Goal: Communication & Community: Answer question/provide support

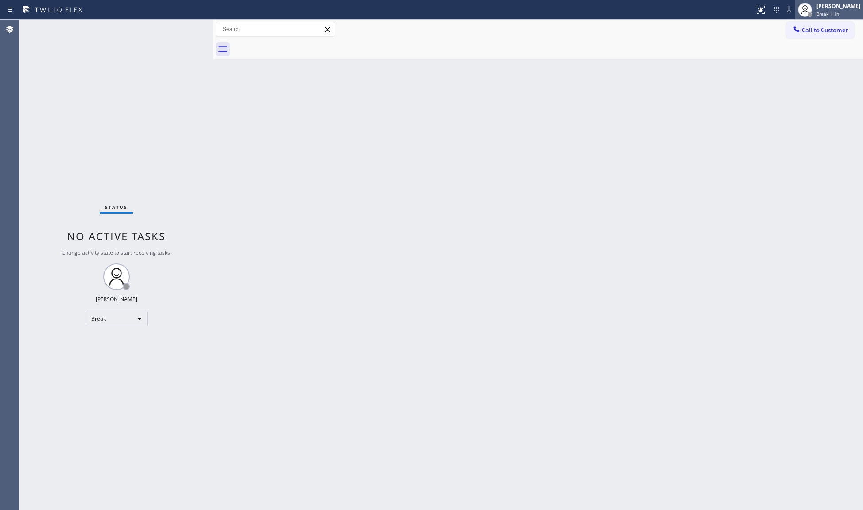
click at [815, 11] on div at bounding box center [806, 10] width 20 height 20
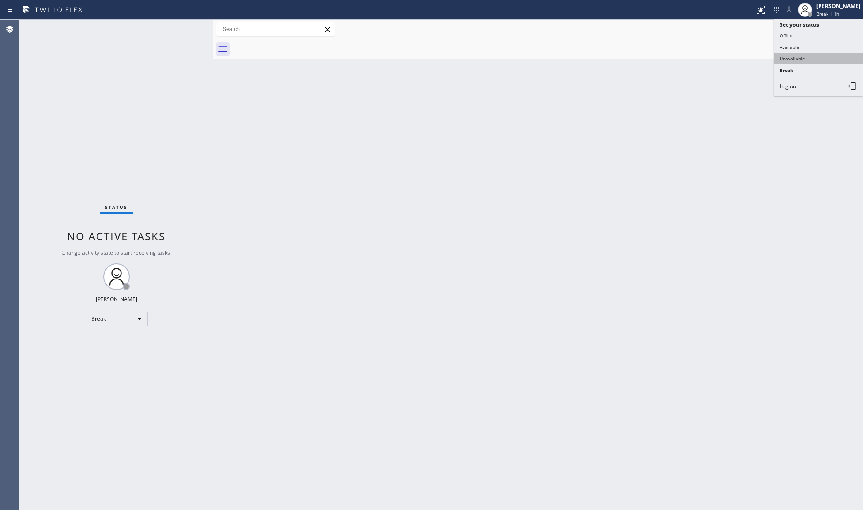
click at [793, 60] on button "Unavailable" at bounding box center [819, 59] width 89 height 12
drag, startPoint x: 590, startPoint y: 135, endPoint x: 575, endPoint y: 129, distance: 16.0
click at [589, 135] on div "Back to Dashboard Change Sender ID Customers Technicians Select a contact Outbo…" at bounding box center [538, 265] width 650 height 490
click at [823, 27] on span "Call to Customer" at bounding box center [825, 30] width 47 height 8
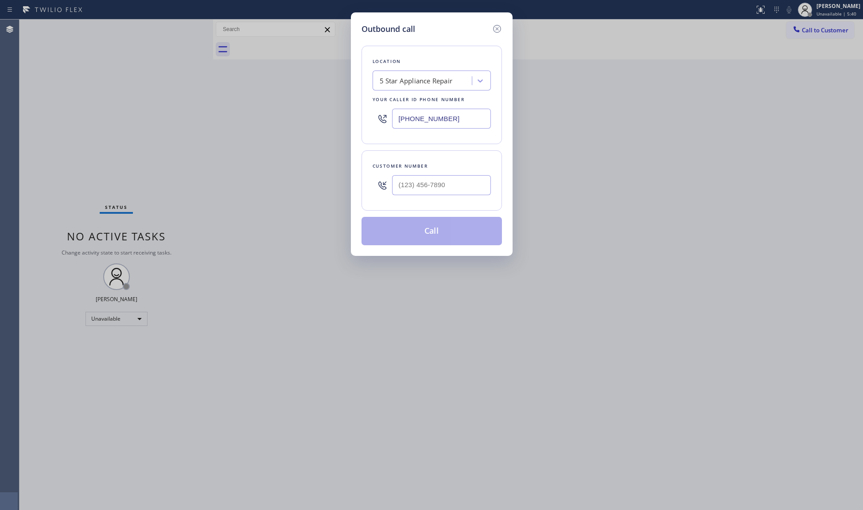
drag, startPoint x: 472, startPoint y: 113, endPoint x: 370, endPoint y: 123, distance: 102.4
click at [371, 125] on div "Location 5 Star Appliance Repair Your caller id phone number [PHONE_NUMBER]" at bounding box center [432, 95] width 140 height 98
paste input "760) 452-3788"
paste input "text"
drag, startPoint x: 431, startPoint y: 132, endPoint x: 394, endPoint y: 133, distance: 37.3
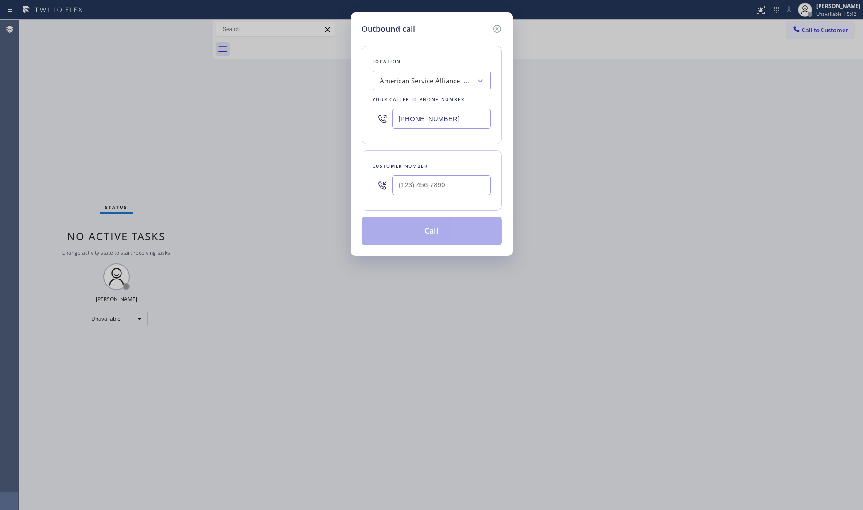
click at [394, 135] on div "Location American Service Alliance Indio Your caller id phone number [PHONE_NUM…" at bounding box center [432, 95] width 140 height 98
paste input "text"
type input "[PHONE_NUMBER]"
paste input "760) 861-3700"
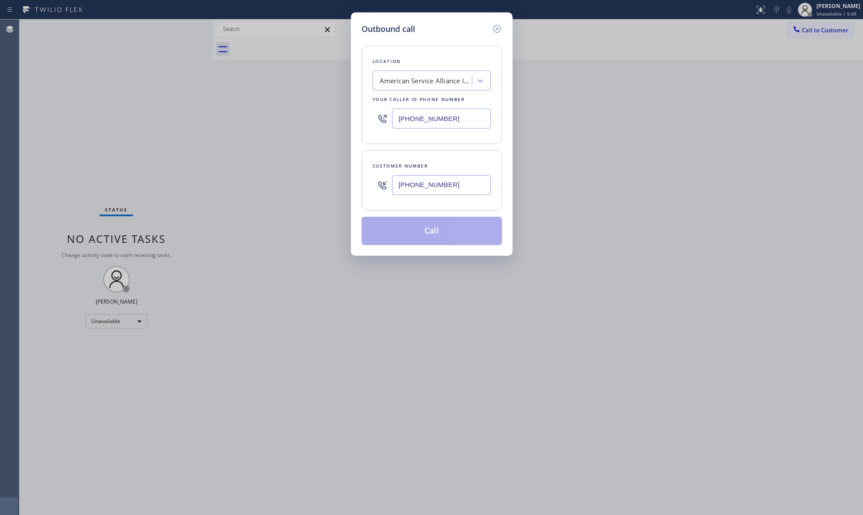
click at [461, 186] on input "[PHONE_NUMBER]" at bounding box center [441, 185] width 99 height 20
type input "[PHONE_NUMBER]"
drag, startPoint x: 464, startPoint y: 209, endPoint x: 425, endPoint y: 226, distance: 41.5
click at [425, 226] on button "Call" at bounding box center [432, 231] width 140 height 28
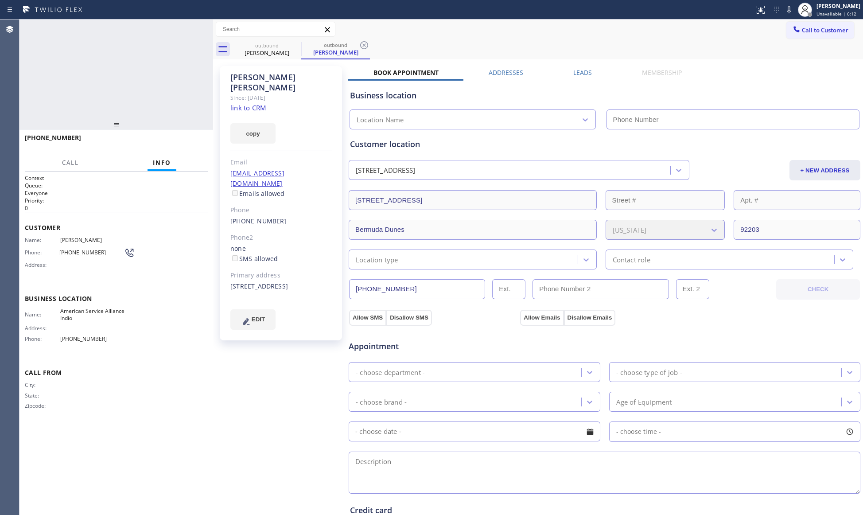
type input "[PHONE_NUMBER]"
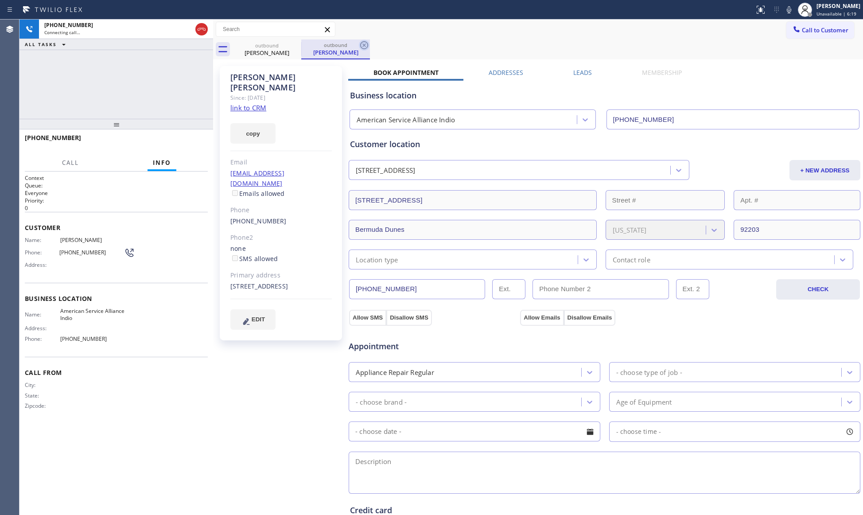
click at [361, 49] on icon at bounding box center [364, 45] width 11 height 11
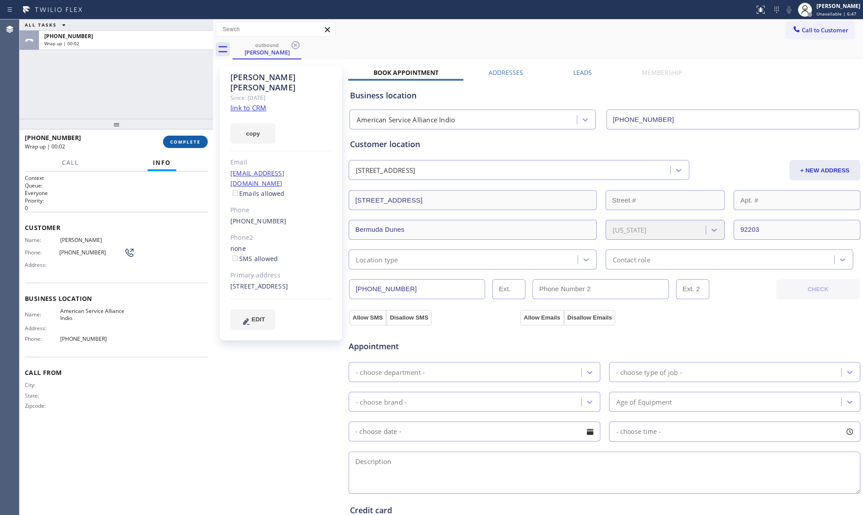
drag, startPoint x: 182, startPoint y: 142, endPoint x: 222, endPoint y: 113, distance: 49.6
click at [183, 142] on span "COMPLETE" at bounding box center [185, 142] width 31 height 6
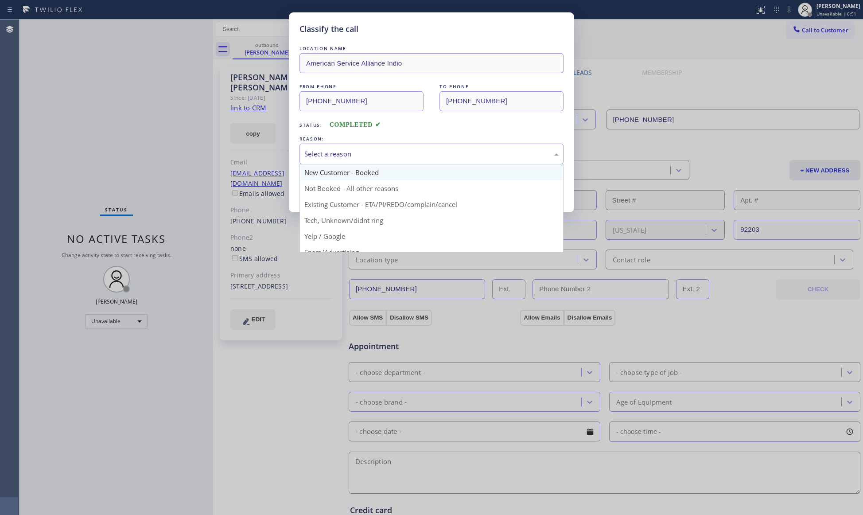
drag, startPoint x: 313, startPoint y: 151, endPoint x: 314, endPoint y: 165, distance: 14.2
click at [313, 153] on div "Select a reason" at bounding box center [431, 154] width 254 height 10
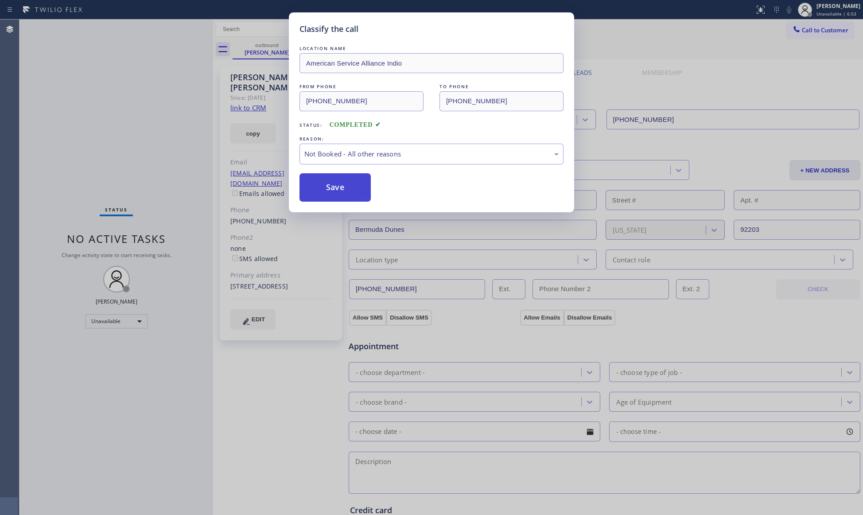
click at [332, 195] on button "Save" at bounding box center [335, 187] width 71 height 28
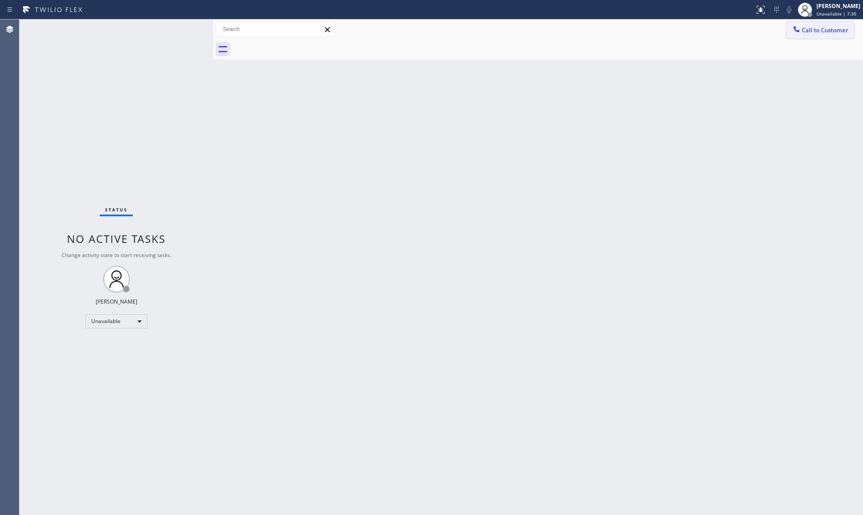
click at [819, 29] on span "Call to Customer" at bounding box center [825, 30] width 47 height 8
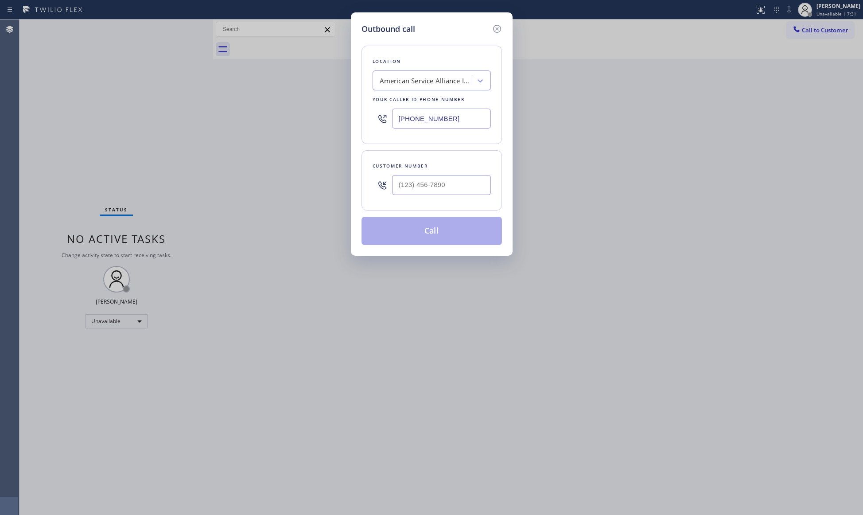
drag, startPoint x: 459, startPoint y: 124, endPoint x: 391, endPoint y: 116, distance: 68.7
click at [389, 119] on div "[PHONE_NUMBER]" at bounding box center [432, 118] width 118 height 29
paste input "877) 800-0094"
type input "[PHONE_NUMBER]"
click at [448, 178] on input "(___) ___-____" at bounding box center [441, 185] width 99 height 20
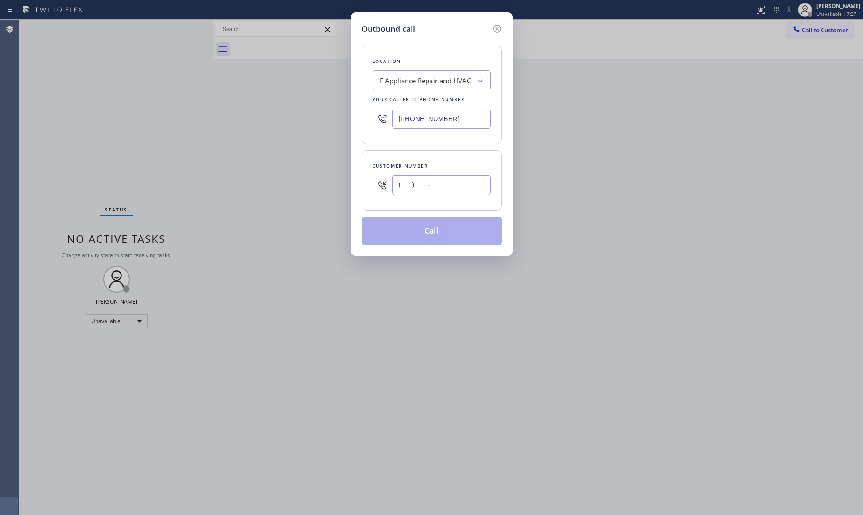
paste input "323) 359-7400"
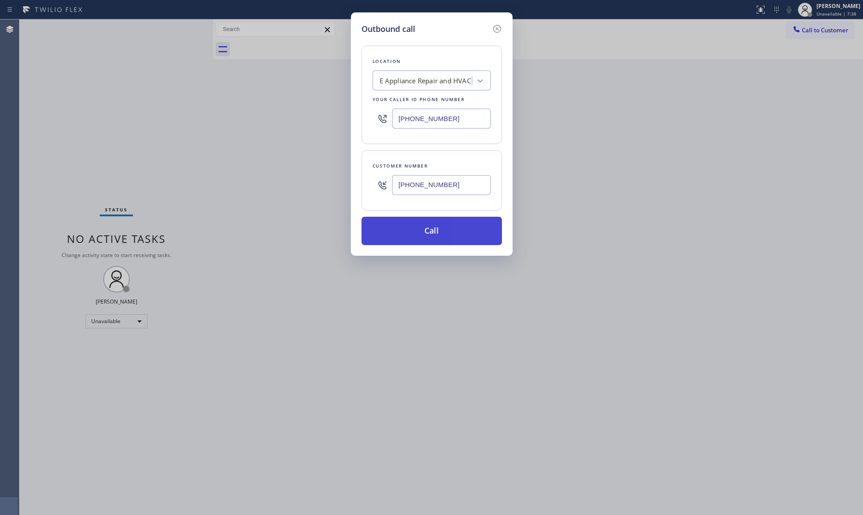
type input "[PHONE_NUMBER]"
click at [434, 227] on button "Call" at bounding box center [432, 231] width 140 height 28
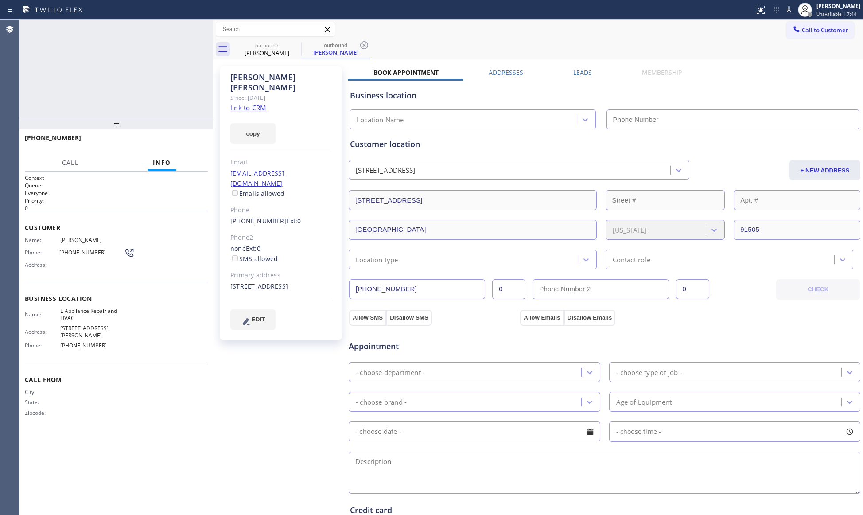
type input "[PHONE_NUMBER]"
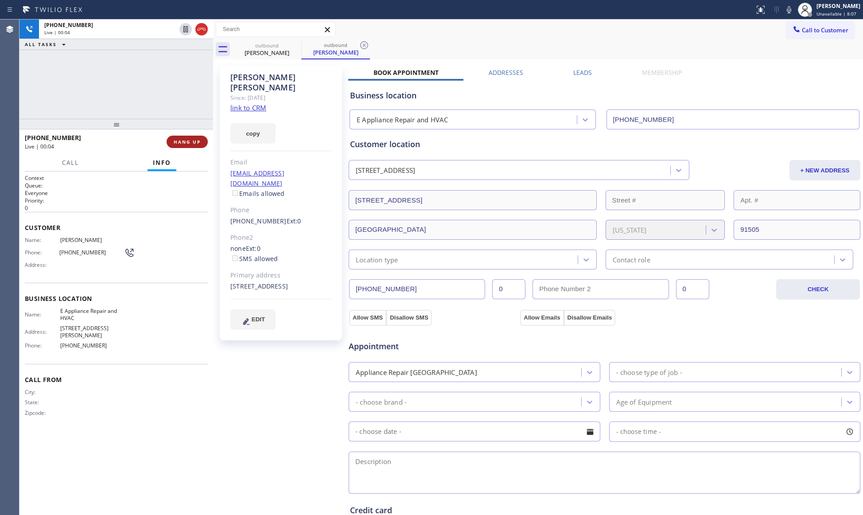
click at [195, 140] on span "HANG UP" at bounding box center [187, 142] width 27 height 6
click at [196, 139] on span "HANG UP" at bounding box center [187, 142] width 27 height 6
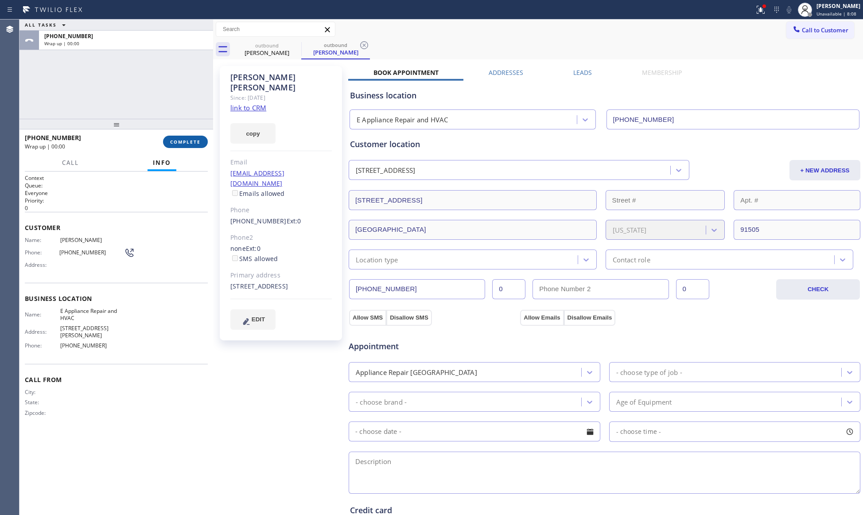
click at [199, 137] on button "COMPLETE" at bounding box center [185, 142] width 45 height 12
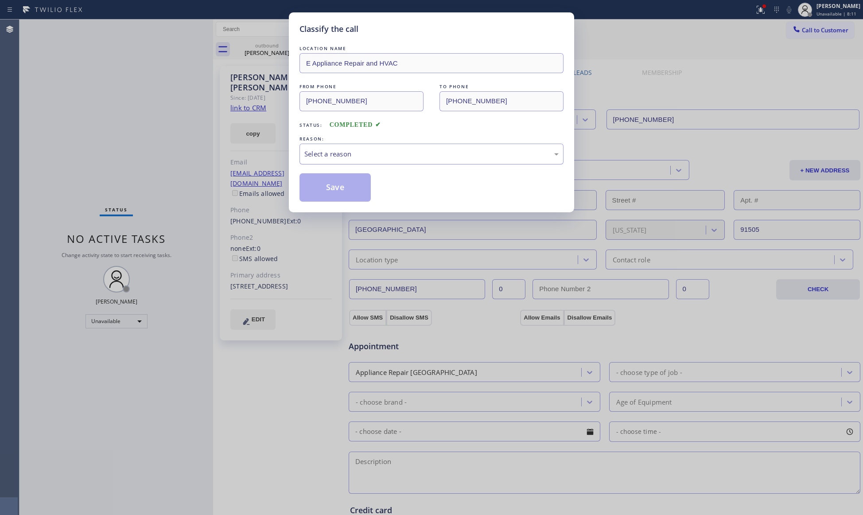
drag, startPoint x: 415, startPoint y: 152, endPoint x: 405, endPoint y: 162, distance: 14.7
click at [415, 153] on div "Select a reason" at bounding box center [431, 154] width 254 height 10
click at [356, 191] on button "Save" at bounding box center [335, 187] width 71 height 28
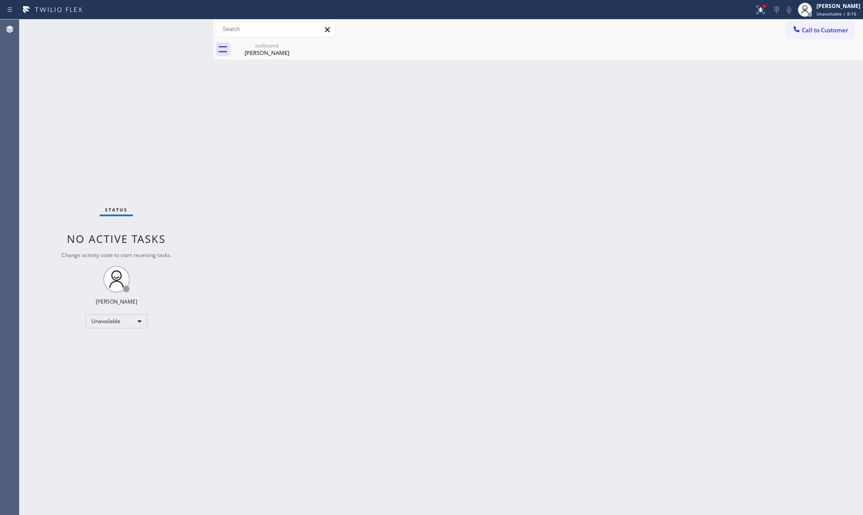
click at [281, 59] on div "Back to Dashboard Change Sender ID Customers Technicians Select a contact Outbo…" at bounding box center [538, 267] width 650 height 495
click at [303, 49] on div "outbound [PERSON_NAME]" at bounding box center [548, 49] width 631 height 20
click at [295, 46] on icon at bounding box center [295, 45] width 11 height 11
click at [834, 82] on div "Back to Dashboard Change Sender ID Customers Technicians Select a contact Outbo…" at bounding box center [538, 267] width 650 height 495
click at [798, 29] on icon at bounding box center [796, 29] width 9 height 9
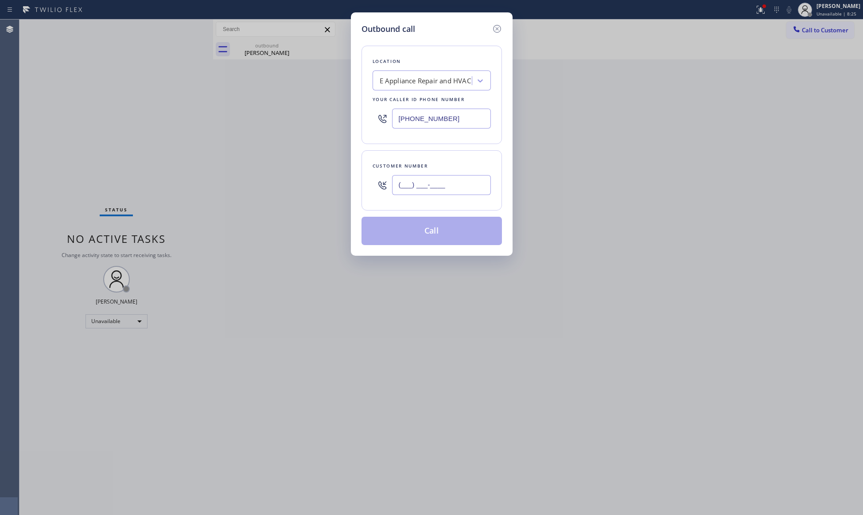
drag, startPoint x: 452, startPoint y: 193, endPoint x: 487, endPoint y: 188, distance: 35.0
click at [453, 193] on input "(___) ___-____" at bounding box center [441, 185] width 99 height 20
paste input "310) 948-0451"
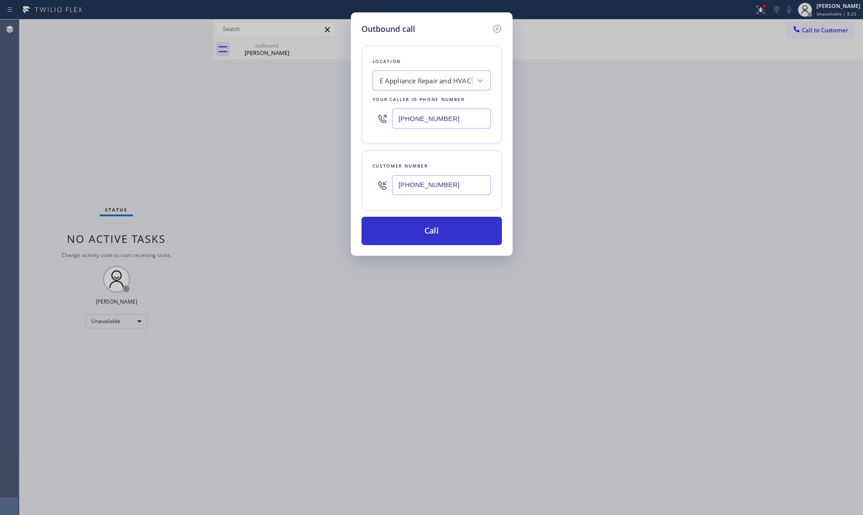
type input "[PHONE_NUMBER]"
drag, startPoint x: 412, startPoint y: 82, endPoint x: 418, endPoint y: 87, distance: 7.9
click at [413, 82] on div "E Appliance Repair and HVAC" at bounding box center [425, 81] width 91 height 10
paste input "LG & Samsung Repair Service"
type input "LG & Samsung Repair Service"
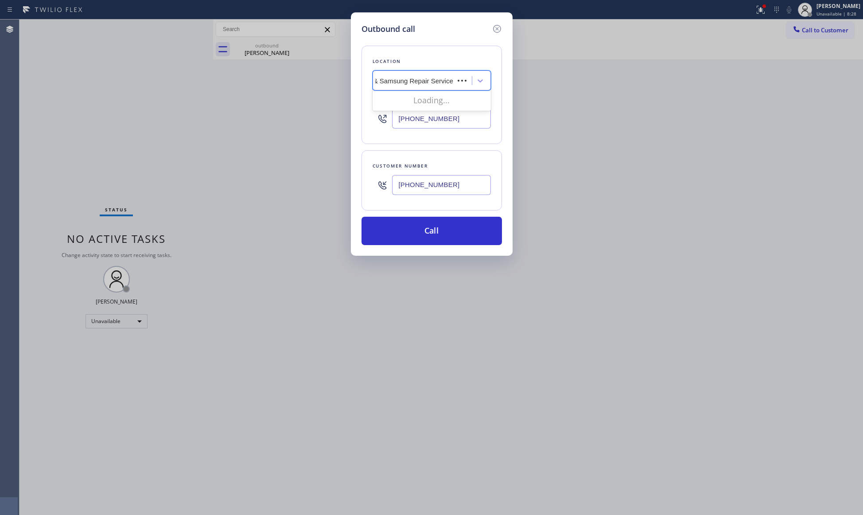
scroll to position [0, 4]
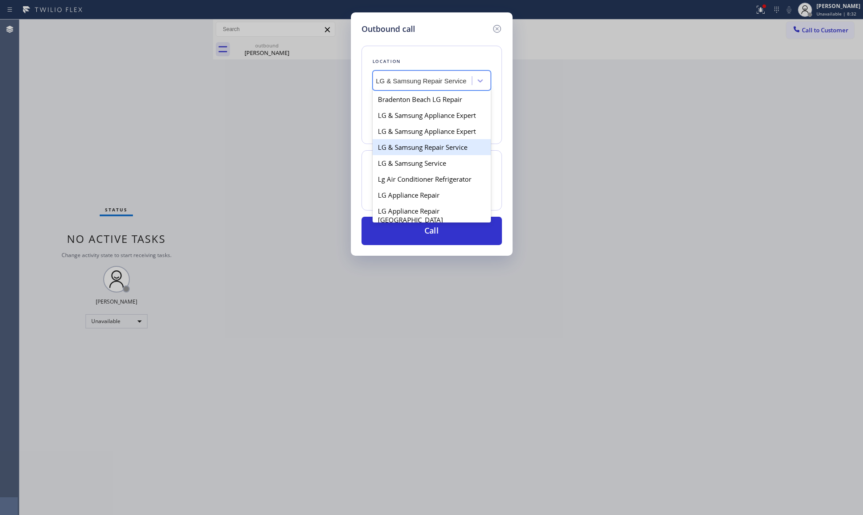
click at [421, 155] on div "LG & Samsung Repair Service" at bounding box center [432, 147] width 118 height 16
type input "[PHONE_NUMBER]"
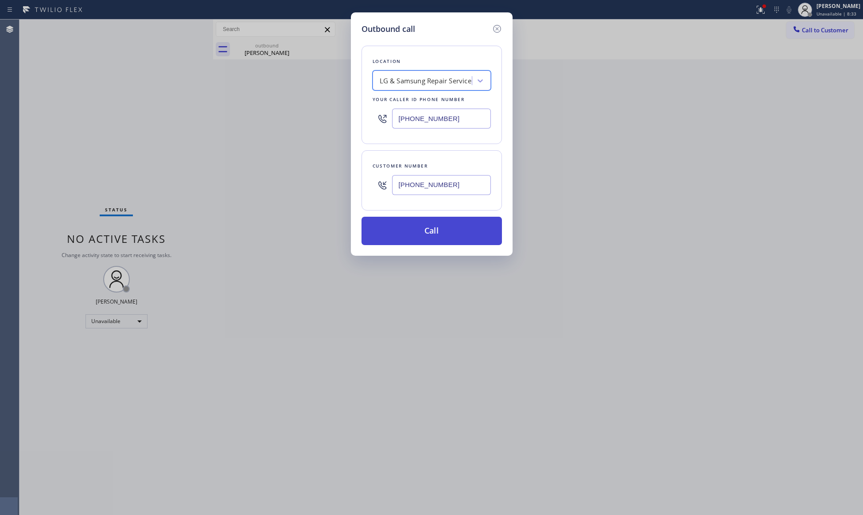
click at [449, 236] on button "Call" at bounding box center [432, 231] width 140 height 28
click at [250, 33] on div "Call to Customer Outbound call Location LG & Samsung Repair Service Your caller…" at bounding box center [538, 30] width 650 height 16
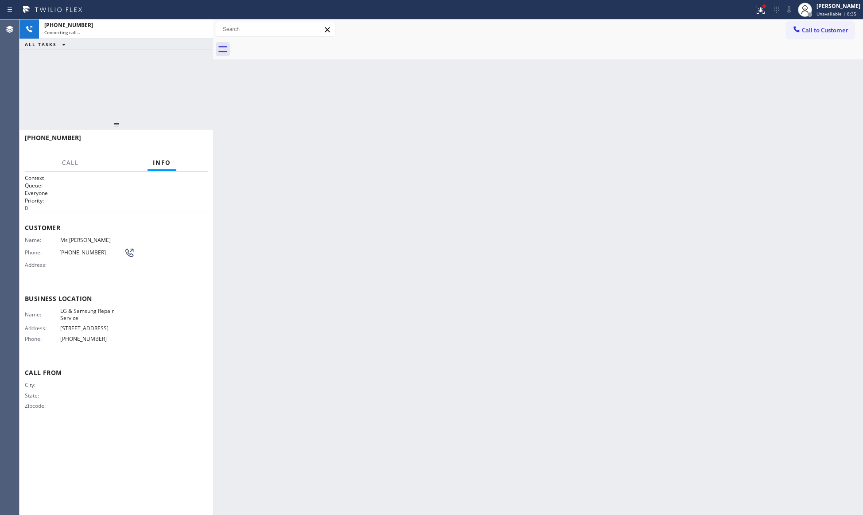
drag, startPoint x: 275, startPoint y: 40, endPoint x: 282, endPoint y: 43, distance: 7.9
click at [277, 42] on div at bounding box center [548, 49] width 631 height 20
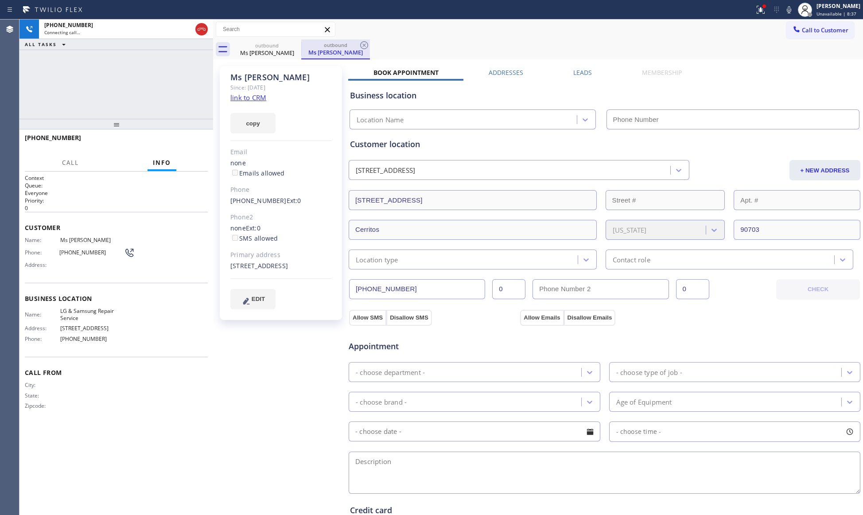
click at [370, 47] on div "outbound Ms [PERSON_NAME]" at bounding box center [335, 49] width 69 height 20
type input "[PHONE_NUMBER]"
click at [364, 43] on icon at bounding box center [364, 45] width 11 height 11
click at [199, 137] on button "HANG UP" at bounding box center [187, 142] width 41 height 12
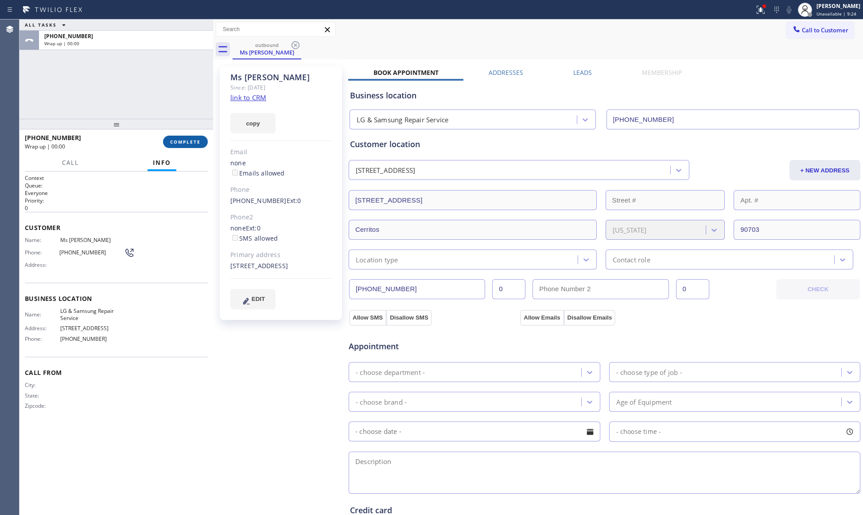
click at [196, 139] on span "COMPLETE" at bounding box center [185, 142] width 31 height 6
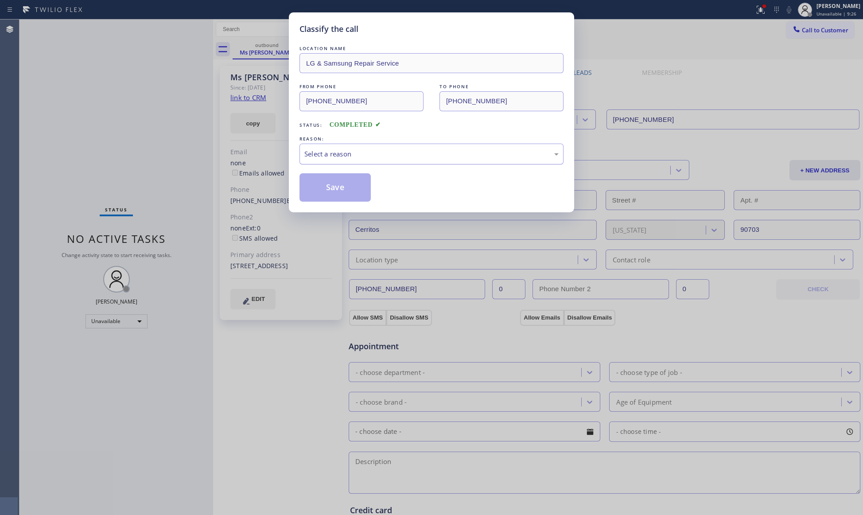
click at [378, 153] on div "Select a reason" at bounding box center [431, 154] width 254 height 10
click at [338, 190] on button "Save" at bounding box center [335, 187] width 71 height 28
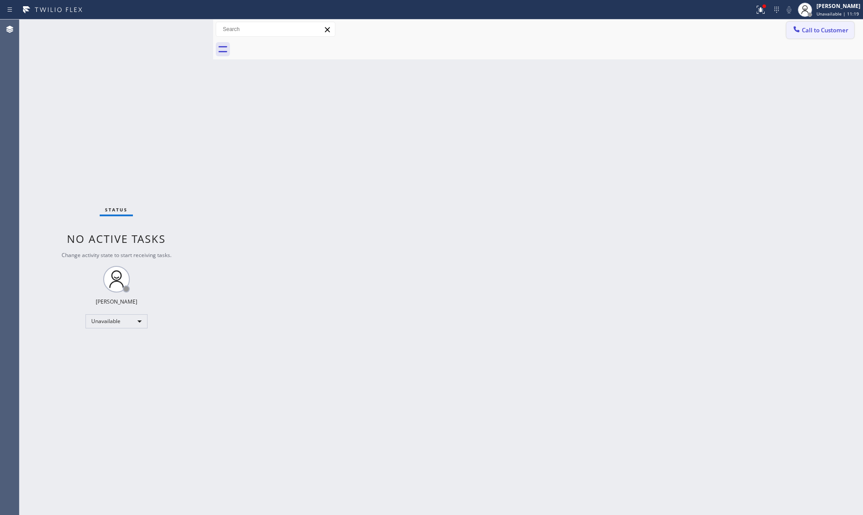
click at [790, 25] on button "Call to Customer" at bounding box center [821, 30] width 68 height 17
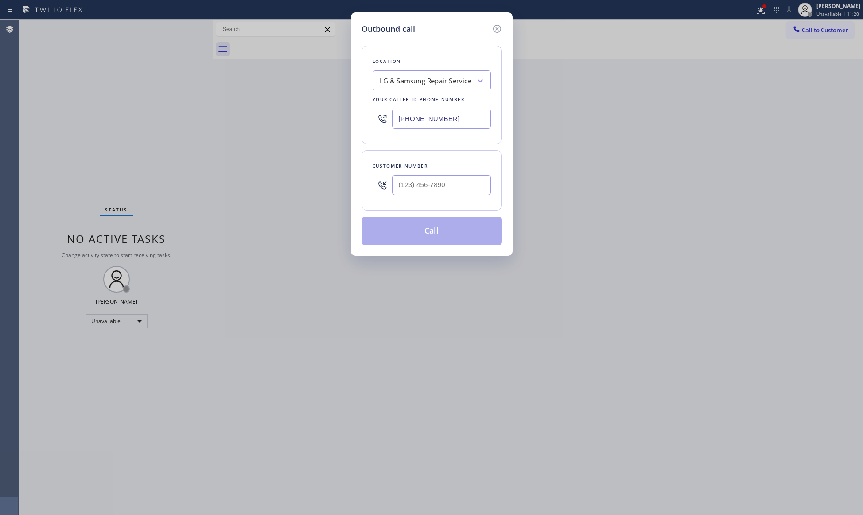
drag, startPoint x: 483, startPoint y: 101, endPoint x: 334, endPoint y: 123, distance: 150.4
click at [334, 123] on div "Outbound call Location LG & Samsung Repair Service Your caller id phone number …" at bounding box center [431, 257] width 863 height 515
drag, startPoint x: 435, startPoint y: 121, endPoint x: 448, endPoint y: 123, distance: 13.1
click at [442, 122] on input "[PHONE_NUMBER]" at bounding box center [441, 119] width 99 height 20
drag, startPoint x: 448, startPoint y: 123, endPoint x: 383, endPoint y: 123, distance: 64.3
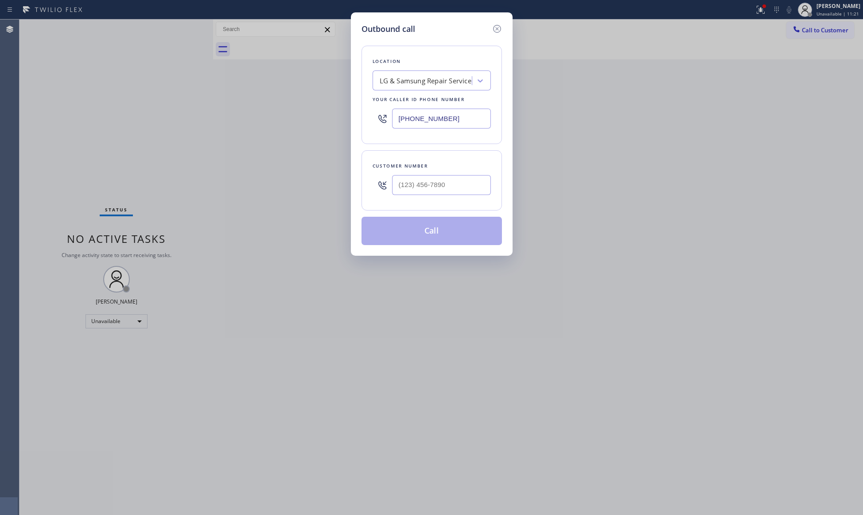
click at [383, 123] on div "[PHONE_NUMBER]" at bounding box center [432, 118] width 118 height 29
paste input "562) 219-4144"
type input "[PHONE_NUMBER]"
paste input "5"
click at [442, 176] on input "(___) ___-___5" at bounding box center [441, 185] width 99 height 20
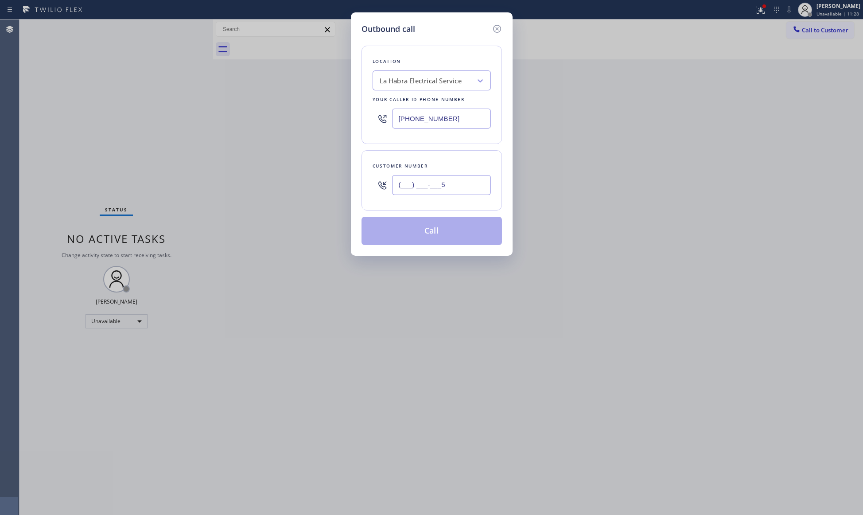
drag, startPoint x: 456, startPoint y: 190, endPoint x: 360, endPoint y: 184, distance: 96.3
click at [363, 188] on div "Customer number (___) ___-___5" at bounding box center [432, 180] width 140 height 60
paste input "562) 233-1024"
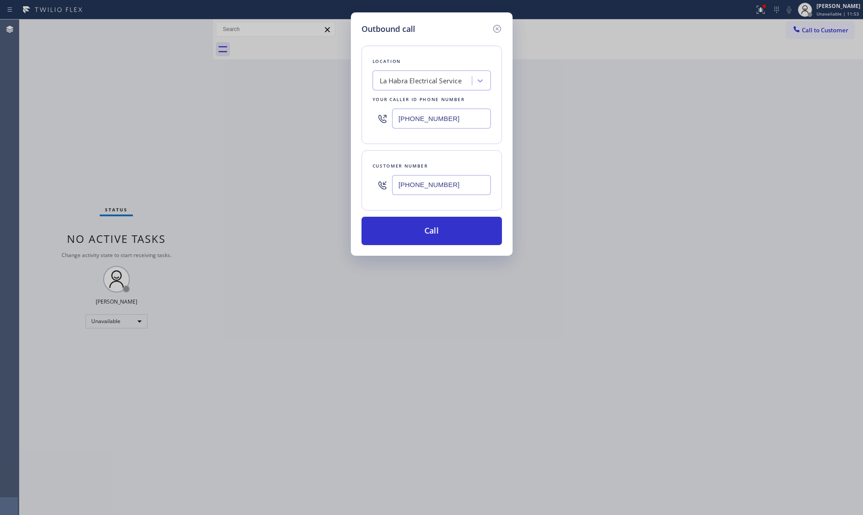
type input "[PHONE_NUMBER]"
drag, startPoint x: 353, startPoint y: 195, endPoint x: 355, endPoint y: 191, distance: 4.6
drag, startPoint x: 355, startPoint y: 191, endPoint x: 274, endPoint y: 107, distance: 117.2
click at [274, 107] on div "Outbound call Location [GEOGRAPHIC_DATA] Electrical Service Your caller id phon…" at bounding box center [431, 257] width 863 height 515
click at [417, 227] on button "Call" at bounding box center [432, 231] width 140 height 28
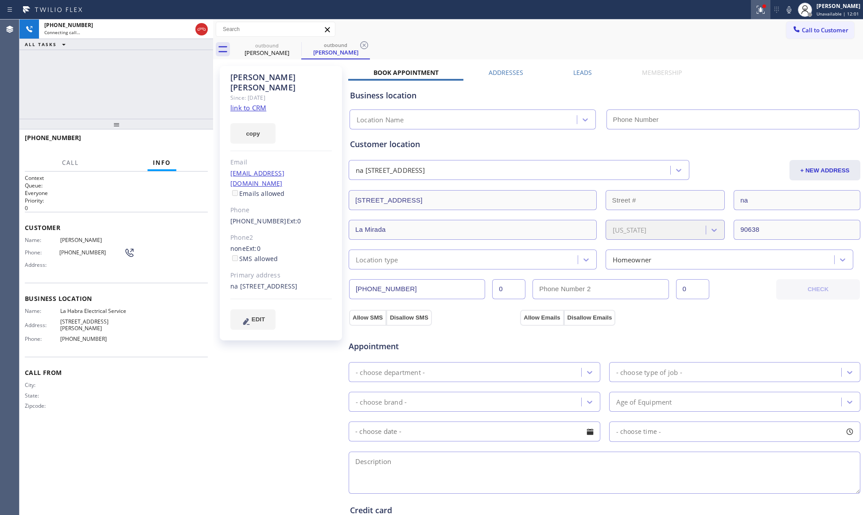
click at [765, 11] on icon at bounding box center [761, 9] width 11 height 11
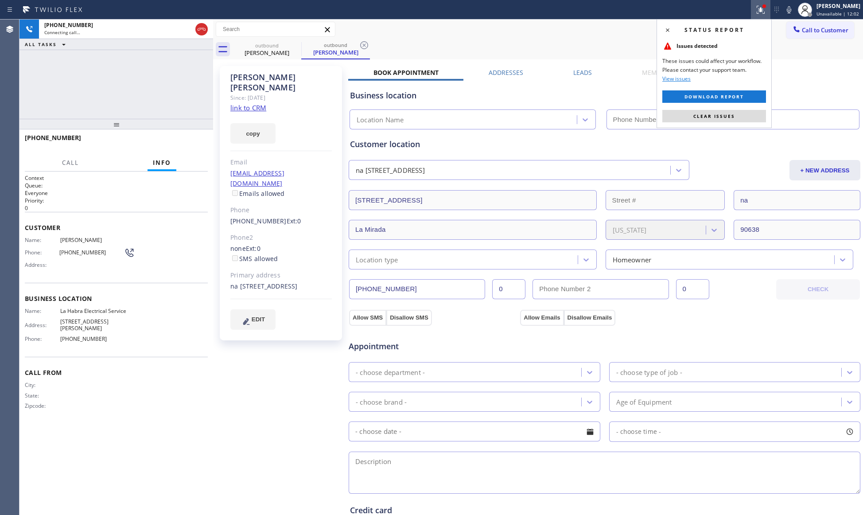
drag, startPoint x: 717, startPoint y: 117, endPoint x: 712, endPoint y: 104, distance: 14.6
click at [717, 117] on span "Clear issues" at bounding box center [715, 116] width 42 height 6
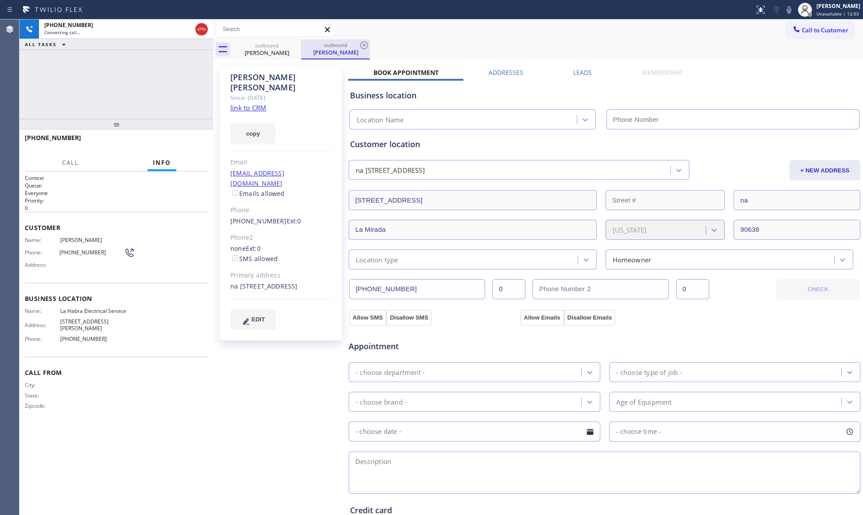
type input "[PHONE_NUMBER]"
click at [364, 47] on icon at bounding box center [364, 45] width 11 height 11
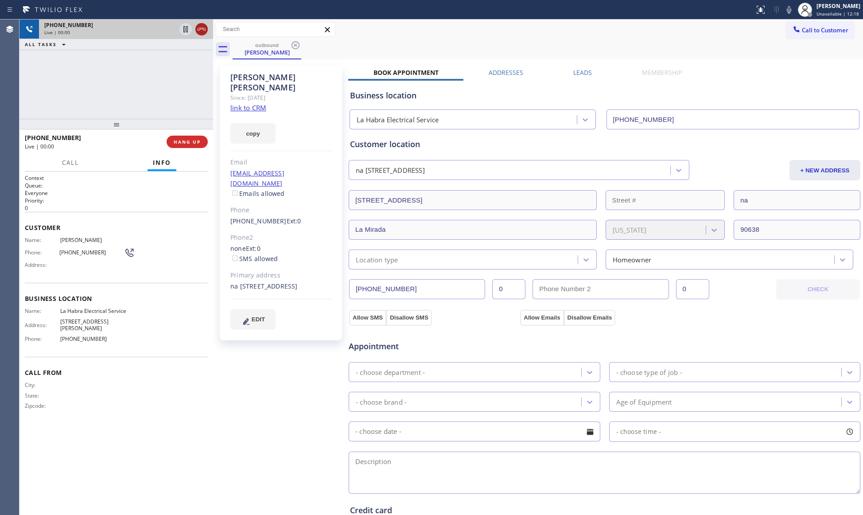
click at [202, 34] on icon at bounding box center [201, 29] width 11 height 11
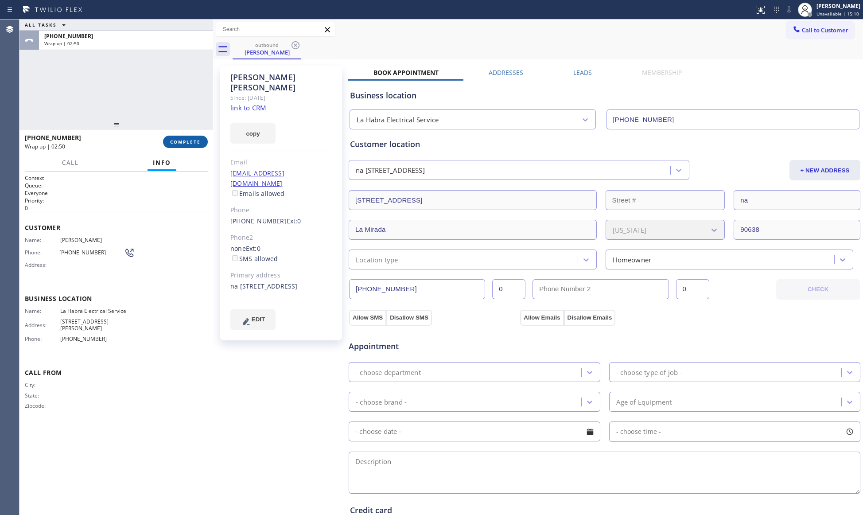
drag, startPoint x: 183, startPoint y: 140, endPoint x: 199, endPoint y: 138, distance: 15.6
click at [183, 140] on span "COMPLETE" at bounding box center [185, 142] width 31 height 6
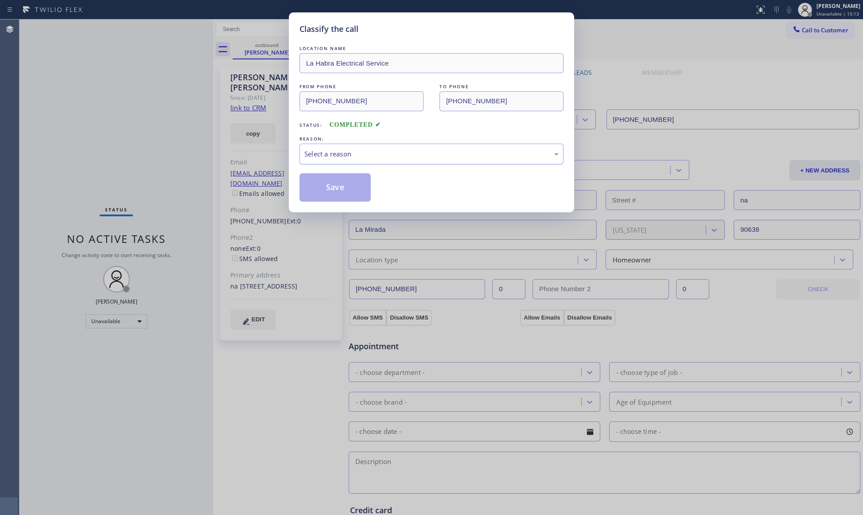
click at [493, 155] on div "Select a reason" at bounding box center [431, 154] width 254 height 10
drag, startPoint x: 364, startPoint y: 188, endPoint x: 343, endPoint y: 190, distance: 21.3
click at [342, 190] on button "Save" at bounding box center [335, 187] width 71 height 28
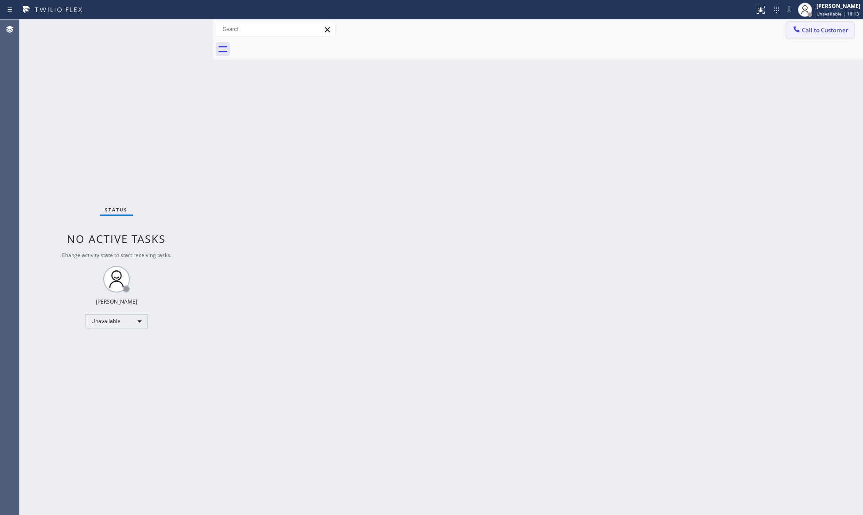
click at [794, 27] on icon at bounding box center [797, 29] width 6 height 6
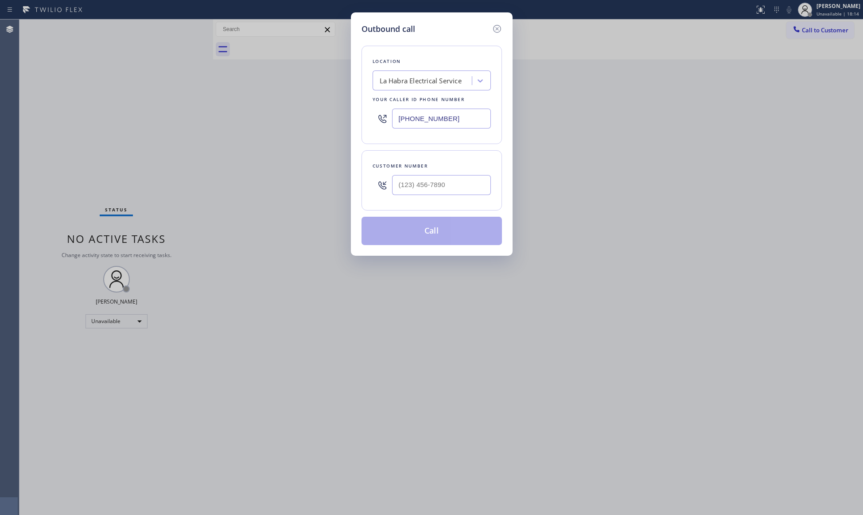
drag, startPoint x: 453, startPoint y: 112, endPoint x: 357, endPoint y: 112, distance: 95.7
click at [357, 112] on div "Outbound call Location [GEOGRAPHIC_DATA] Electrical Service Your caller id phon…" at bounding box center [432, 133] width 162 height 243
paste input "360) 529-3659"
type input "[PHONE_NUMBER]"
drag, startPoint x: 434, startPoint y: 199, endPoint x: 440, endPoint y: 190, distance: 10.9
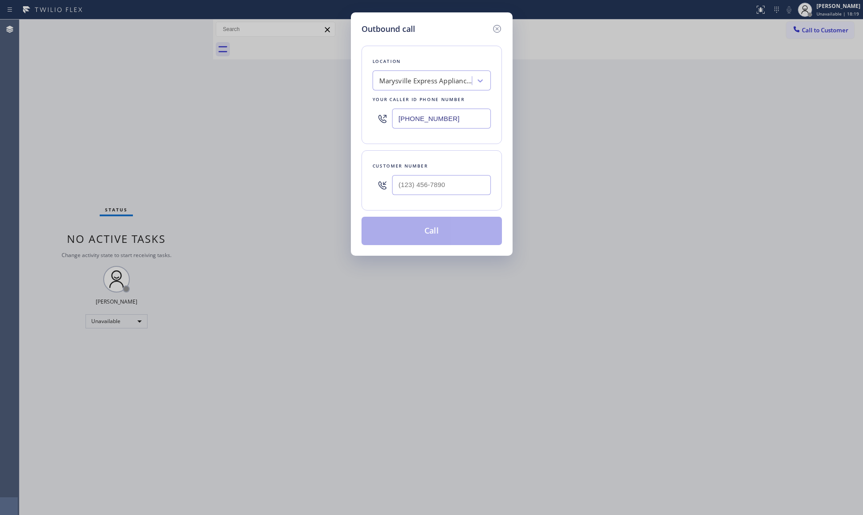
click at [437, 195] on div "Customer number" at bounding box center [432, 180] width 140 height 60
paste input "206) 355-3733"
click at [440, 190] on input "[PHONE_NUMBER]" at bounding box center [441, 185] width 99 height 20
type input "[PHONE_NUMBER]"
click at [440, 226] on button "Call" at bounding box center [432, 231] width 140 height 28
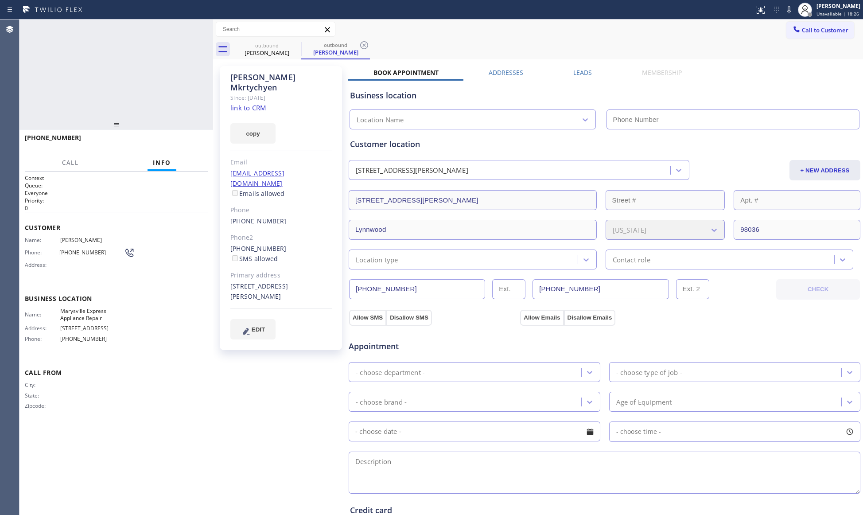
type input "[PHONE_NUMBER]"
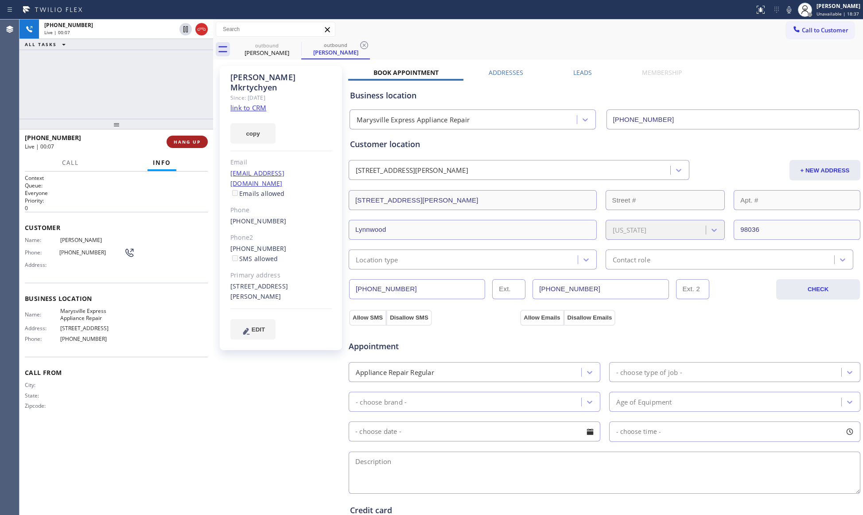
click at [195, 146] on button "HANG UP" at bounding box center [187, 142] width 41 height 12
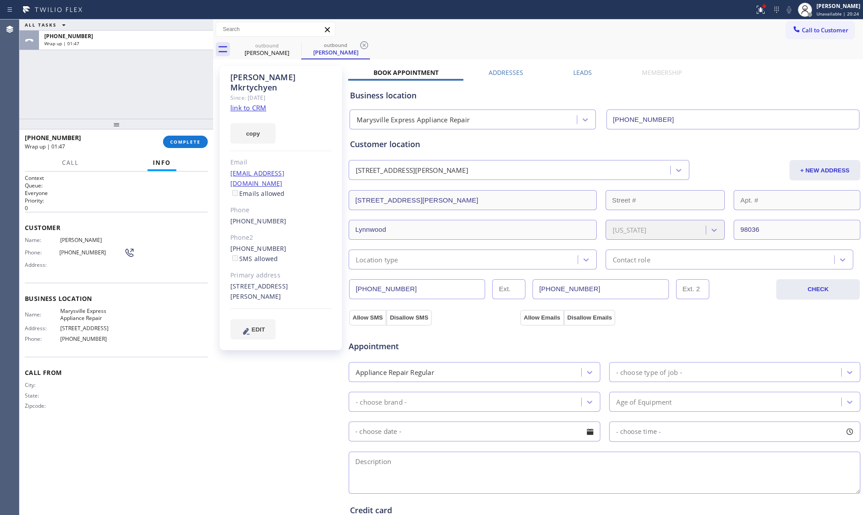
click at [210, 159] on div "Call Info Call ended [PHONE_NUMBER] Wrap up | 01:47 Context Queue: Everyone Pri…" at bounding box center [117, 334] width 194 height 361
click at [192, 141] on span "COMPLETE" at bounding box center [185, 142] width 31 height 6
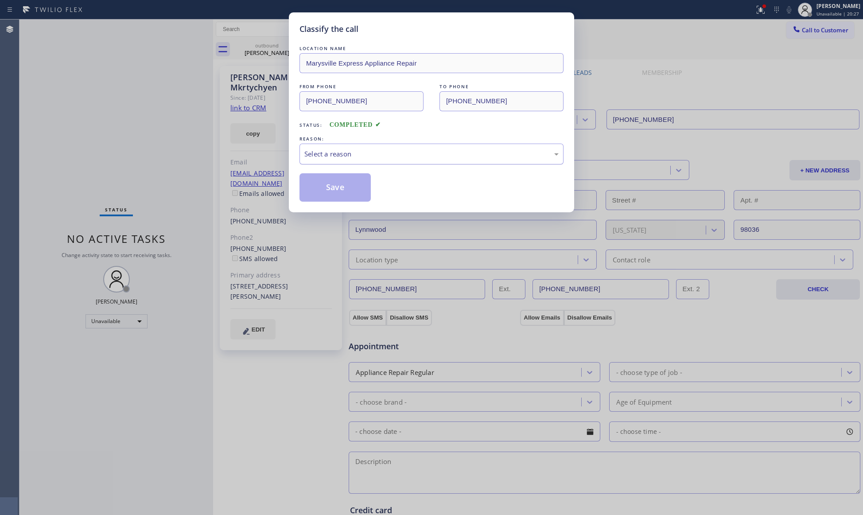
click at [371, 156] on div "Select a reason" at bounding box center [431, 154] width 254 height 10
click at [310, 186] on button "Save" at bounding box center [335, 187] width 71 height 28
click at [310, 185] on button "Save" at bounding box center [335, 187] width 71 height 28
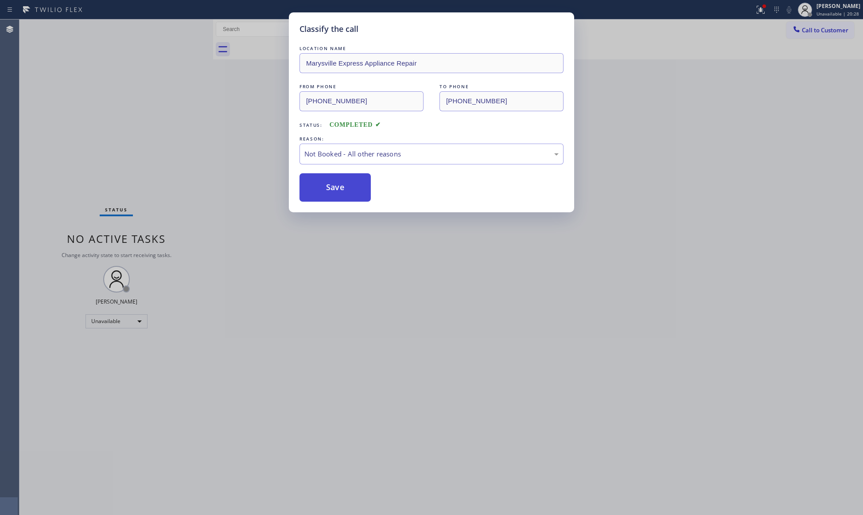
click at [310, 185] on button "Save" at bounding box center [335, 187] width 71 height 28
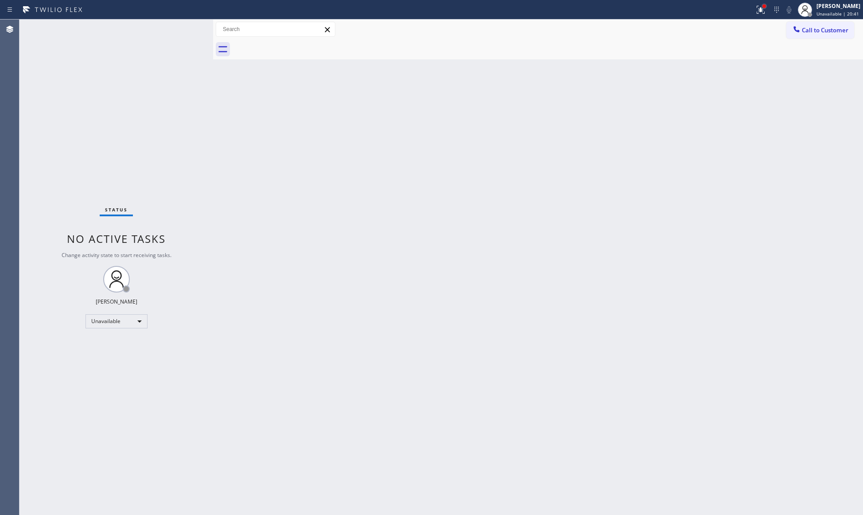
click at [764, 6] on div at bounding box center [765, 6] width 4 height 4
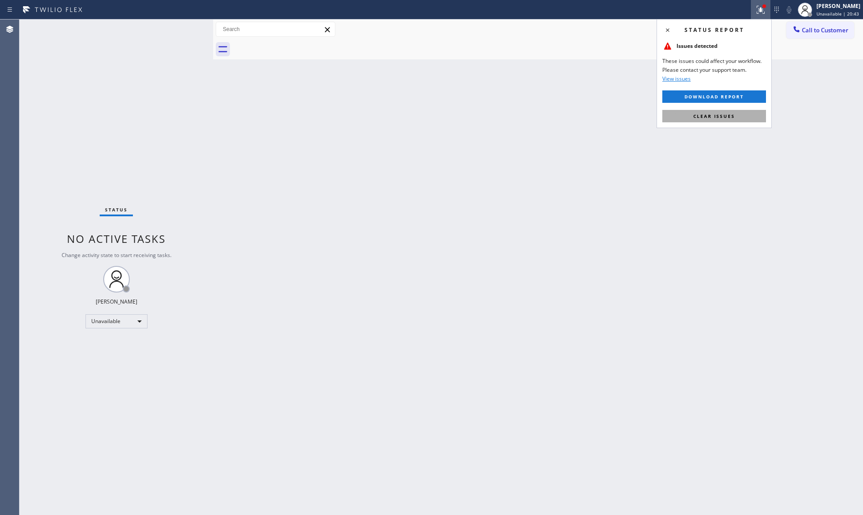
click at [727, 117] on span "Clear issues" at bounding box center [715, 116] width 42 height 6
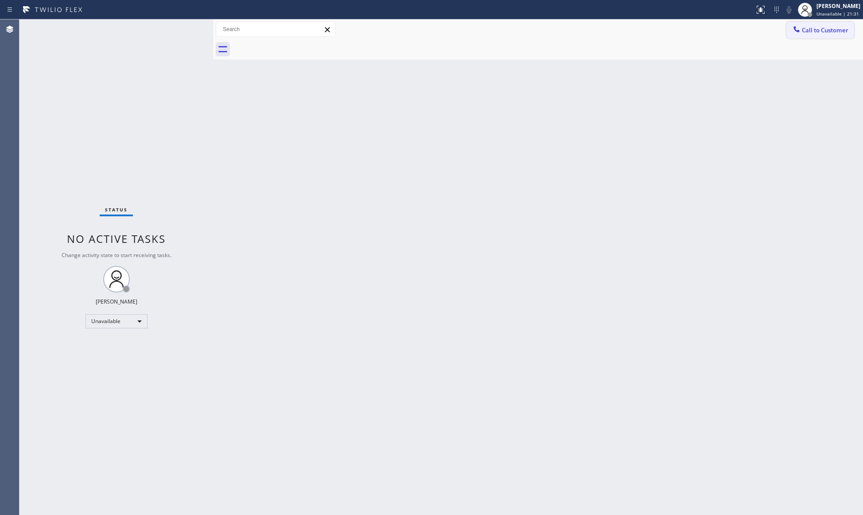
click at [804, 31] on span "Call to Customer" at bounding box center [825, 30] width 47 height 8
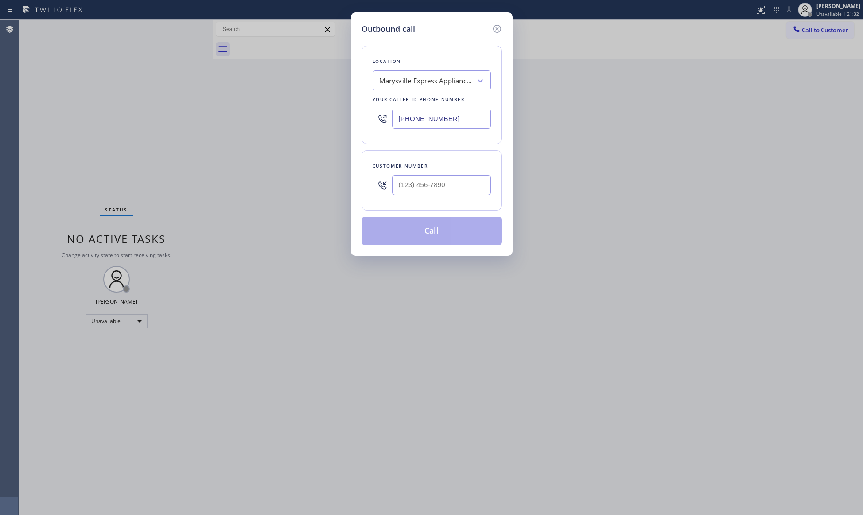
drag, startPoint x: 467, startPoint y: 114, endPoint x: 378, endPoint y: 131, distance: 90.7
click at [378, 131] on div "[PHONE_NUMBER]" at bounding box center [432, 118] width 118 height 29
paste input "562) 285-7934"
type input "[PHONE_NUMBER]"
paste input "310) 995-9244"
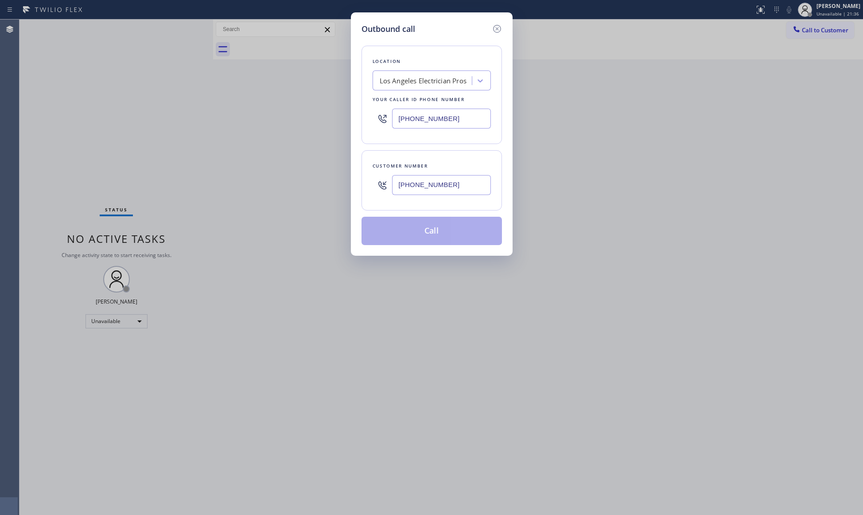
click at [461, 181] on input "[PHONE_NUMBER]" at bounding box center [441, 185] width 99 height 20
type input "[PHONE_NUMBER]"
click at [428, 238] on button "Call" at bounding box center [432, 231] width 140 height 28
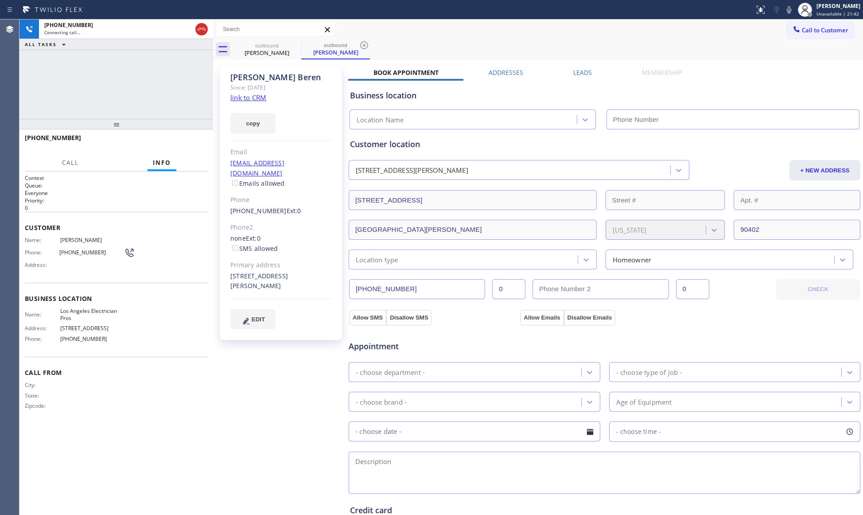
type input "[PHONE_NUMBER]"
drag, startPoint x: 365, startPoint y: 47, endPoint x: 396, endPoint y: 60, distance: 33.3
click at [366, 47] on icon at bounding box center [364, 45] width 11 height 11
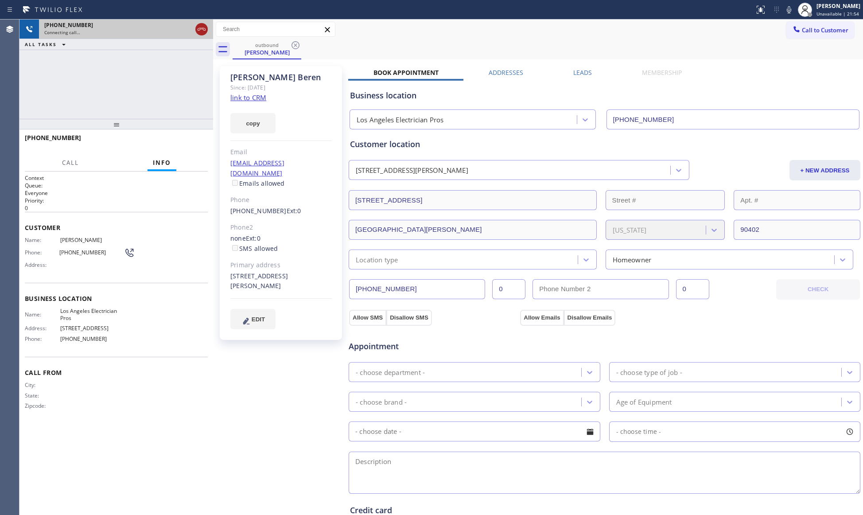
click at [203, 32] on icon at bounding box center [201, 29] width 11 height 11
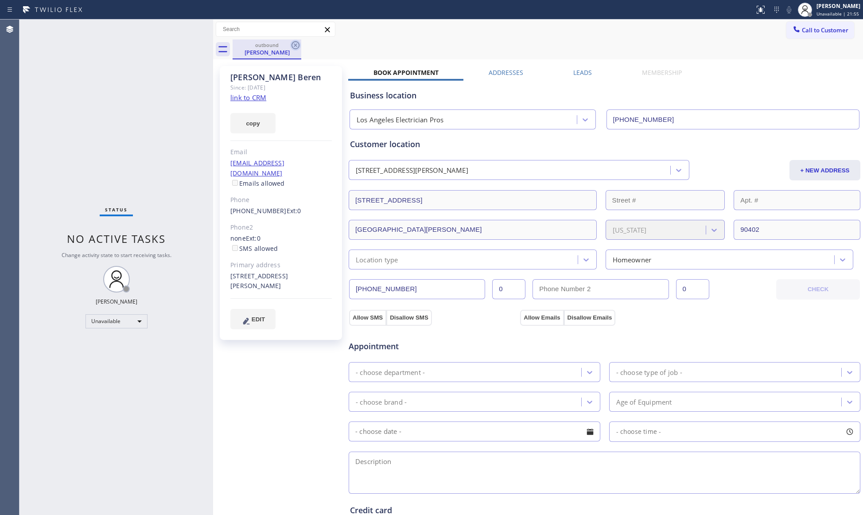
click at [293, 45] on icon at bounding box center [295, 45] width 11 height 11
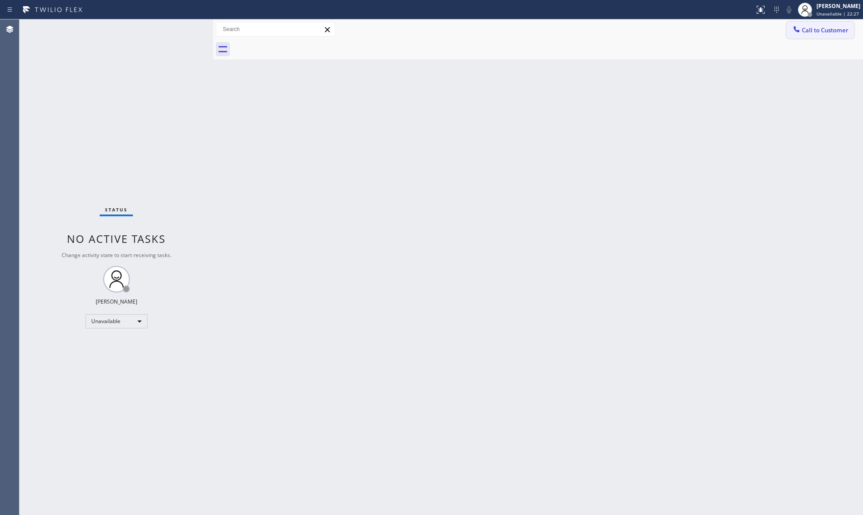
click at [822, 32] on span "Call to Customer" at bounding box center [825, 30] width 47 height 8
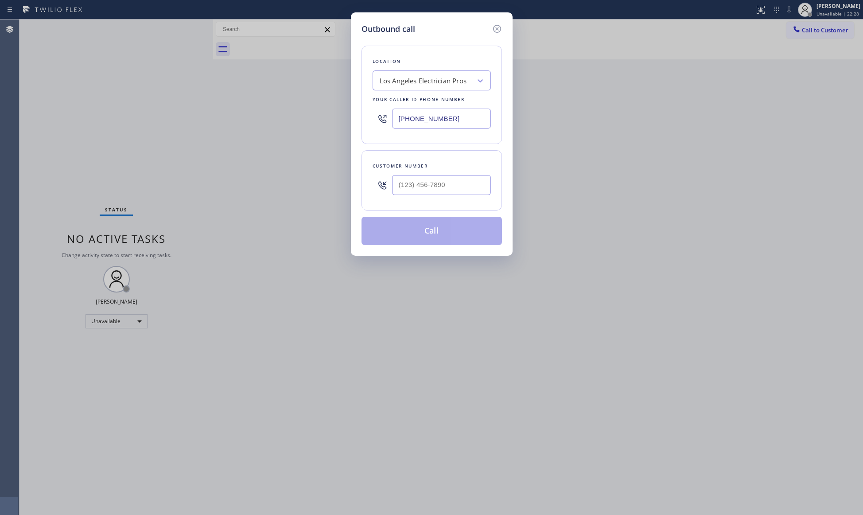
drag, startPoint x: 463, startPoint y: 125, endPoint x: 410, endPoint y: 123, distance: 53.7
click at [370, 124] on div "Location [GEOGRAPHIC_DATA] Electrician Pros Your caller id phone number [PHONE_…" at bounding box center [432, 95] width 140 height 98
paste input "877) 659-7578"
type input "[PHONE_NUMBER]"
click at [444, 195] on input "(___) ___-____" at bounding box center [441, 185] width 99 height 20
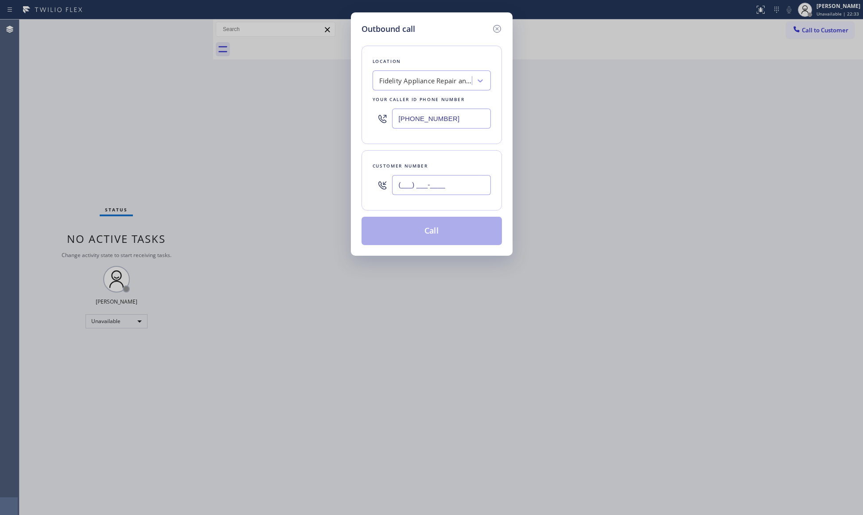
paste input "310) 889-6078"
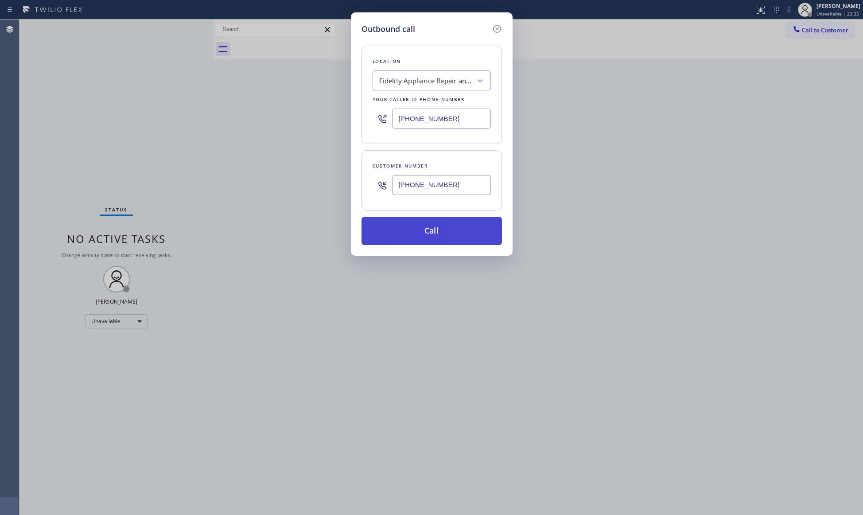
type input "[PHONE_NUMBER]"
click at [449, 236] on button "Call" at bounding box center [432, 231] width 140 height 28
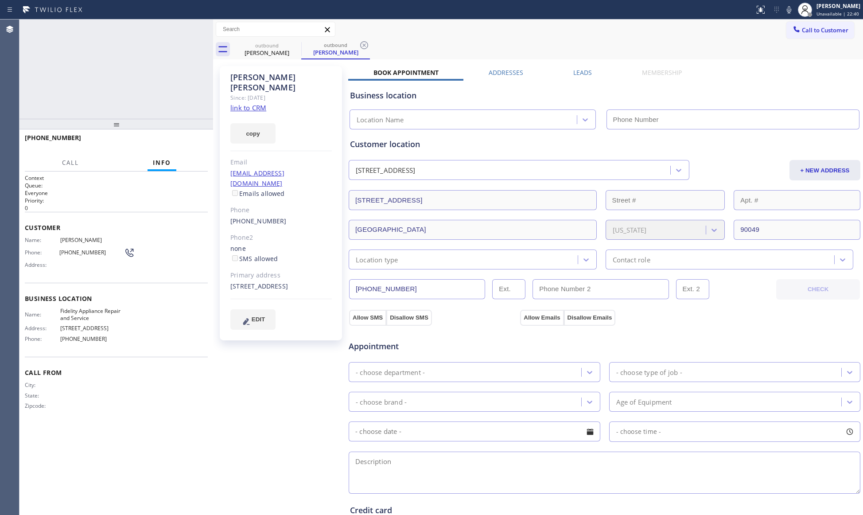
type input "[PHONE_NUMBER]"
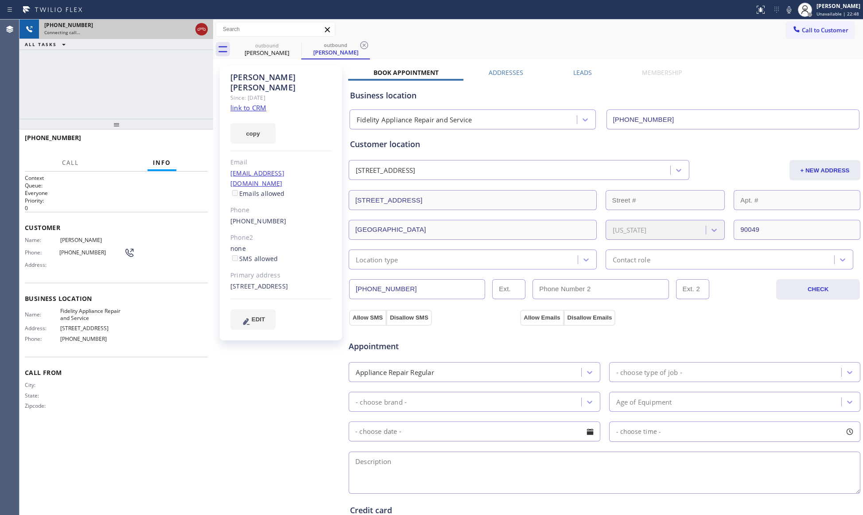
click at [205, 34] on icon at bounding box center [201, 29] width 11 height 11
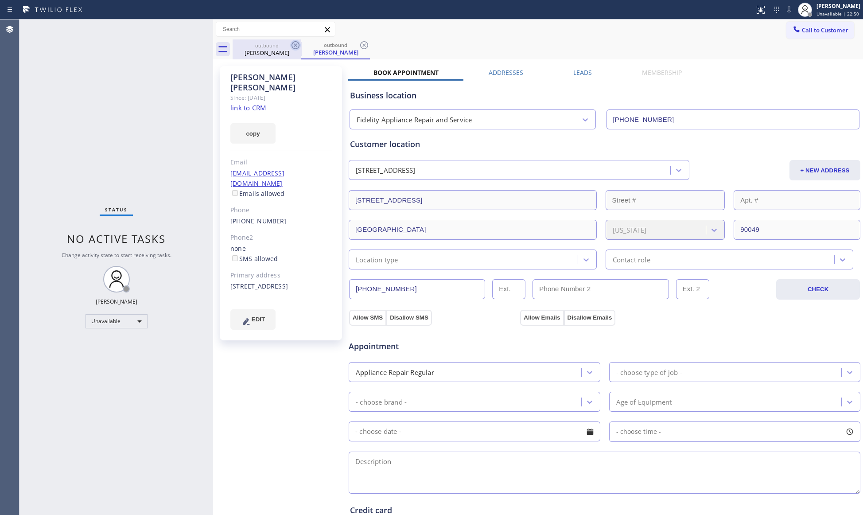
click at [295, 43] on icon at bounding box center [295, 45] width 11 height 11
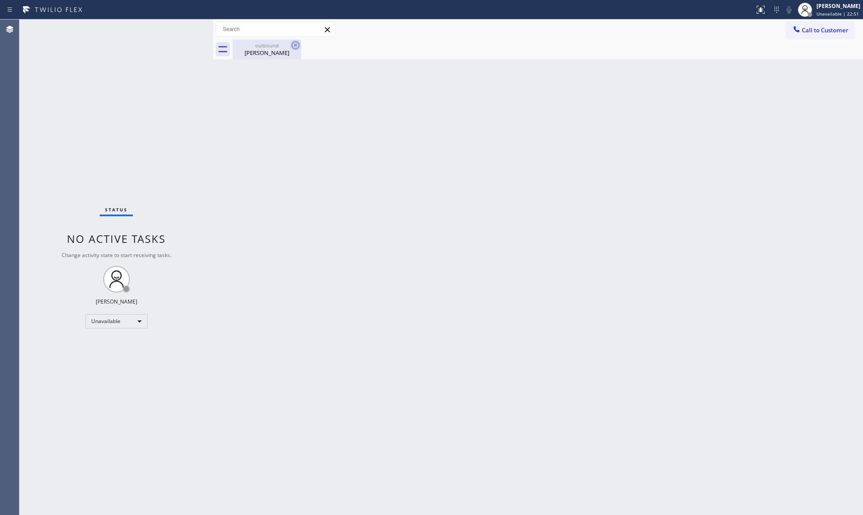
click at [295, 43] on icon at bounding box center [295, 45] width 11 height 11
click at [277, 52] on div "[PERSON_NAME]" at bounding box center [267, 53] width 67 height 8
click at [293, 42] on div at bounding box center [548, 49] width 631 height 20
click at [806, 30] on span "Call to Customer" at bounding box center [825, 30] width 47 height 8
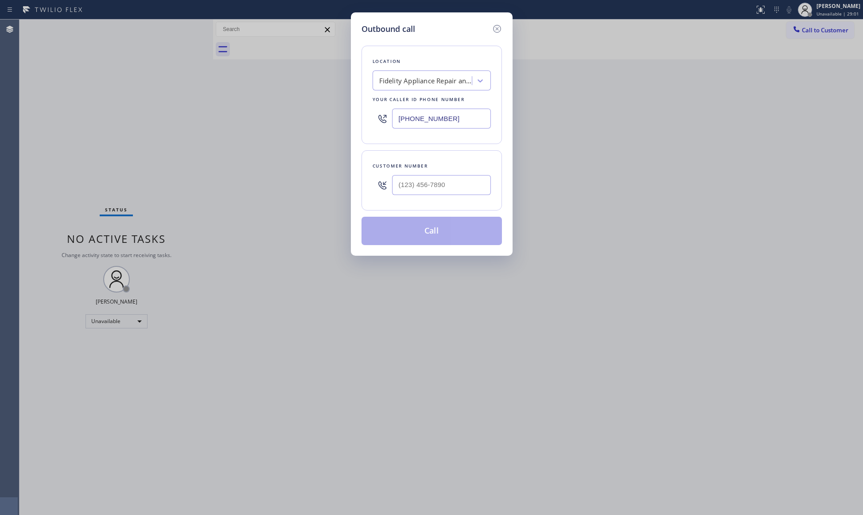
drag, startPoint x: 457, startPoint y: 113, endPoint x: 400, endPoint y: 114, distance: 57.6
click at [368, 118] on div "Location Fidelity Appliance Repair and Service Your caller id phone number [PHO…" at bounding box center [432, 95] width 140 height 98
paste input "18) 423-4024"
type input "[PHONE_NUMBER]"
paste input "818) 442-3219"
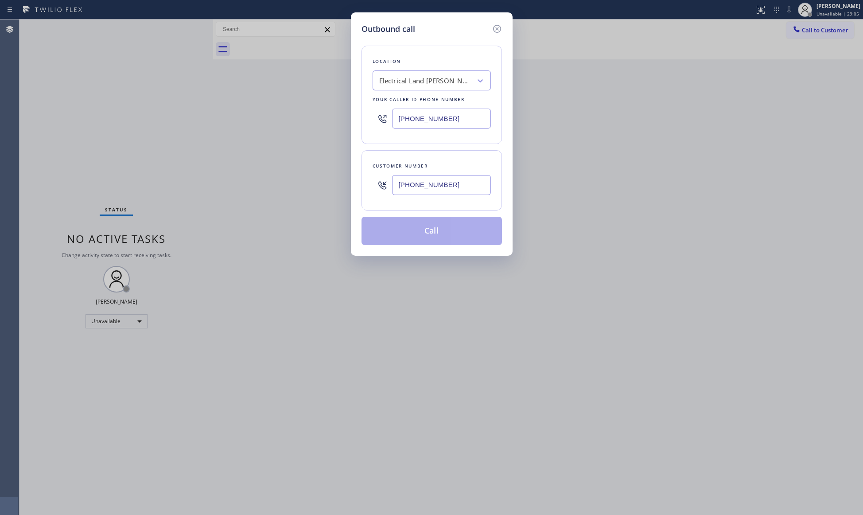
click at [466, 194] on input "[PHONE_NUMBER]" at bounding box center [441, 185] width 99 height 20
type input "[PHONE_NUMBER]"
click at [433, 232] on button "Call" at bounding box center [432, 231] width 140 height 28
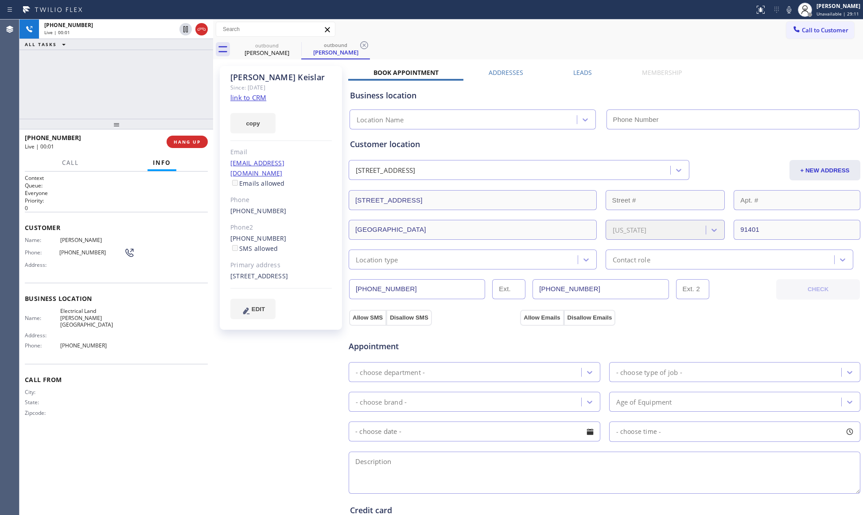
type input "[PHONE_NUMBER]"
click at [191, 140] on span "HANG UP" at bounding box center [187, 142] width 27 height 6
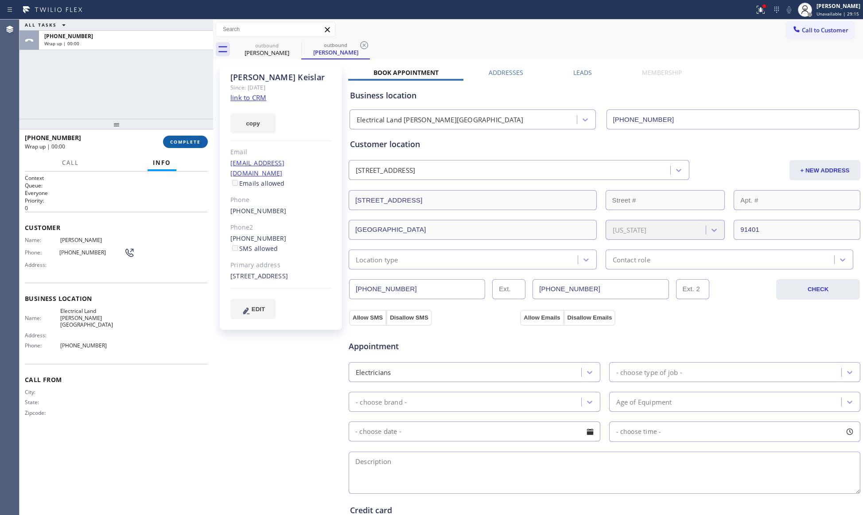
click at [194, 136] on button "COMPLETE" at bounding box center [185, 142] width 45 height 12
click at [194, 135] on div "[PHONE_NUMBER] Wrap up | 00:00 COMPLETE" at bounding box center [116, 141] width 183 height 23
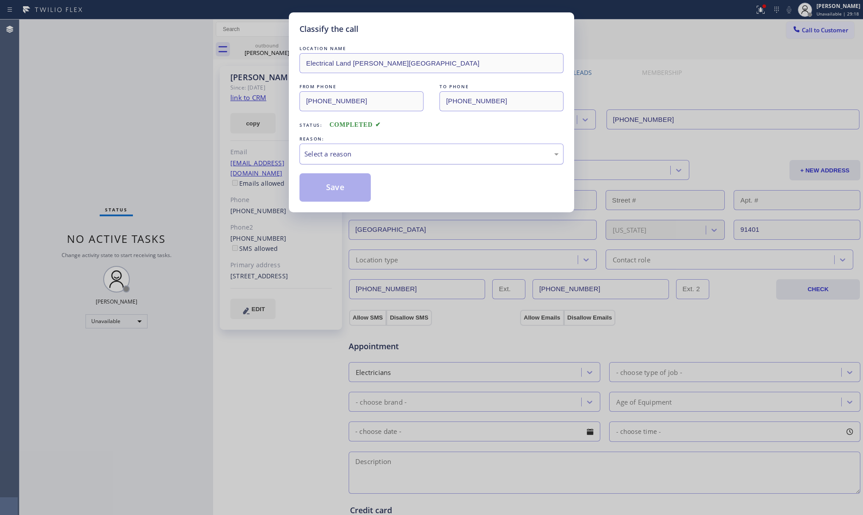
drag, startPoint x: 314, startPoint y: 144, endPoint x: 322, endPoint y: 161, distance: 19.3
click at [318, 155] on div "Select a reason" at bounding box center [432, 154] width 264 height 21
click at [326, 162] on div "Select a reason" at bounding box center [432, 154] width 264 height 21
drag, startPoint x: 328, startPoint y: 152, endPoint x: 330, endPoint y: 159, distance: 6.5
click at [329, 153] on div "Select a reason" at bounding box center [431, 154] width 254 height 10
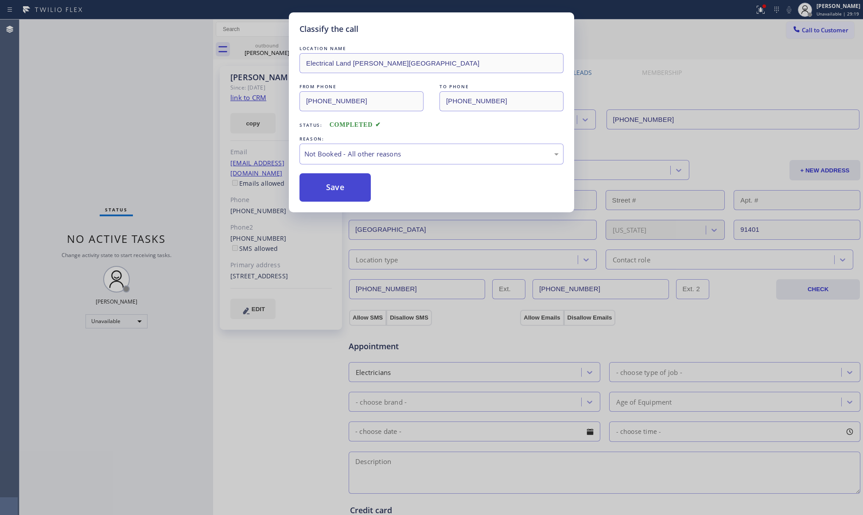
click at [334, 187] on button "Save" at bounding box center [335, 187] width 71 height 28
click at [337, 188] on button "Save" at bounding box center [335, 187] width 71 height 28
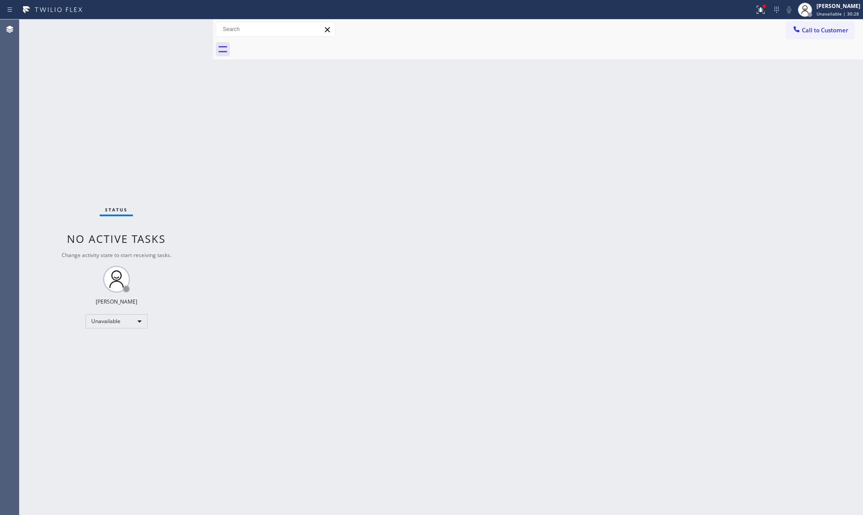
drag, startPoint x: 807, startPoint y: 35, endPoint x: 799, endPoint y: 32, distance: 8.3
click at [799, 32] on button "Call to Customer" at bounding box center [821, 30] width 68 height 17
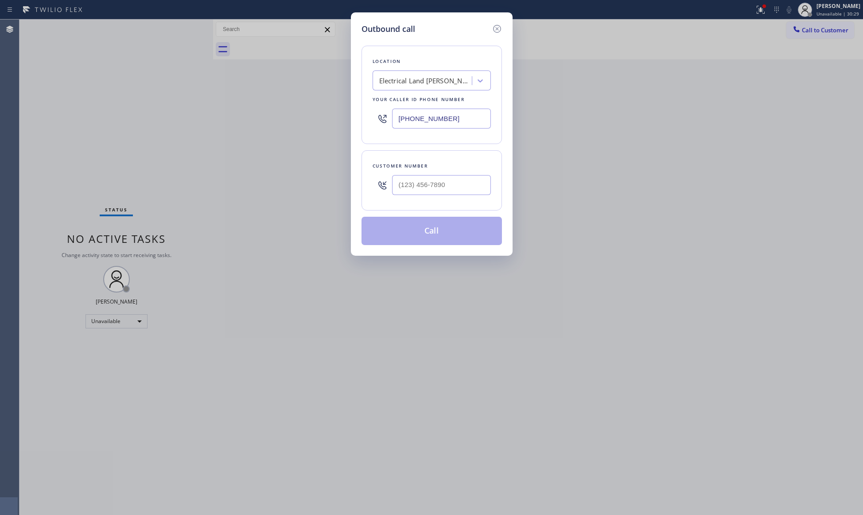
drag, startPoint x: 472, startPoint y: 122, endPoint x: 360, endPoint y: 123, distance: 111.2
click at [381, 121] on div "[PHONE_NUMBER]" at bounding box center [432, 118] width 118 height 29
paste input "619) 717-8630"
type input "[PHONE_NUMBER]"
click at [430, 193] on input "(___) ___-____" at bounding box center [441, 185] width 99 height 20
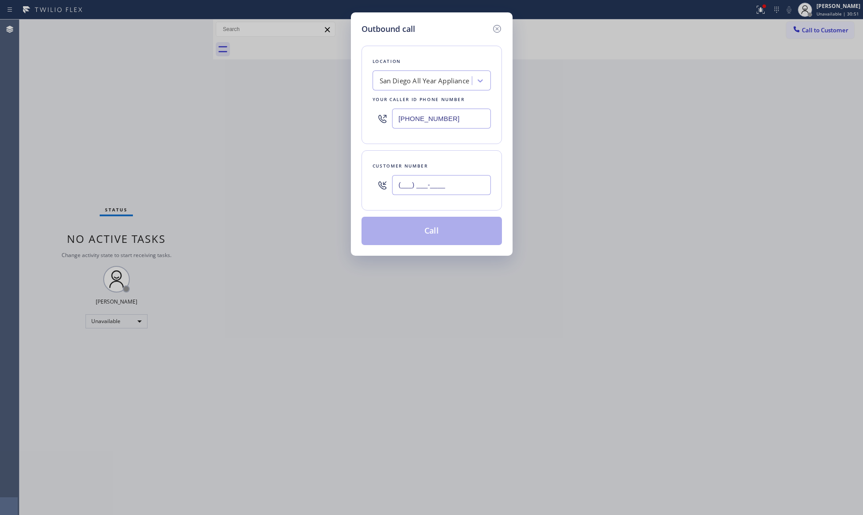
paste input "619) 302-1661"
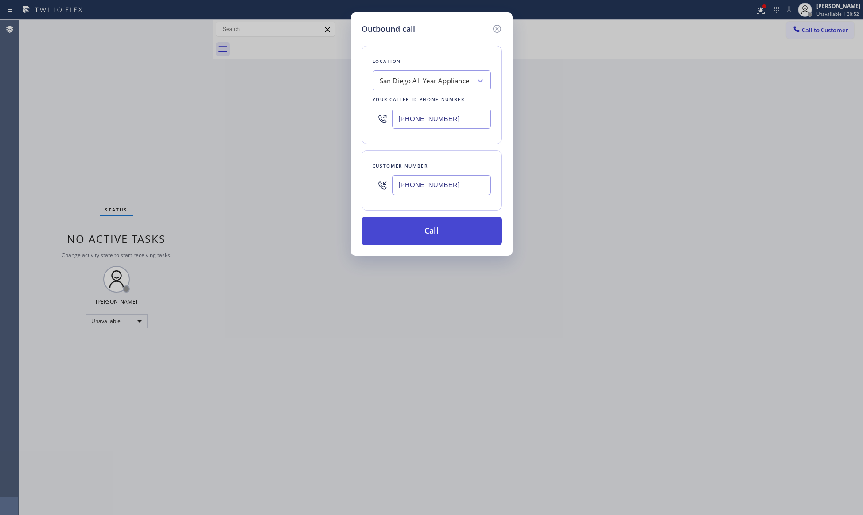
type input "[PHONE_NUMBER]"
click at [427, 237] on button "Call" at bounding box center [432, 231] width 140 height 28
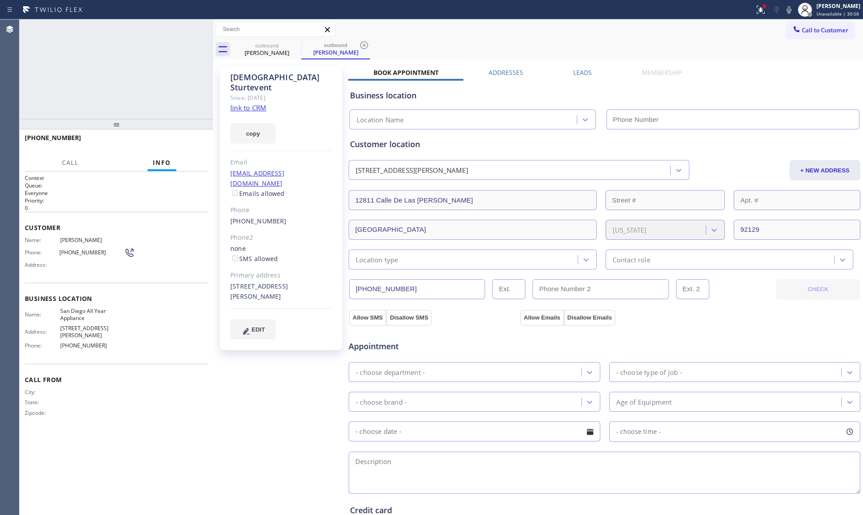
type input "[PHONE_NUMBER]"
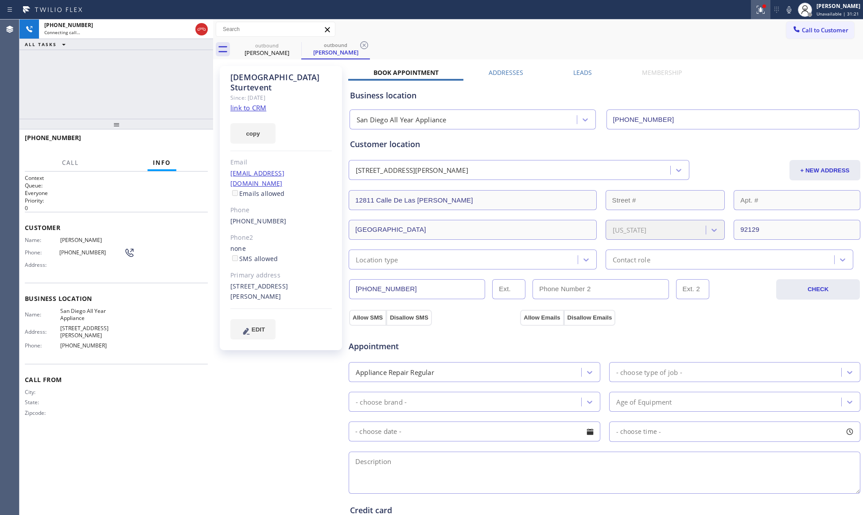
drag, startPoint x: 752, startPoint y: 10, endPoint x: 753, endPoint y: 16, distance: 6.8
click at [753, 10] on div at bounding box center [761, 9] width 20 height 11
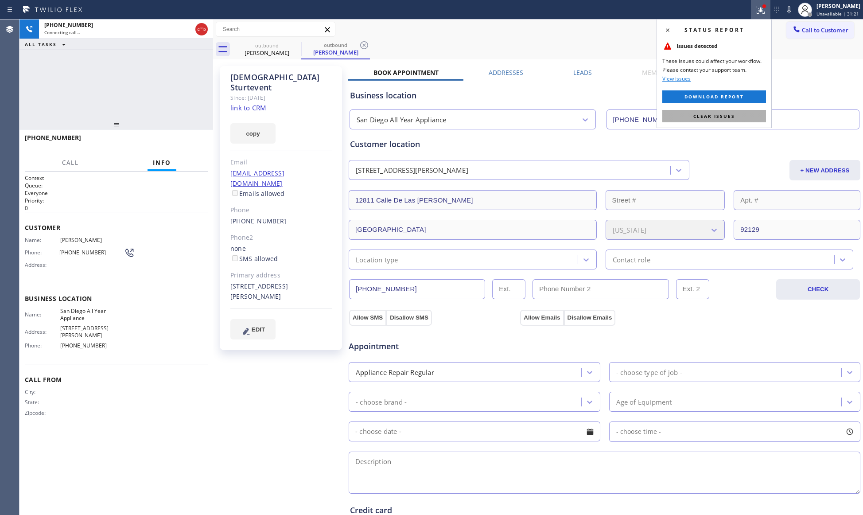
click at [749, 116] on button "Clear issues" at bounding box center [715, 116] width 104 height 12
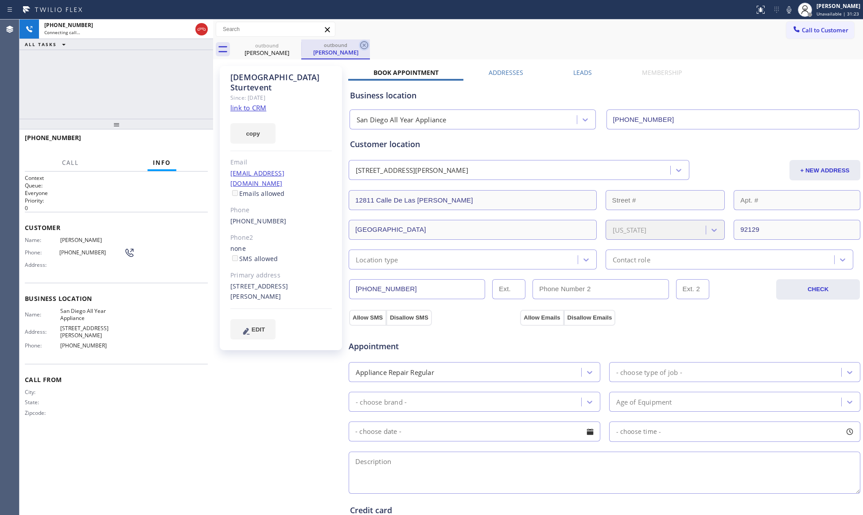
click at [369, 46] on icon at bounding box center [364, 45] width 11 height 11
click at [369, 45] on div "outbound [PERSON_NAME]" at bounding box center [548, 49] width 631 height 20
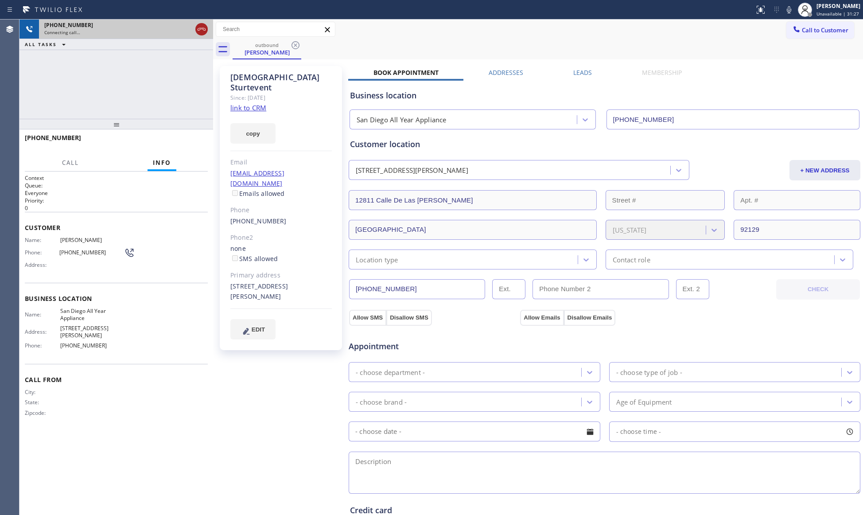
click at [199, 34] on icon at bounding box center [201, 29] width 11 height 11
click at [273, 43] on div "outbound" at bounding box center [267, 45] width 67 height 7
click at [296, 43] on icon at bounding box center [295, 45] width 11 height 11
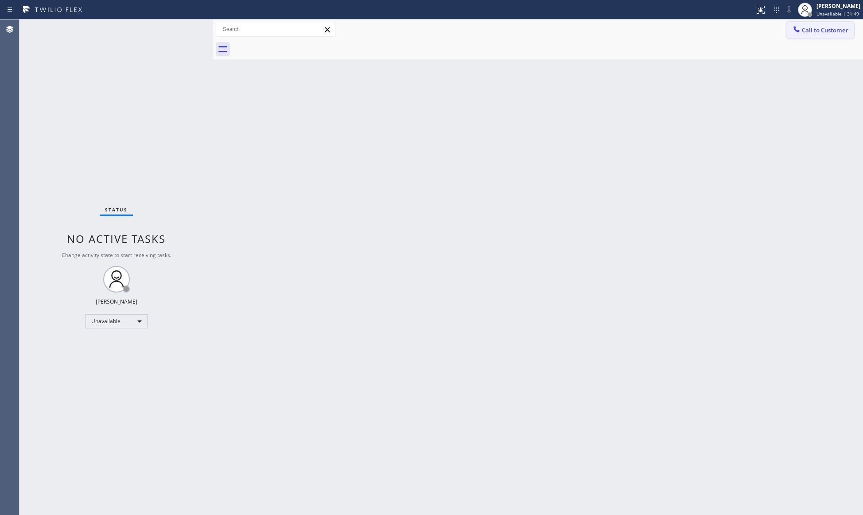
click at [807, 29] on span "Call to Customer" at bounding box center [825, 30] width 47 height 8
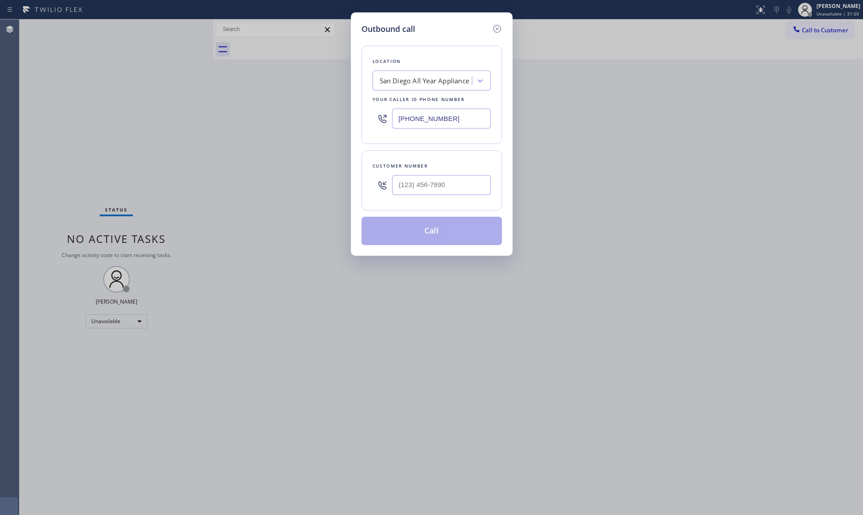
drag, startPoint x: 477, startPoint y: 123, endPoint x: 350, endPoint y: 126, distance: 127.2
click at [318, 130] on div "Outbound call Location [GEOGRAPHIC_DATA] All Year Appliance Your caller id phon…" at bounding box center [431, 257] width 863 height 515
paste input "877) 777-0796"
type input "[PHONE_NUMBER]"
click at [456, 183] on input "(___) ___-____" at bounding box center [441, 185] width 99 height 20
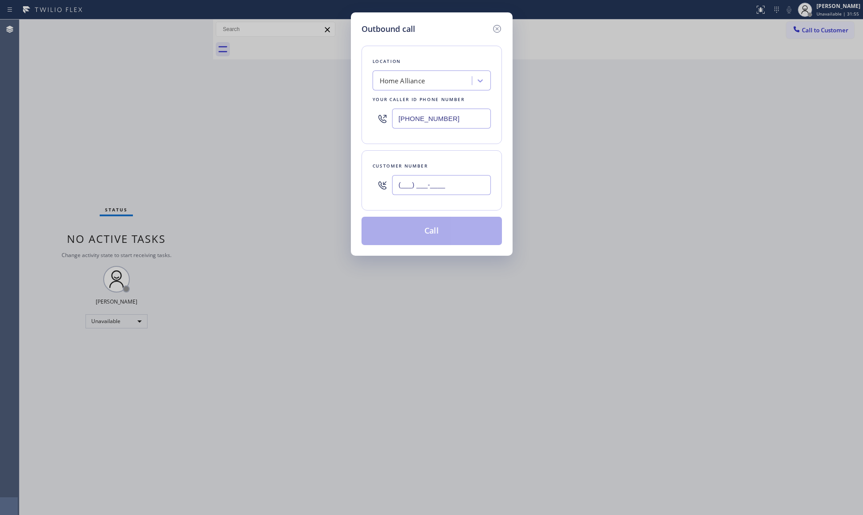
paste input "714) 389-8548"
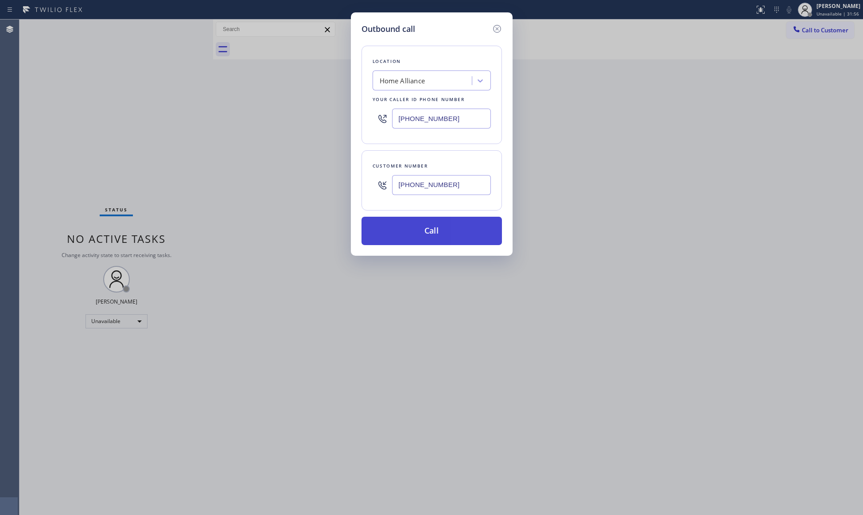
type input "[PHONE_NUMBER]"
click at [445, 229] on button "Call" at bounding box center [432, 231] width 140 height 28
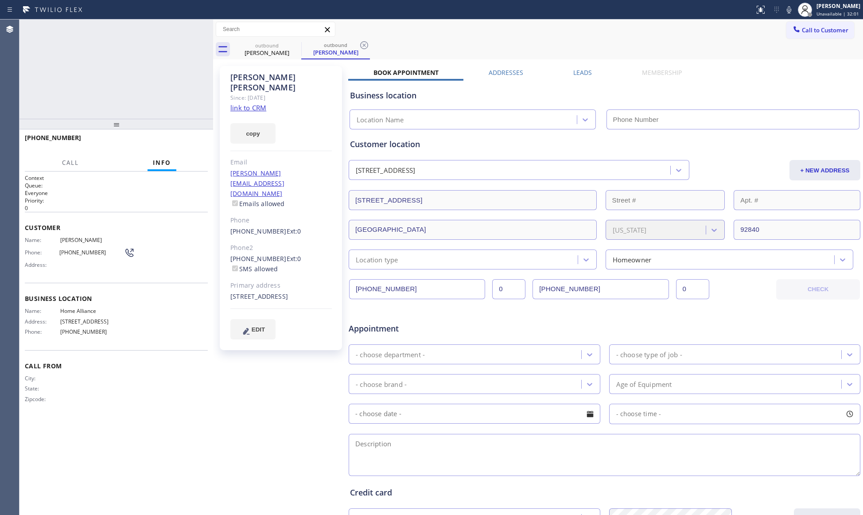
type input "[PHONE_NUMBER]"
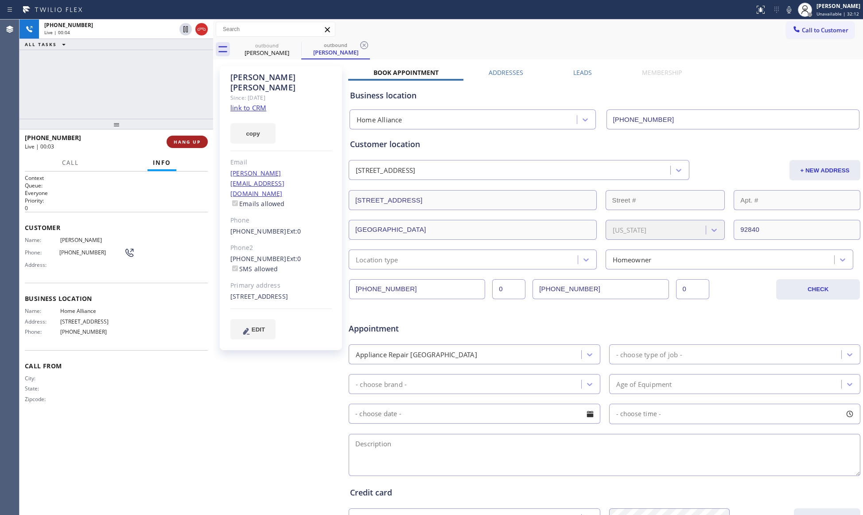
click at [191, 139] on span "HANG UP" at bounding box center [187, 142] width 27 height 6
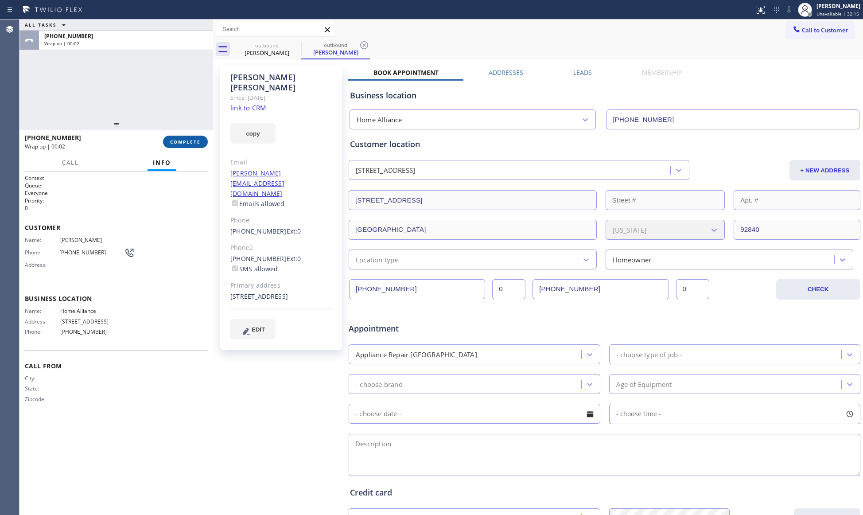
click at [180, 140] on span "COMPLETE" at bounding box center [185, 142] width 31 height 6
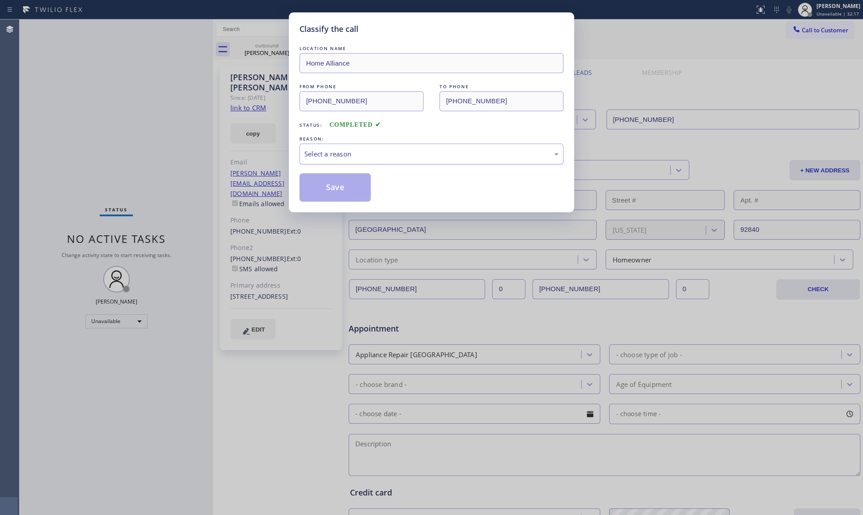
click at [324, 152] on div "Select a reason" at bounding box center [431, 154] width 254 height 10
click at [322, 185] on button "Save" at bounding box center [335, 187] width 71 height 28
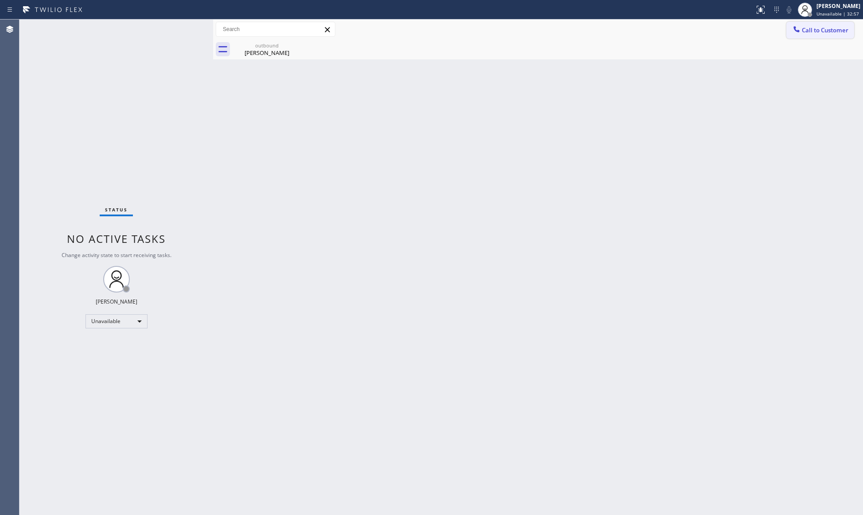
click at [806, 33] on span "Call to Customer" at bounding box center [825, 30] width 47 height 8
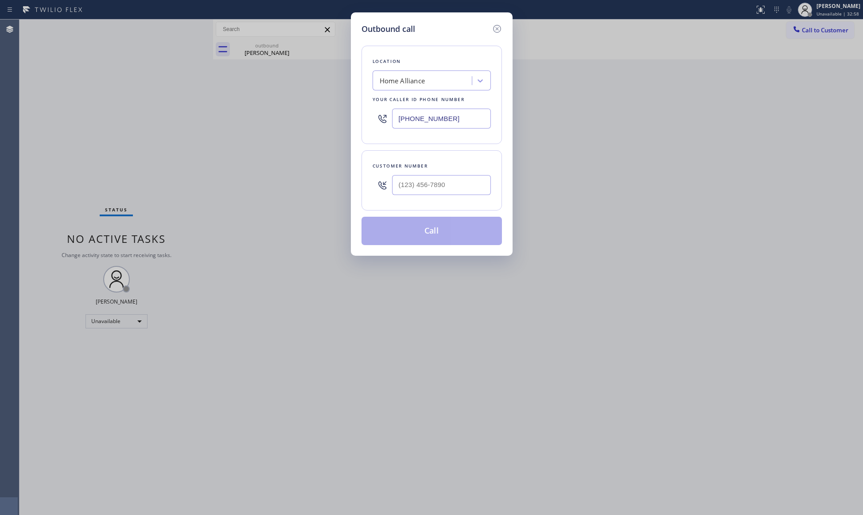
drag, startPoint x: 454, startPoint y: 121, endPoint x: 390, endPoint y: 126, distance: 64.0
click at [390, 126] on div "[PHONE_NUMBER]" at bounding box center [432, 118] width 118 height 29
paste input "88) 960-0207"
type input "[PHONE_NUMBER]"
click at [426, 178] on input "(___) ___-____" at bounding box center [441, 185] width 99 height 20
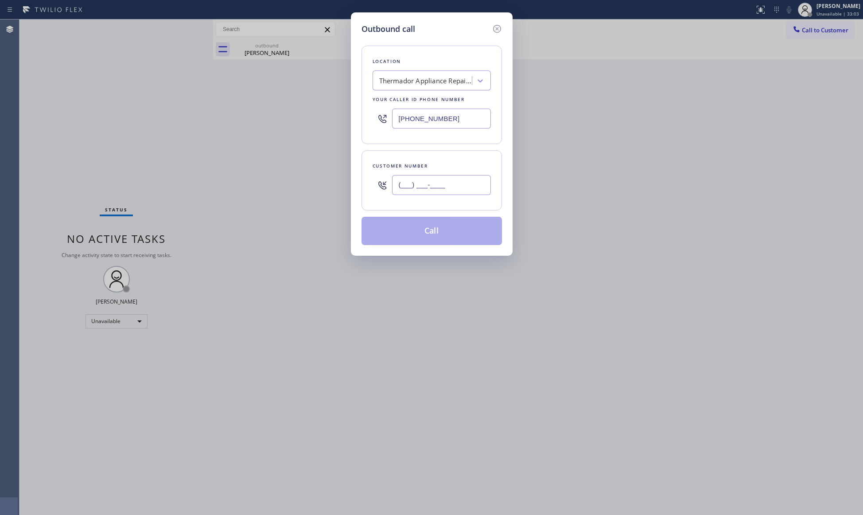
paste input "310) 498-8498"
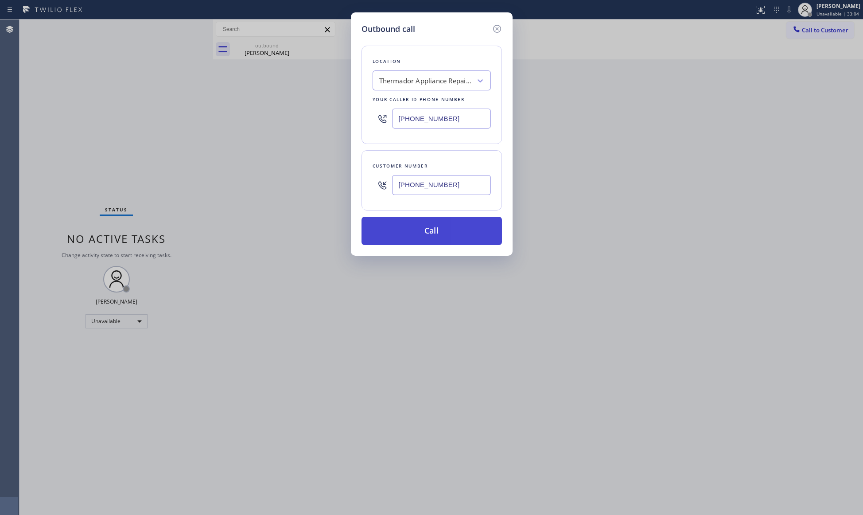
type input "[PHONE_NUMBER]"
click at [429, 234] on button "Call" at bounding box center [432, 231] width 140 height 28
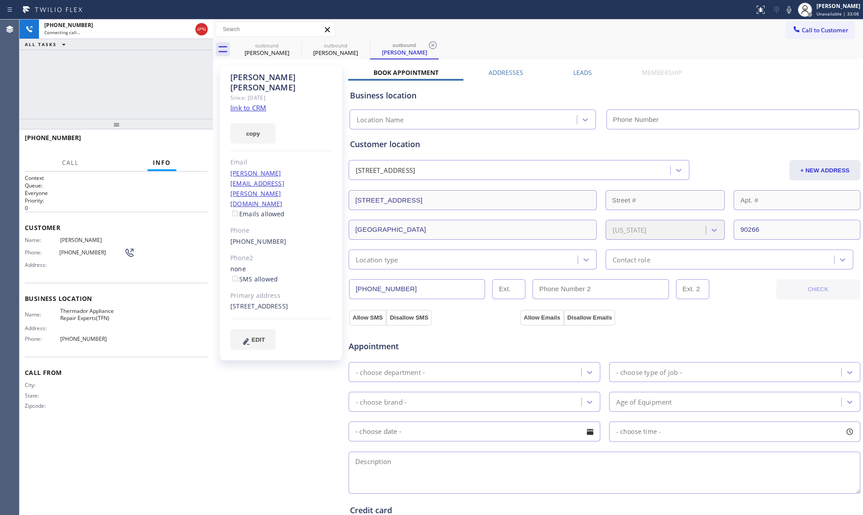
type input "[PHONE_NUMBER]"
click at [183, 144] on span "HANG UP" at bounding box center [187, 142] width 27 height 6
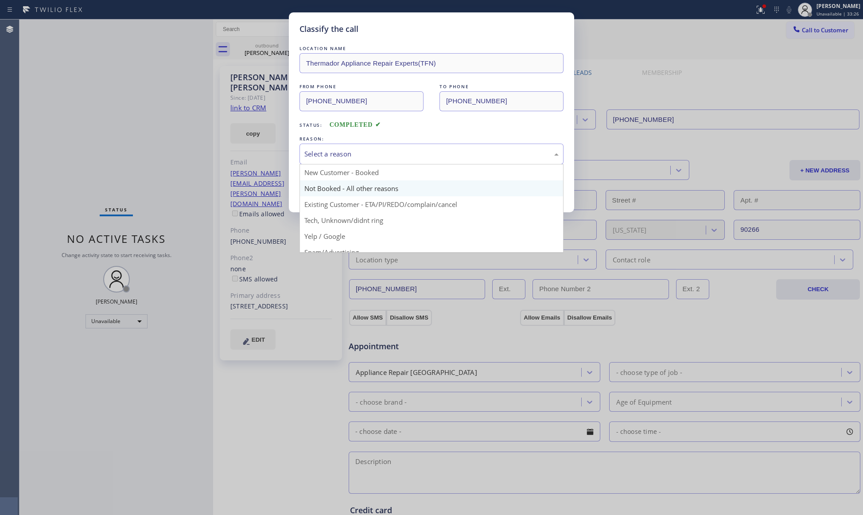
drag, startPoint x: 331, startPoint y: 162, endPoint x: 327, endPoint y: 185, distance: 23.0
click at [330, 164] on div "Select a reason" at bounding box center [432, 154] width 264 height 21
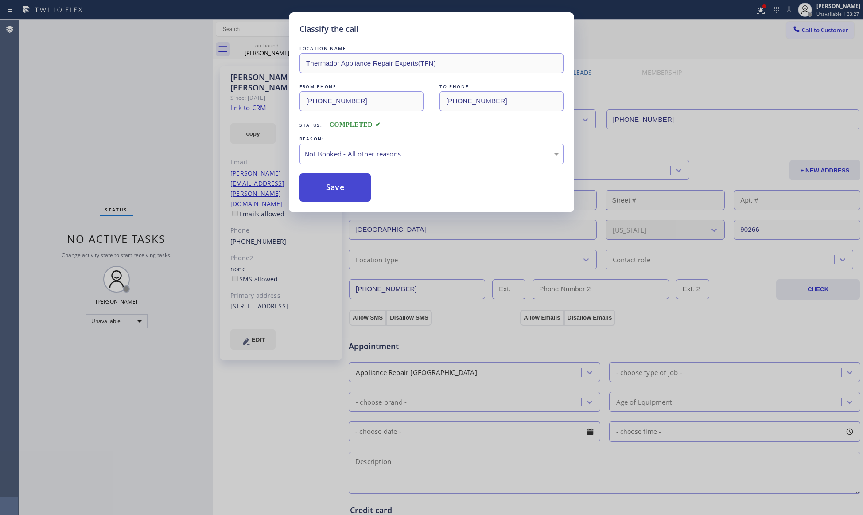
click at [328, 190] on button "Save" at bounding box center [335, 187] width 71 height 28
type input "[PHONE_NUMBER]"
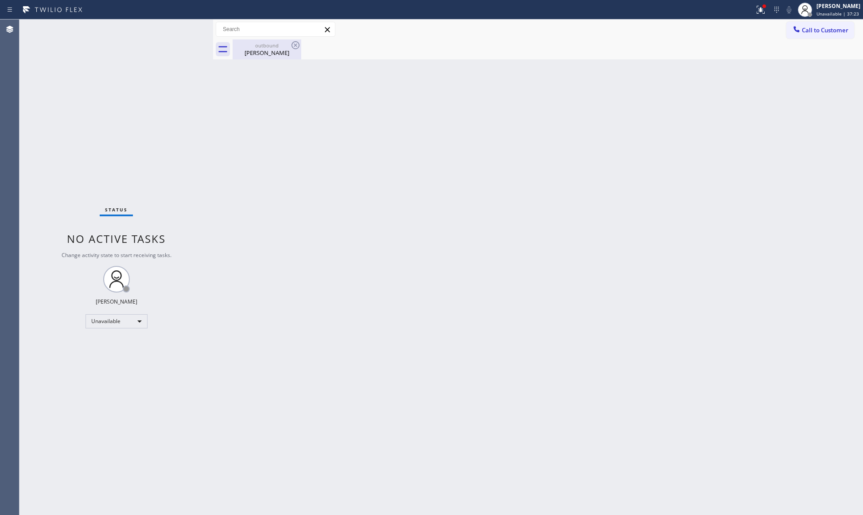
click at [277, 47] on div "outbound" at bounding box center [267, 45] width 67 height 7
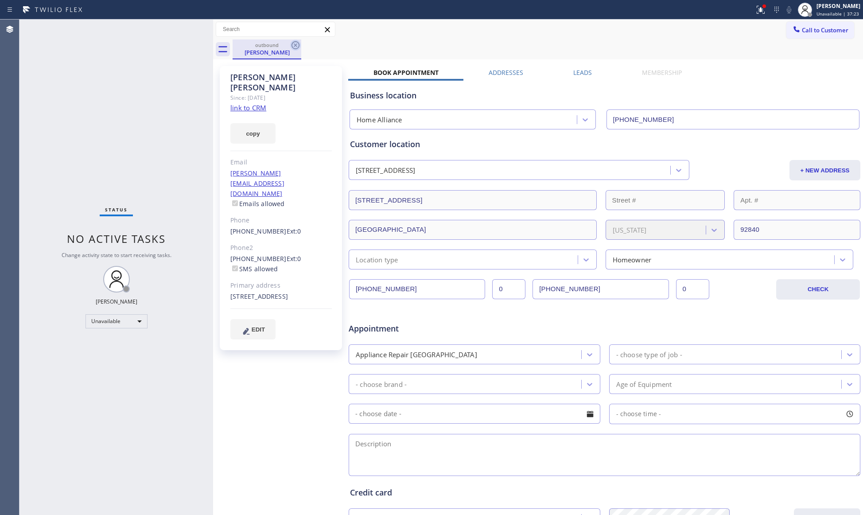
click at [300, 41] on icon at bounding box center [295, 45] width 11 height 11
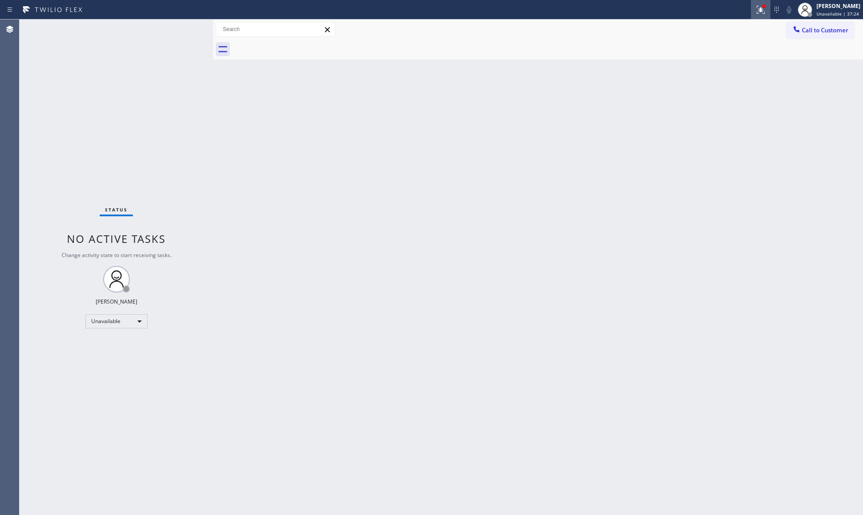
click at [765, 15] on button at bounding box center [761, 10] width 20 height 20
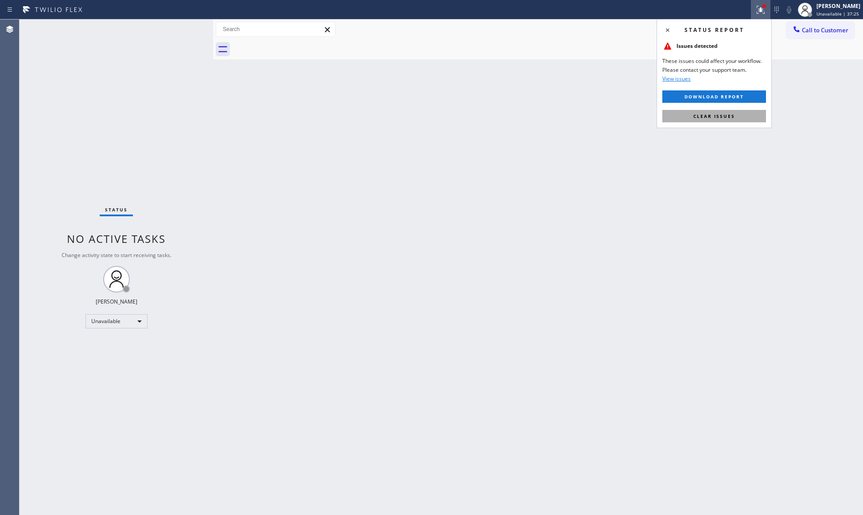
click at [723, 111] on button "Clear issues" at bounding box center [715, 116] width 104 height 12
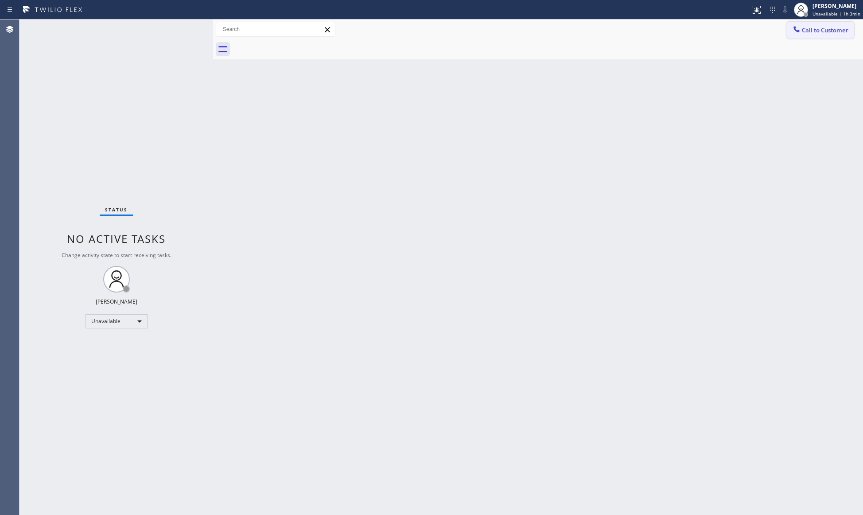
click at [805, 36] on button "Call to Customer" at bounding box center [821, 30] width 68 height 17
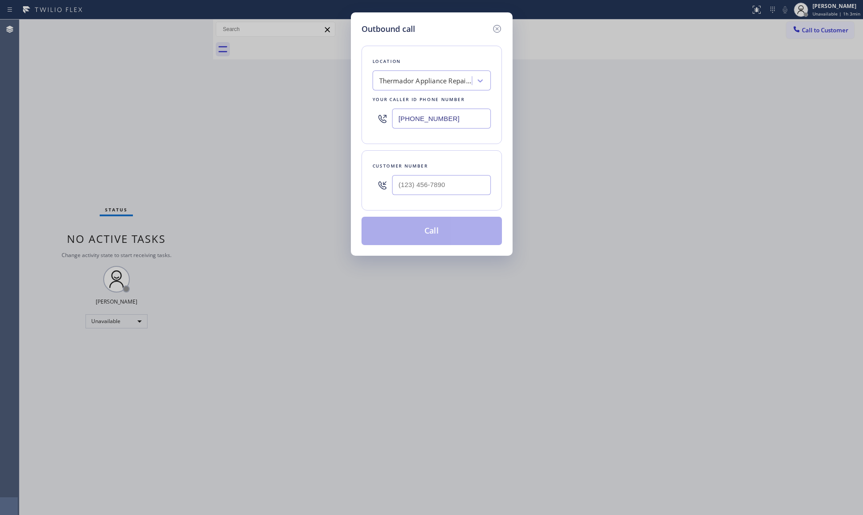
drag, startPoint x: 450, startPoint y: 117, endPoint x: 332, endPoint y: 117, distance: 118.3
click at [332, 117] on div "Outbound call Location Thermador Appliance Repair Experts(TFN) Your caller id p…" at bounding box center [431, 257] width 863 height 515
paste input "310) 935-4069"
type input "[PHONE_NUMBER]"
click at [433, 178] on input "(___) ___-____" at bounding box center [441, 185] width 99 height 20
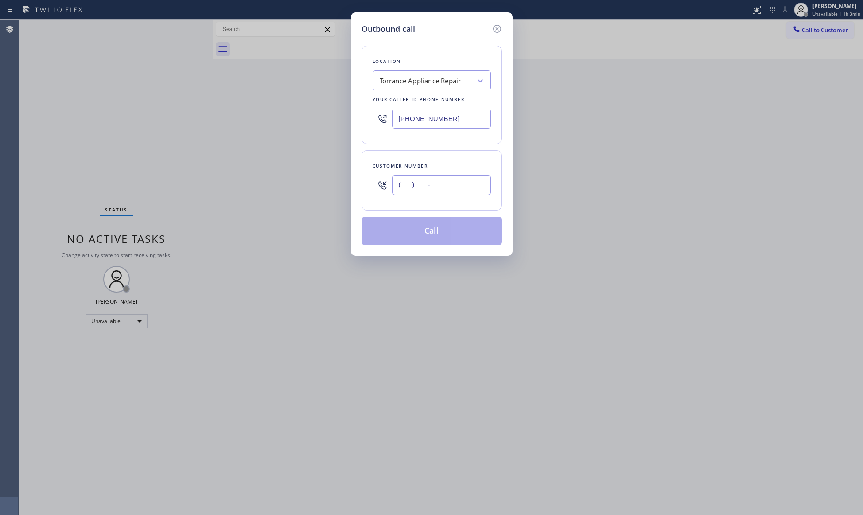
paste input "310) 245-6732"
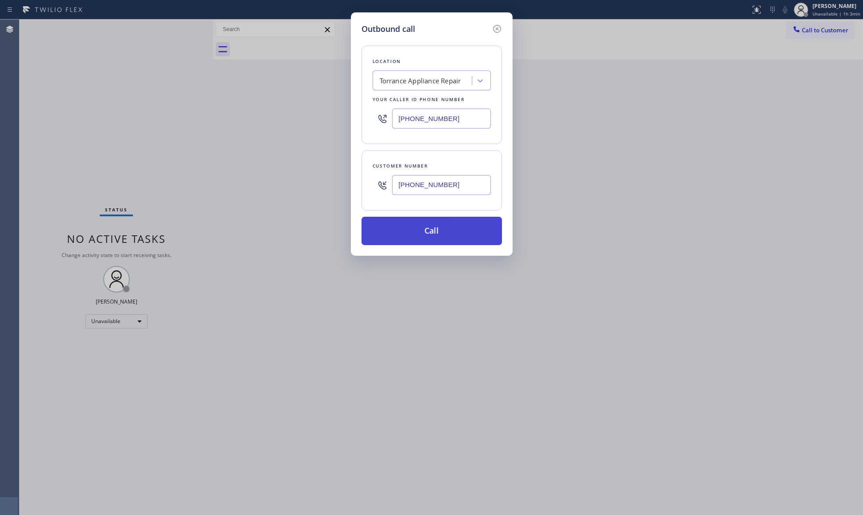
type input "[PHONE_NUMBER]"
click at [445, 238] on button "Call" at bounding box center [432, 231] width 140 height 28
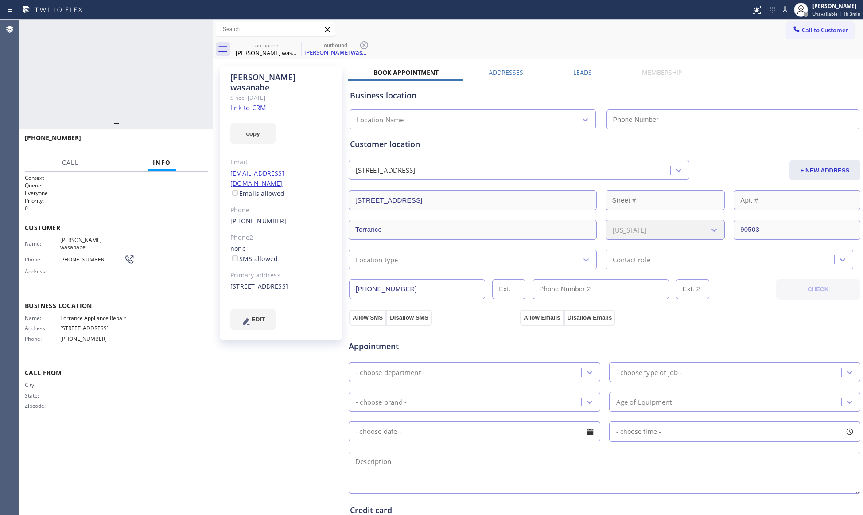
type input "[PHONE_NUMBER]"
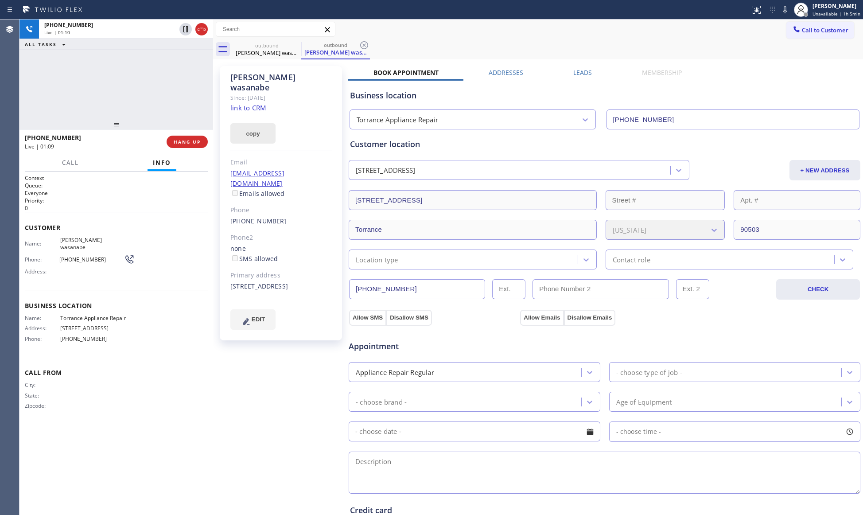
drag, startPoint x: 234, startPoint y: 126, endPoint x: 242, endPoint y: 128, distance: 8.2
click at [236, 126] on button "copy" at bounding box center [252, 133] width 45 height 20
click at [261, 309] on button "EDIT" at bounding box center [252, 319] width 45 height 20
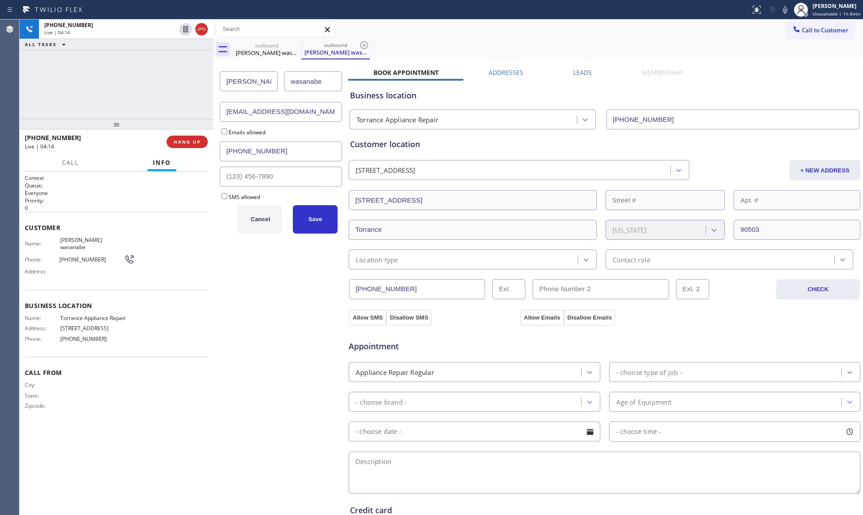
click at [297, 83] on input "wasanabe" at bounding box center [313, 81] width 58 height 20
type input "Wasanabe"
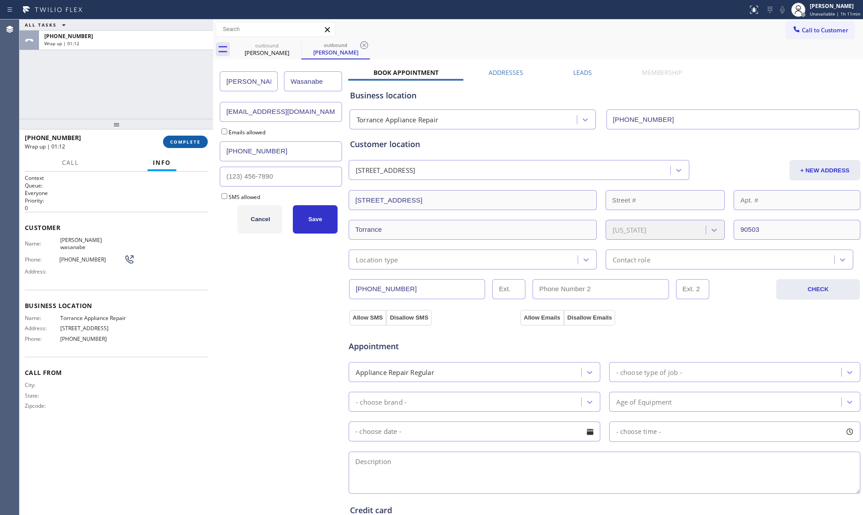
click at [191, 145] on button "COMPLETE" at bounding box center [185, 142] width 45 height 12
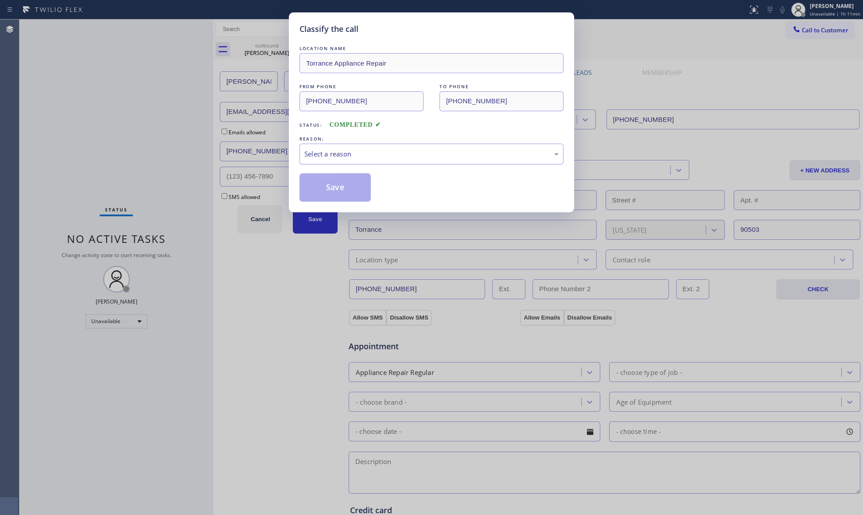
click at [392, 160] on div "Select a reason" at bounding box center [432, 154] width 264 height 21
click at [334, 182] on button "Save" at bounding box center [335, 187] width 71 height 28
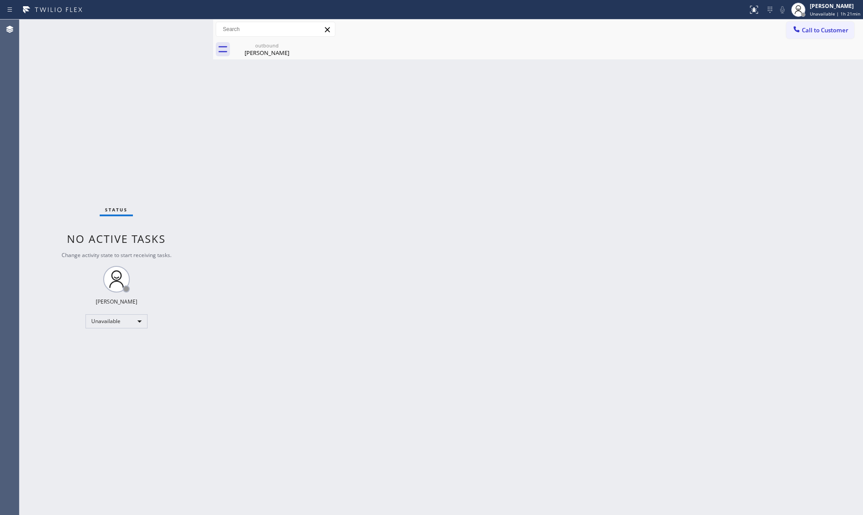
drag, startPoint x: 823, startPoint y: 30, endPoint x: 814, endPoint y: 31, distance: 8.9
click at [815, 31] on span "Call to Customer" at bounding box center [825, 30] width 47 height 8
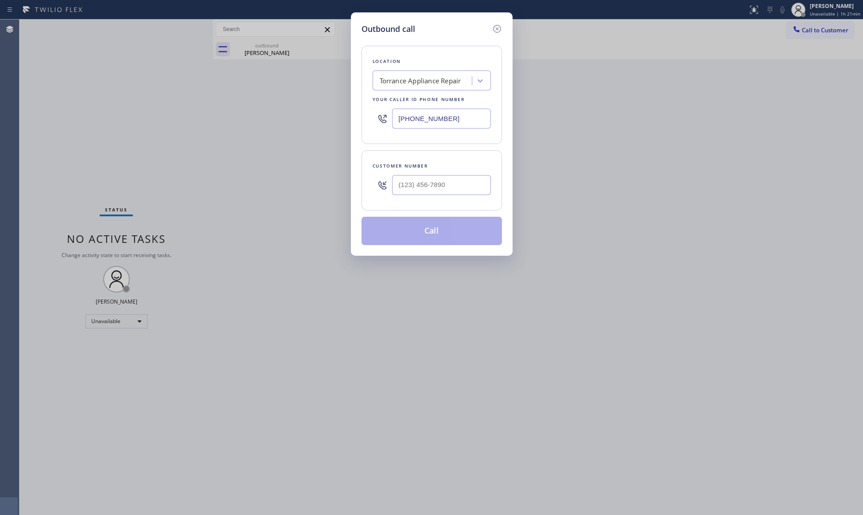
drag, startPoint x: 479, startPoint y: 117, endPoint x: 285, endPoint y: 111, distance: 194.7
click at [286, 112] on div "Outbound call Location [GEOGRAPHIC_DATA] Appliance Repair Your caller id phone …" at bounding box center [431, 257] width 863 height 515
paste input "28-6178"
type input "[PHONE_NUMBER]"
drag, startPoint x: 423, startPoint y: 173, endPoint x: 424, endPoint y: 182, distance: 8.9
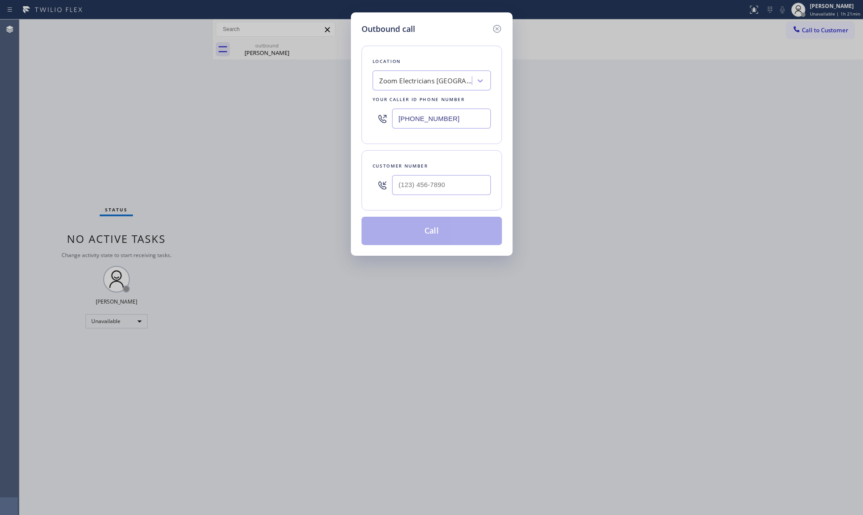
click at [422, 177] on div at bounding box center [441, 185] width 99 height 29
click at [424, 183] on input "(___) ___-____" at bounding box center [441, 185] width 99 height 20
paste input "310) 283-4444"
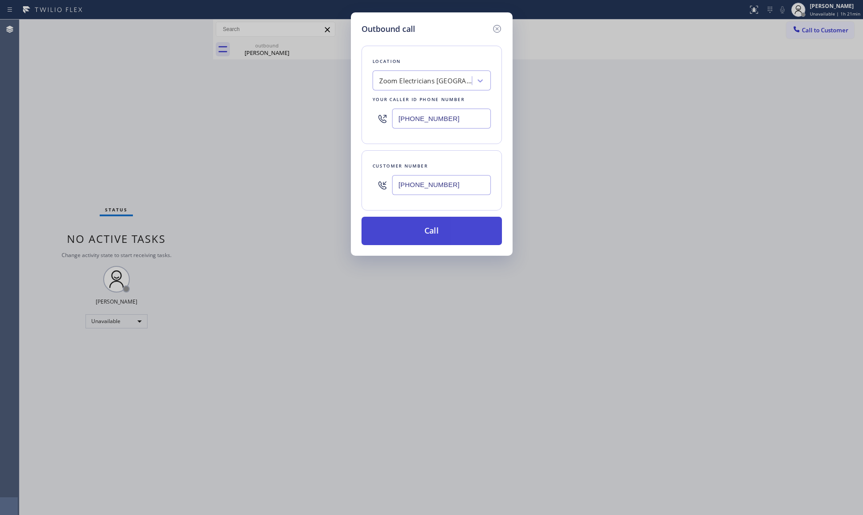
type input "[PHONE_NUMBER]"
drag, startPoint x: 428, startPoint y: 237, endPoint x: 440, endPoint y: 238, distance: 12.0
click at [429, 236] on button "Call" at bounding box center [432, 231] width 140 height 28
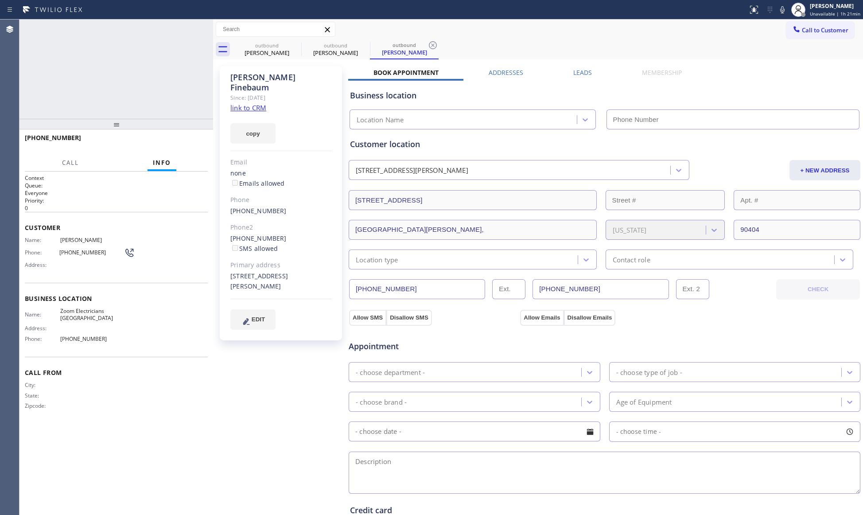
type input "[PHONE_NUMBER]"
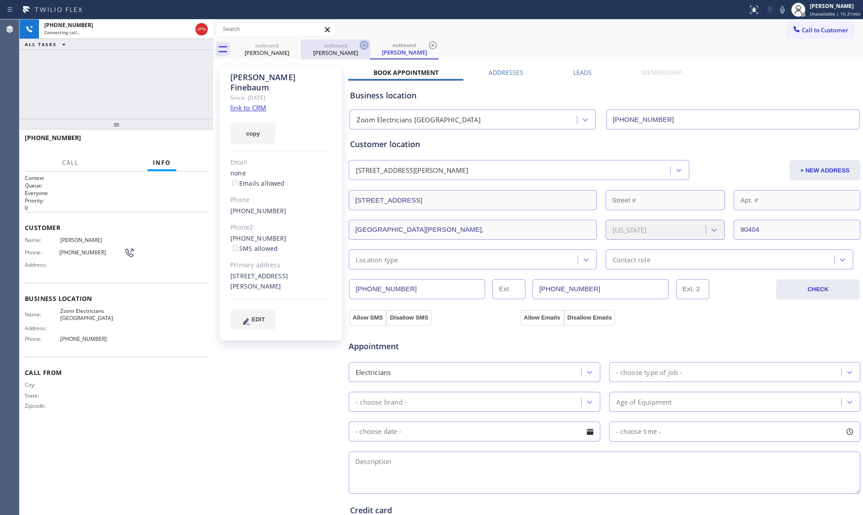
drag, startPoint x: 349, startPoint y: 51, endPoint x: 362, endPoint y: 45, distance: 14.3
click at [351, 50] on div "[PERSON_NAME]" at bounding box center [335, 53] width 67 height 8
click at [364, 45] on icon at bounding box center [364, 45] width 8 height 8
type input "[PHONE_NUMBER]"
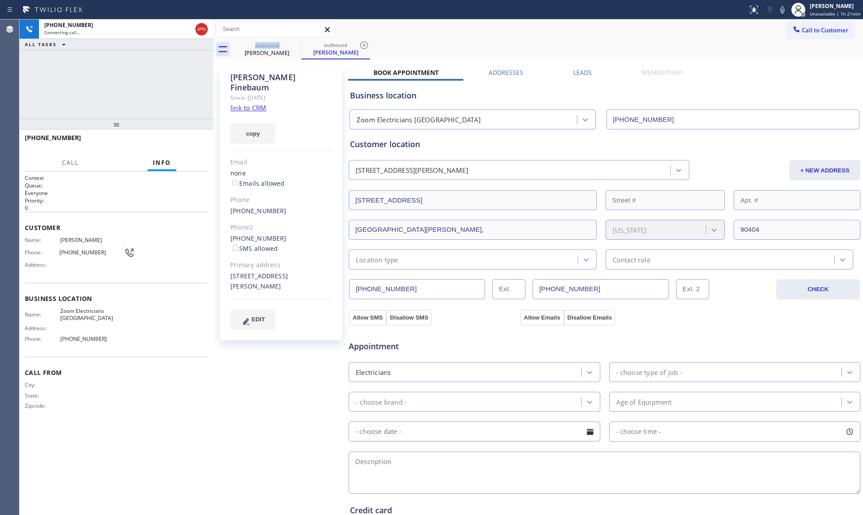
click at [364, 45] on div "outbound [PERSON_NAME] outbound [PERSON_NAME]" at bounding box center [548, 49] width 631 height 20
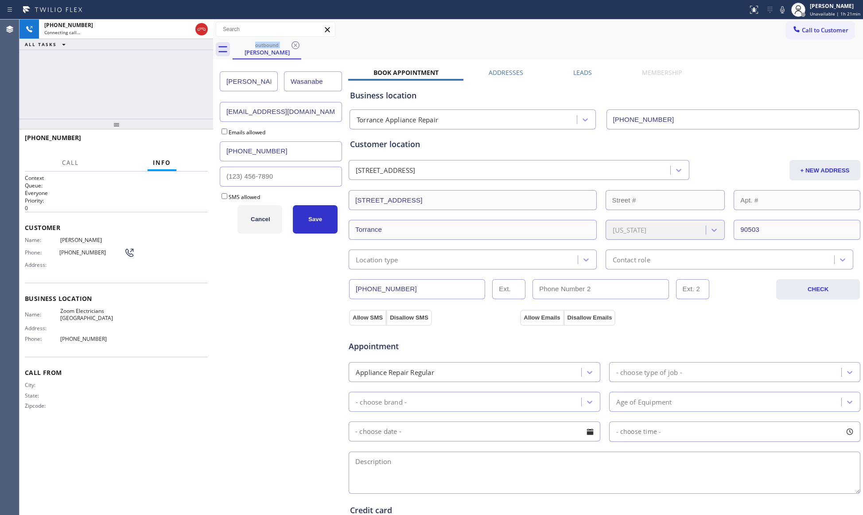
drag, startPoint x: 364, startPoint y: 45, endPoint x: 363, endPoint y: 55, distance: 10.6
click at [363, 49] on div "outbound [PERSON_NAME]" at bounding box center [548, 49] width 631 height 20
click at [293, 45] on icon at bounding box center [295, 45] width 11 height 11
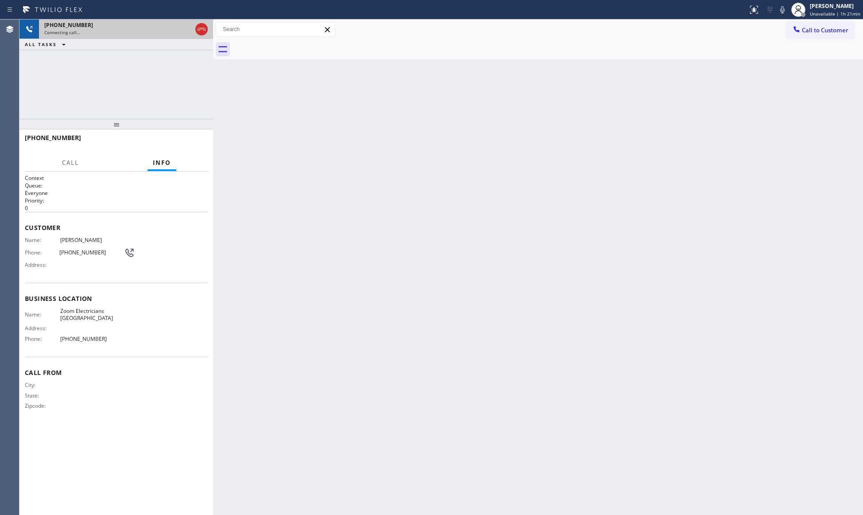
click at [142, 25] on div "[PHONE_NUMBER]" at bounding box center [118, 25] width 148 height 8
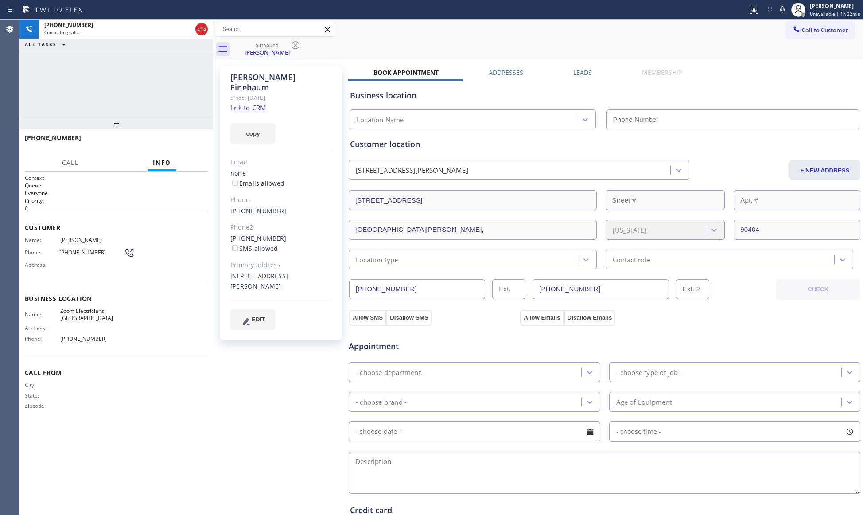
click at [143, 90] on div "[PHONE_NUMBER] Connecting call… ALL TASKS ALL TASKS ACTIVE TASKS TASKS IN WRAP …" at bounding box center [117, 69] width 194 height 99
type input "[PHONE_NUMBER]"
click at [249, 103] on link "link to CRM" at bounding box center [248, 107] width 36 height 9
click at [269, 123] on button "copy" at bounding box center [252, 133] width 45 height 20
click at [783, 9] on icon at bounding box center [782, 9] width 4 height 7
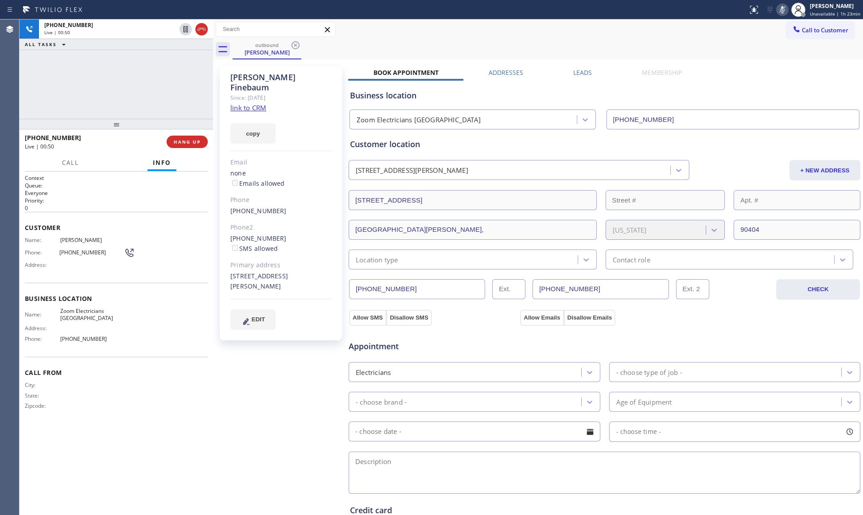
click at [784, 6] on icon at bounding box center [782, 9] width 11 height 11
click at [785, 13] on icon at bounding box center [782, 9] width 4 height 7
click at [786, 12] on icon at bounding box center [782, 9] width 11 height 11
click at [783, 9] on icon at bounding box center [782, 9] width 4 height 7
click at [783, 11] on icon at bounding box center [782, 9] width 11 height 11
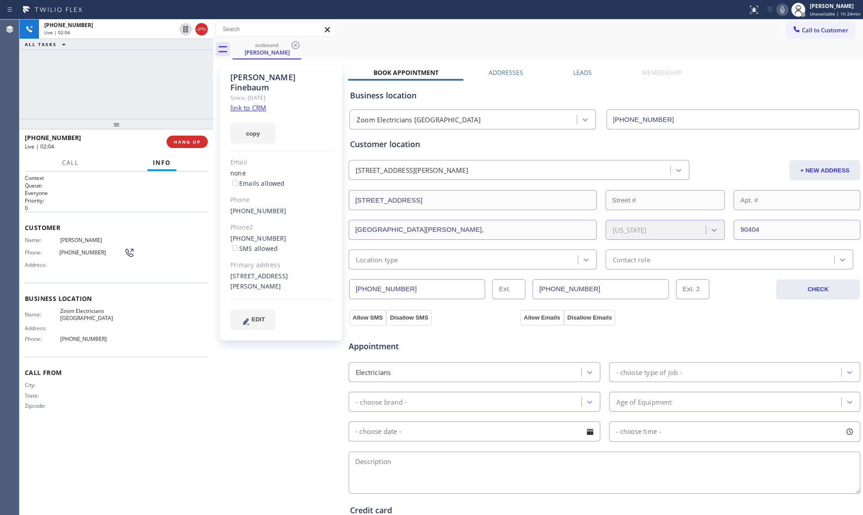
click at [779, 70] on div "Book Appointment Addresses Leads Membership Business location Zoom Electricians…" at bounding box center [604, 360] width 513 height 585
click at [781, 8] on icon at bounding box center [782, 9] width 11 height 11
click at [781, 10] on icon at bounding box center [782, 9] width 11 height 11
click at [784, 9] on icon at bounding box center [782, 9] width 11 height 11
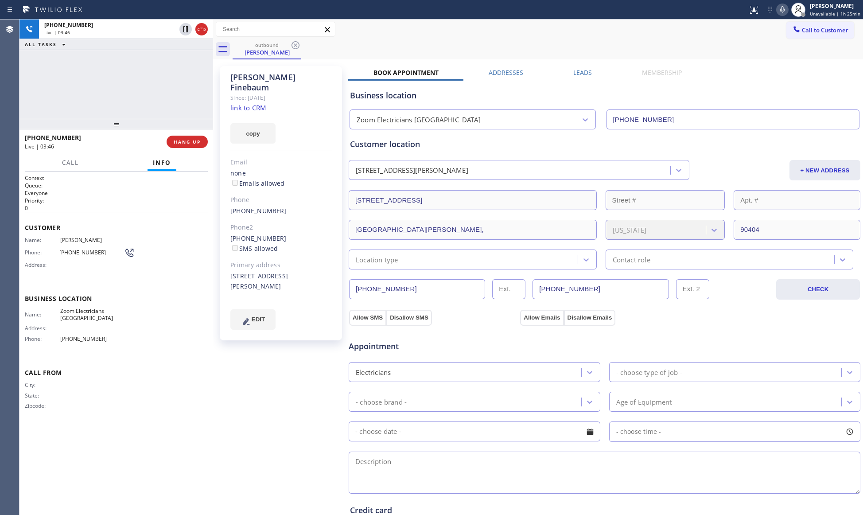
click at [784, 11] on icon at bounding box center [782, 9] width 4 height 7
click at [784, 11] on rect at bounding box center [783, 9] width 6 height 6
click at [777, 33] on div "Call to Customer Outbound call Location Zoom Electricians [GEOGRAPHIC_DATA] You…" at bounding box center [538, 30] width 650 height 16
click at [738, 37] on div "Call to Customer Outbound call Location Zoom Electricians [GEOGRAPHIC_DATA] You…" at bounding box center [538, 30] width 650 height 20
click at [781, 13] on icon at bounding box center [782, 9] width 11 height 11
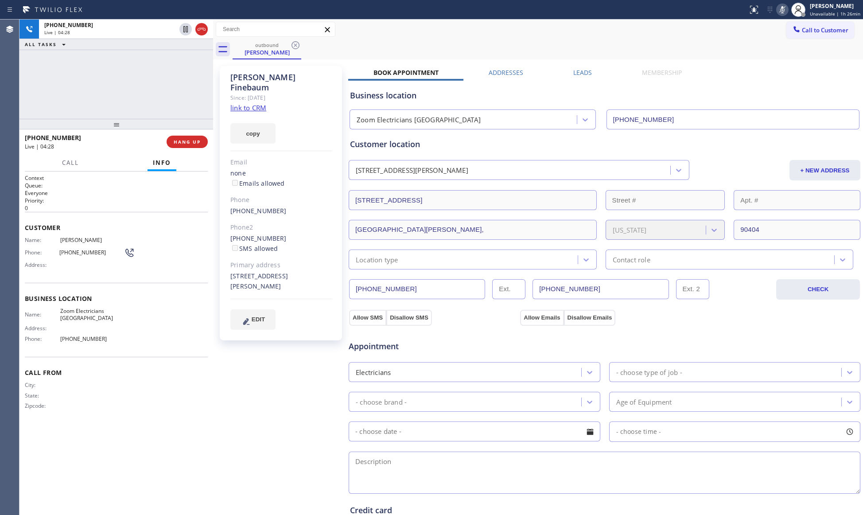
click at [781, 12] on icon at bounding box center [782, 9] width 11 height 11
click at [786, 4] on icon at bounding box center [782, 9] width 11 height 11
drag, startPoint x: 789, startPoint y: 4, endPoint x: 770, endPoint y: 27, distance: 29.6
click at [788, 4] on icon at bounding box center [782, 9] width 11 height 11
click at [781, 10] on icon at bounding box center [782, 9] width 11 height 11
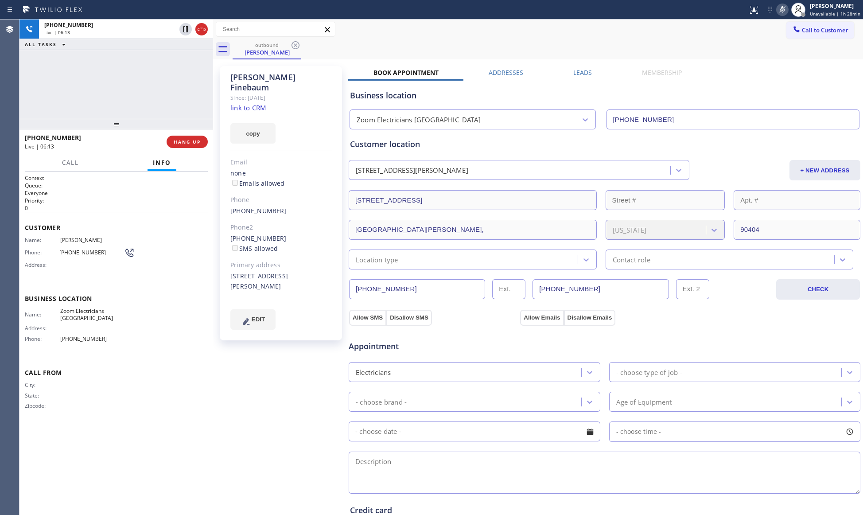
click at [782, 9] on icon at bounding box center [782, 9] width 11 height 11
click at [784, 8] on icon at bounding box center [782, 9] width 11 height 11
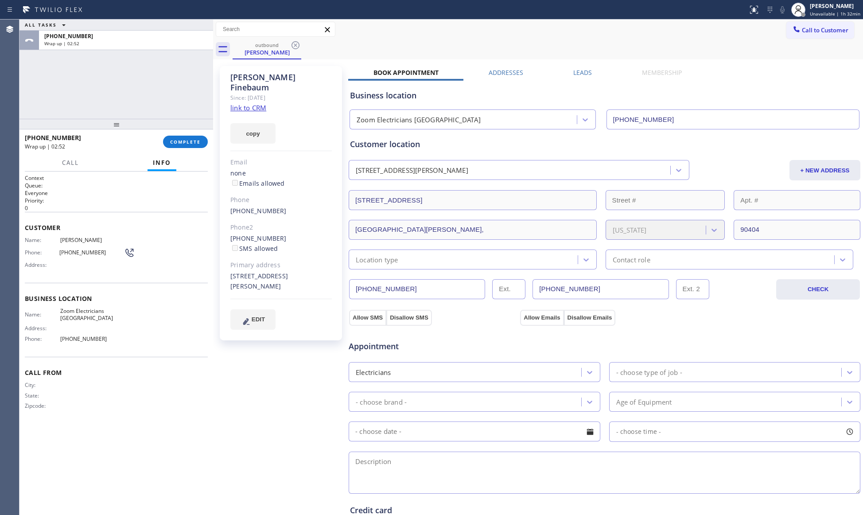
click at [86, 312] on span "Zoom Electricians [GEOGRAPHIC_DATA]" at bounding box center [93, 315] width 66 height 14
click at [86, 311] on span "Zoom Electricians [GEOGRAPHIC_DATA]" at bounding box center [93, 315] width 66 height 14
drag, startPoint x: 86, startPoint y: 311, endPoint x: 105, endPoint y: 310, distance: 19.5
click at [87, 311] on span "Zoom Electricians [GEOGRAPHIC_DATA]" at bounding box center [93, 315] width 66 height 14
copy span "Zoom Electricians [GEOGRAPHIC_DATA]"
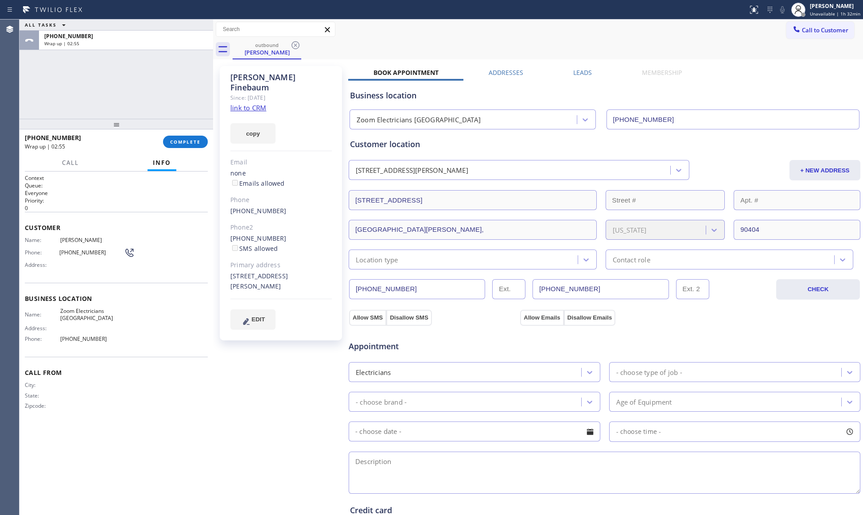
click at [87, 339] on span "[PHONE_NUMBER]" at bounding box center [93, 339] width 66 height 7
click at [88, 339] on span "[PHONE_NUMBER]" at bounding box center [93, 339] width 66 height 7
copy span "[PHONE_NUMBER]"
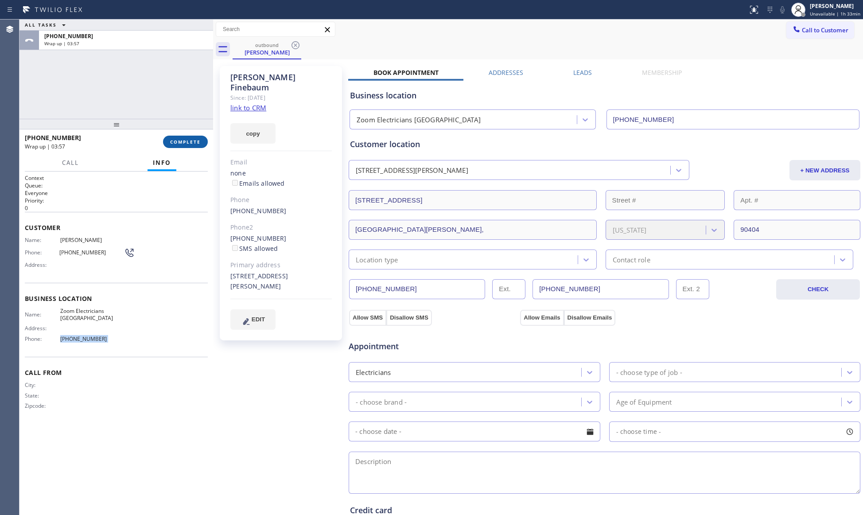
click at [185, 139] on span "COMPLETE" at bounding box center [185, 142] width 31 height 6
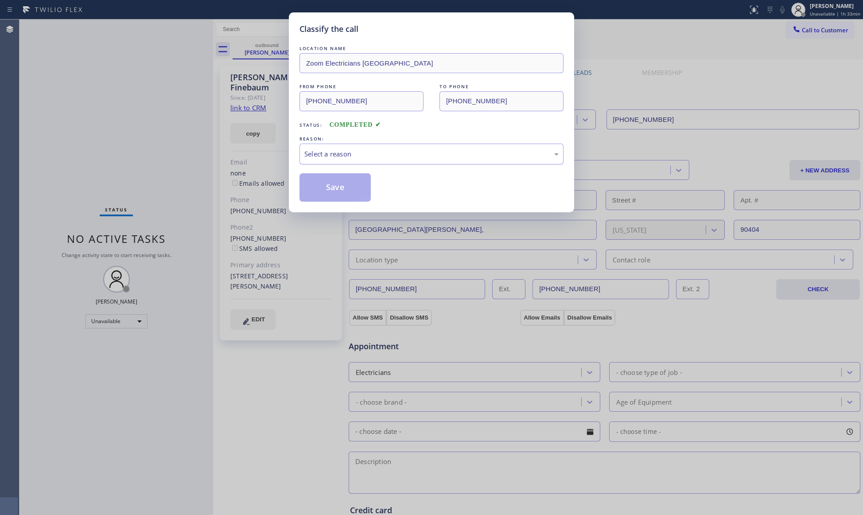
click at [311, 159] on div "Select a reason" at bounding box center [431, 154] width 254 height 10
drag, startPoint x: 332, startPoint y: 201, endPoint x: 337, endPoint y: 190, distance: 12.5
click at [332, 200] on button "Save" at bounding box center [335, 187] width 71 height 28
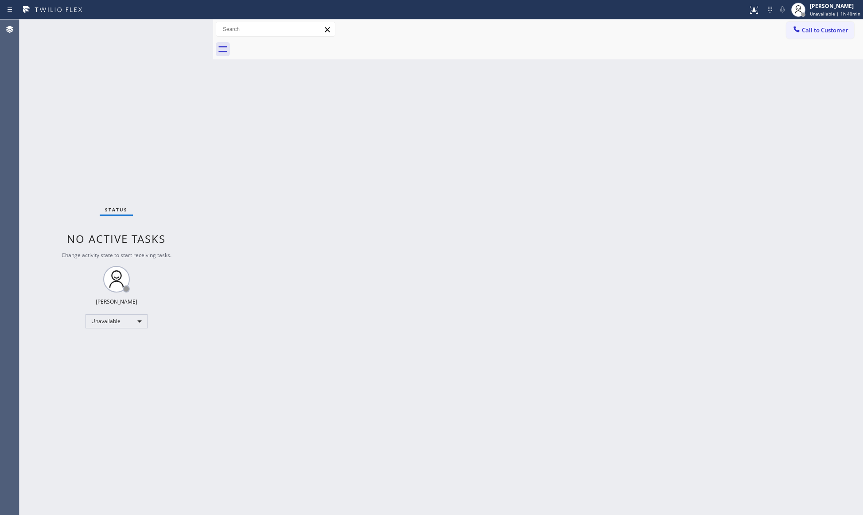
click at [269, 233] on div "Back to Dashboard Change Sender ID Customers Technicians Select a contact Outbo…" at bounding box center [538, 267] width 650 height 495
click at [818, 32] on span "Call to Customer" at bounding box center [825, 30] width 47 height 8
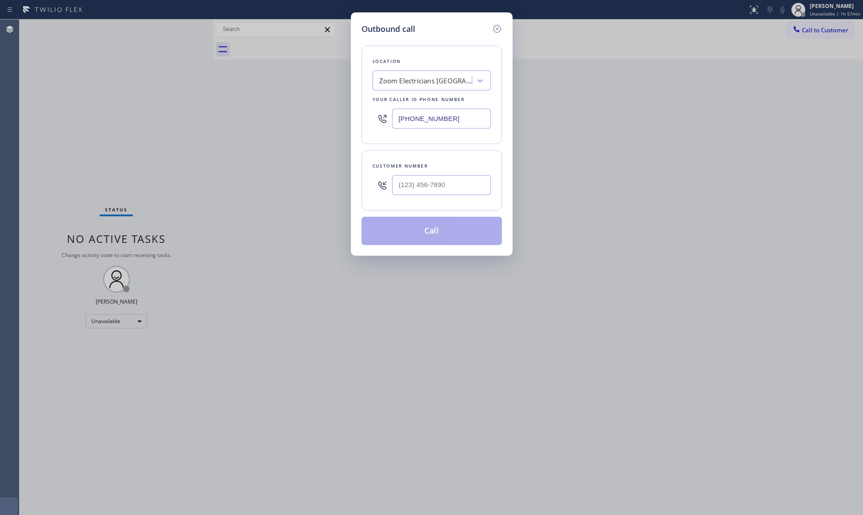
drag, startPoint x: 463, startPoint y: 114, endPoint x: 345, endPoint y: 118, distance: 118.4
click at [329, 119] on div "Outbound call Location Zoom Electricians [GEOGRAPHIC_DATA] Your caller id phone…" at bounding box center [431, 257] width 863 height 515
paste input "855) 731-4952"
type input "[PHONE_NUMBER]"
click at [402, 185] on input "(___) ___-____" at bounding box center [441, 185] width 99 height 20
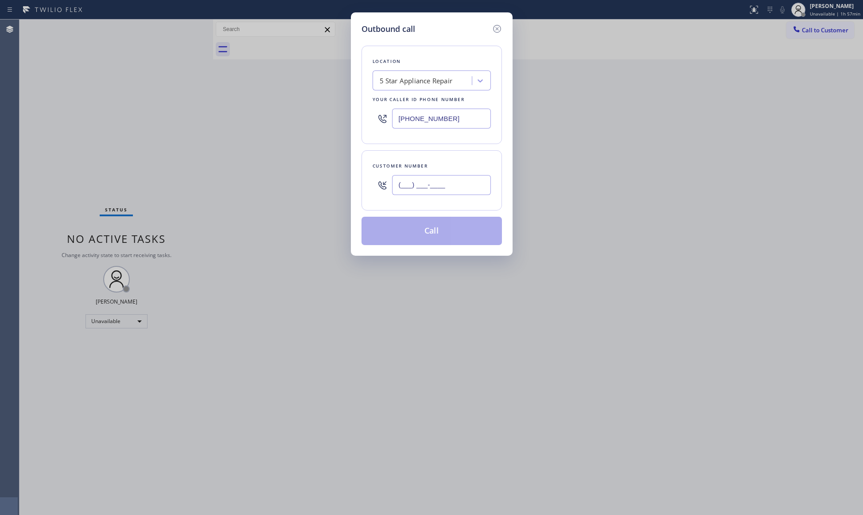
paste input "650) 302-0617"
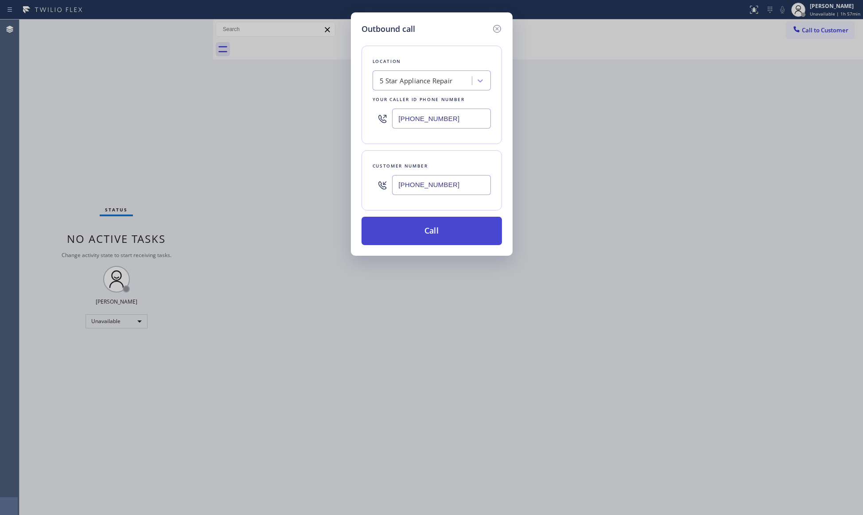
type input "[PHONE_NUMBER]"
click at [443, 228] on button "Call" at bounding box center [432, 231] width 140 height 28
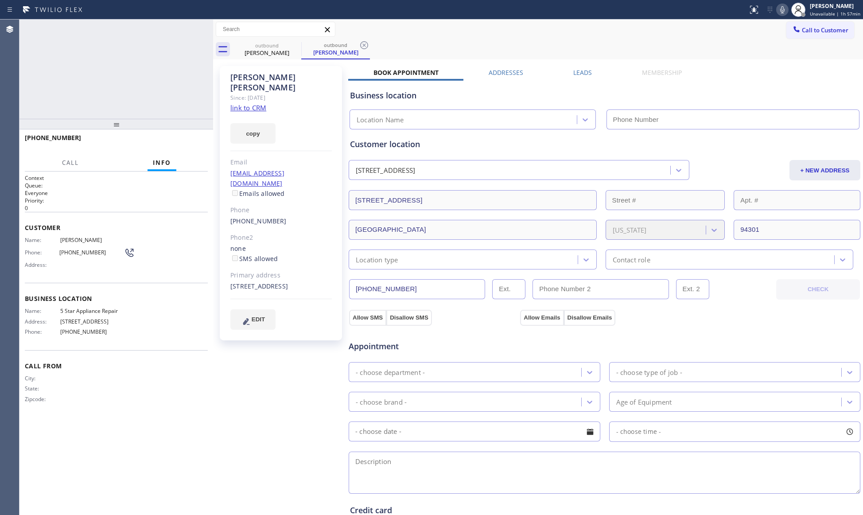
type input "[PHONE_NUMBER]"
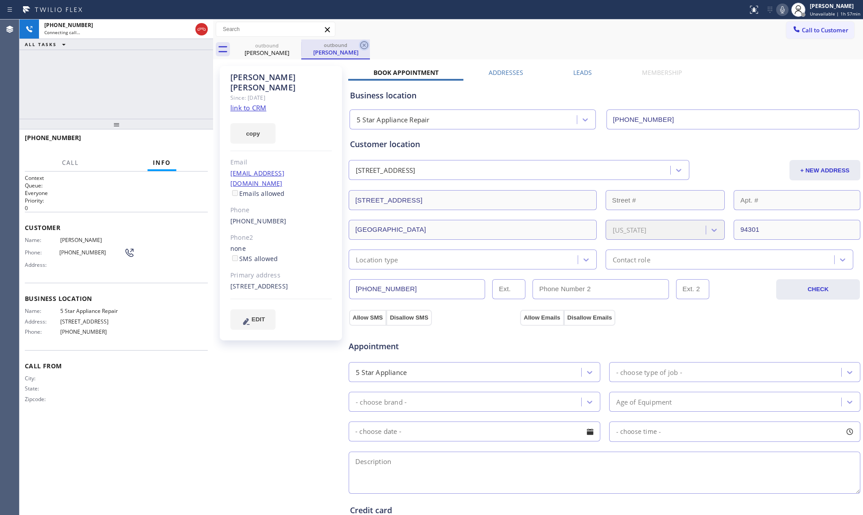
click at [360, 45] on icon at bounding box center [364, 45] width 11 height 11
click at [366, 45] on div "outbound [PERSON_NAME]" at bounding box center [548, 49] width 631 height 20
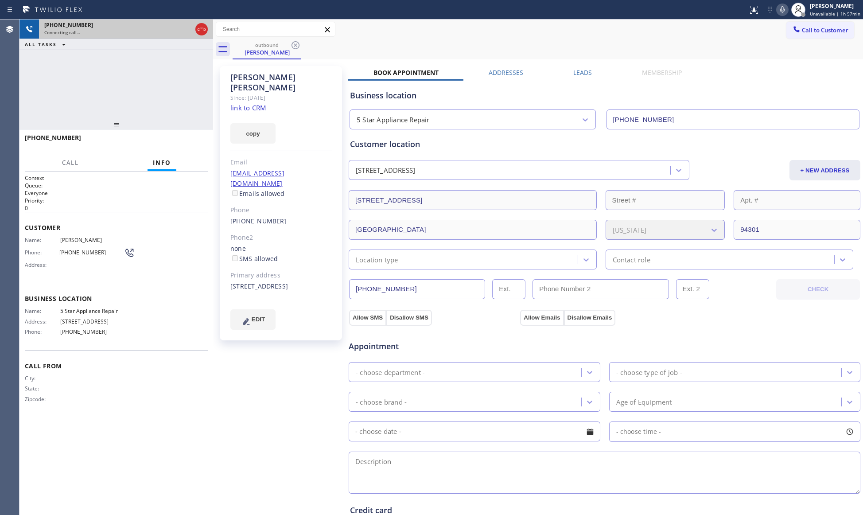
click at [201, 29] on icon at bounding box center [202, 29] width 8 height 3
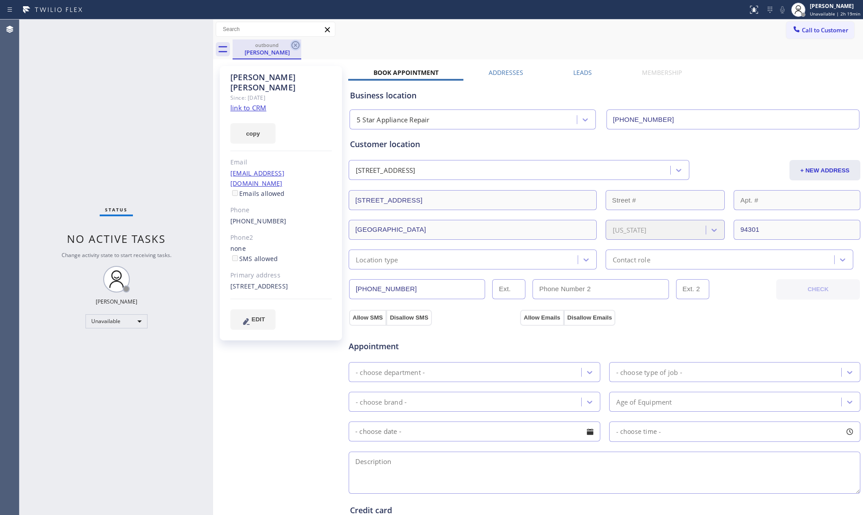
click at [295, 43] on icon at bounding box center [295, 45] width 11 height 11
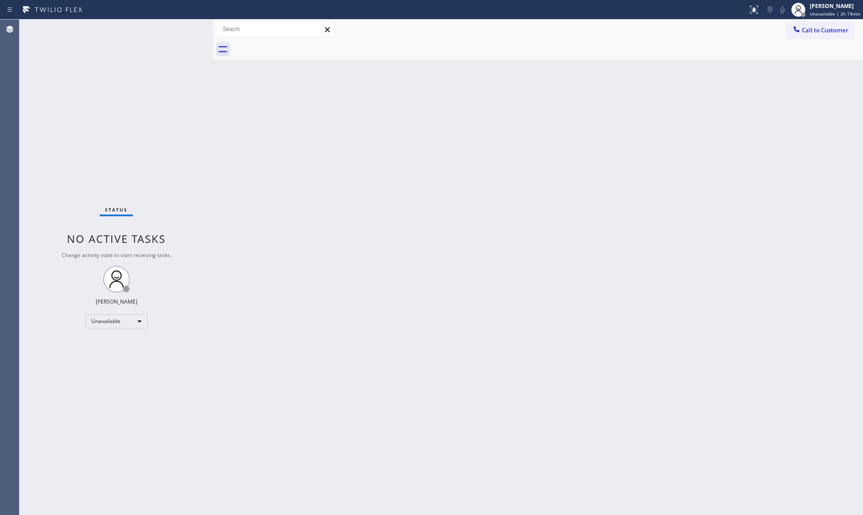
click at [453, 245] on div "Back to Dashboard Change Sender ID Customers Technicians Select a contact Outbo…" at bounding box center [538, 267] width 650 height 495
click at [809, 41] on div at bounding box center [548, 49] width 631 height 20
click at [809, 30] on span "Call to Customer" at bounding box center [825, 30] width 47 height 8
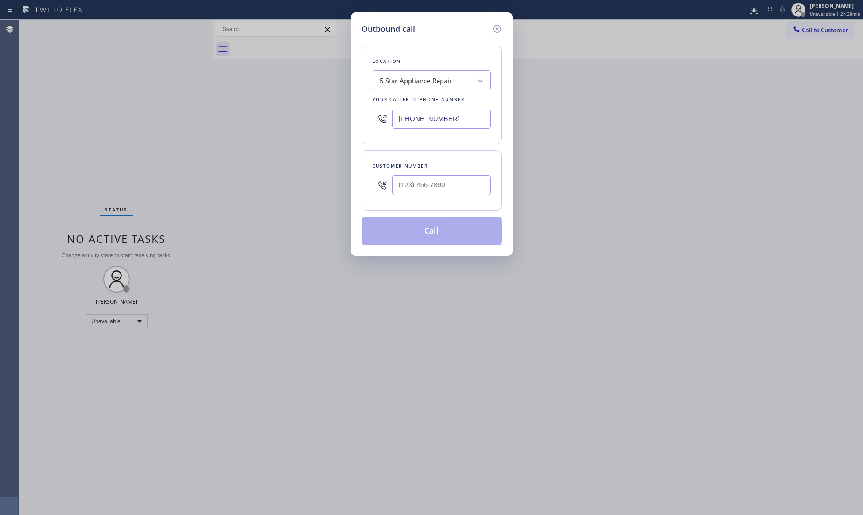
drag, startPoint x: 457, startPoint y: 113, endPoint x: 367, endPoint y: 114, distance: 90.0
click at [367, 114] on div "Location 5 Star Appliance Repair Your caller id phone number [PHONE_NUMBER]" at bounding box center [432, 95] width 140 height 98
paste input "400-0084"
type input "[PHONE_NUMBER]"
click at [398, 183] on input "(___) ___-____" at bounding box center [441, 185] width 99 height 20
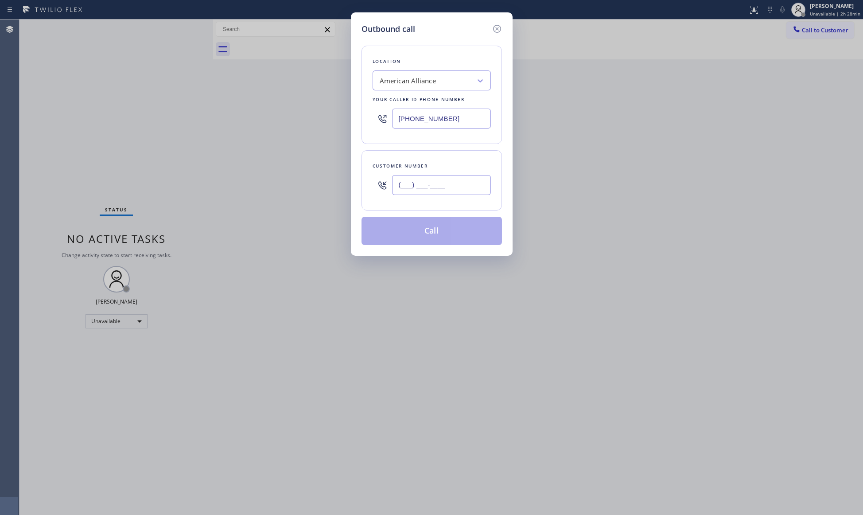
paste input "336) 671-3386"
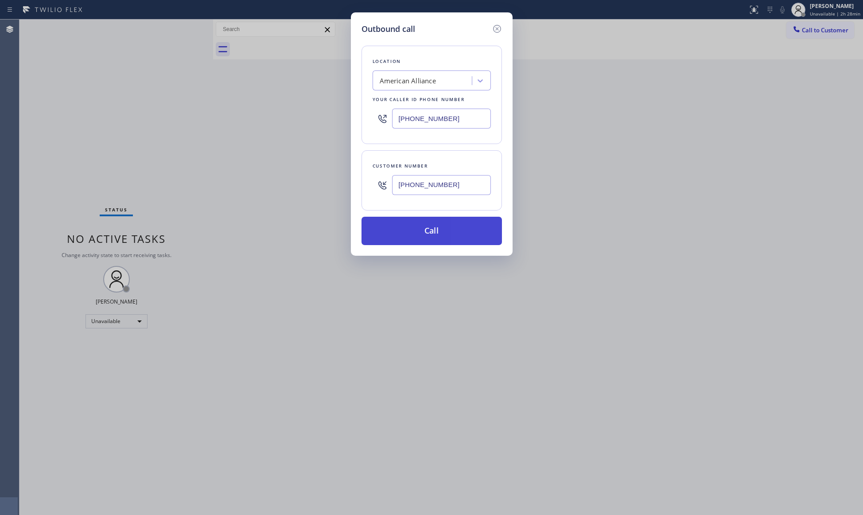
type input "[PHONE_NUMBER]"
drag, startPoint x: 437, startPoint y: 238, endPoint x: 445, endPoint y: 238, distance: 8.0
click at [438, 238] on button "Call" at bounding box center [432, 231] width 140 height 28
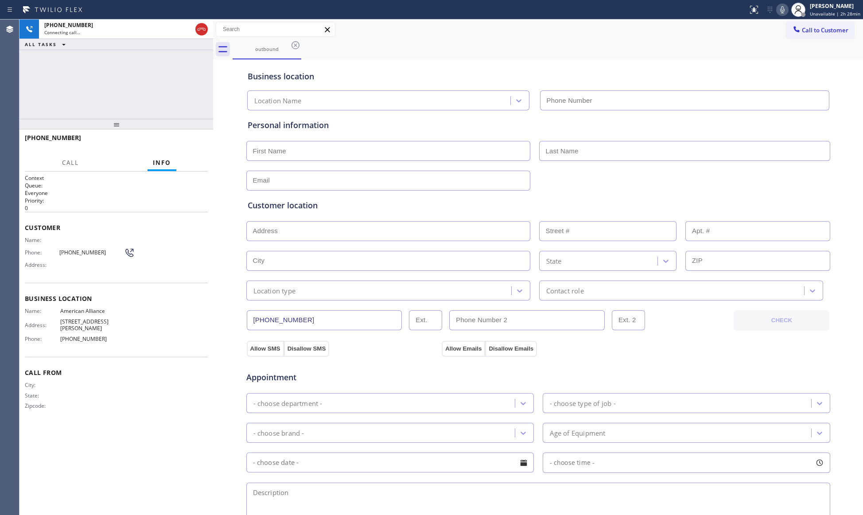
type input "[PHONE_NUMBER]"
click at [497, 42] on div "outbound" at bounding box center [548, 49] width 631 height 20
click at [411, 70] on div "Business location American Alliance [PHONE_NUMBER]" at bounding box center [538, 86] width 585 height 49
click at [201, 147] on div "[PHONE_NUMBER] Live | 00:03 HANG UP" at bounding box center [116, 141] width 183 height 23
click at [201, 147] on button "HANG UP" at bounding box center [187, 142] width 41 height 12
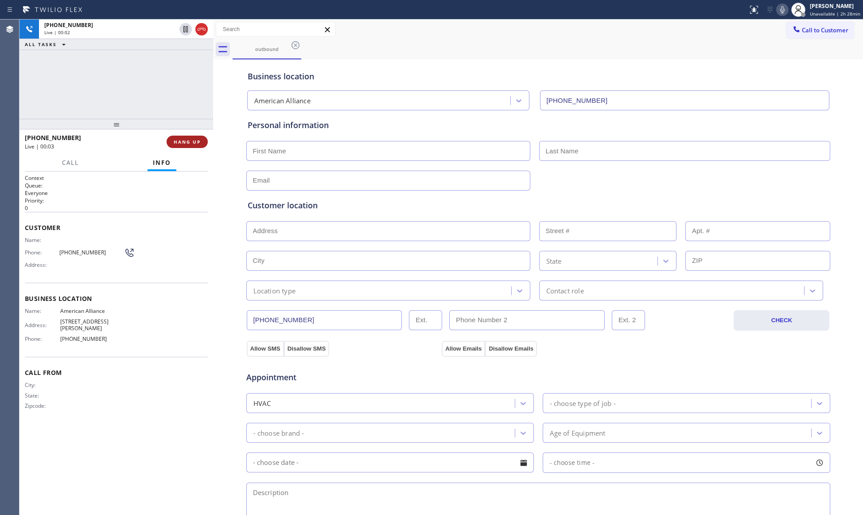
click at [200, 146] on button "HANG UP" at bounding box center [187, 142] width 41 height 12
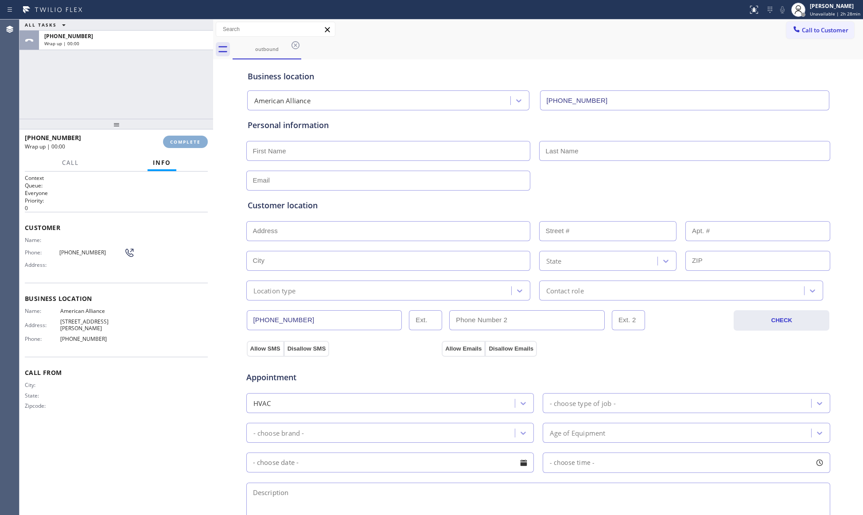
click at [197, 144] on button "COMPLETE" at bounding box center [185, 142] width 45 height 12
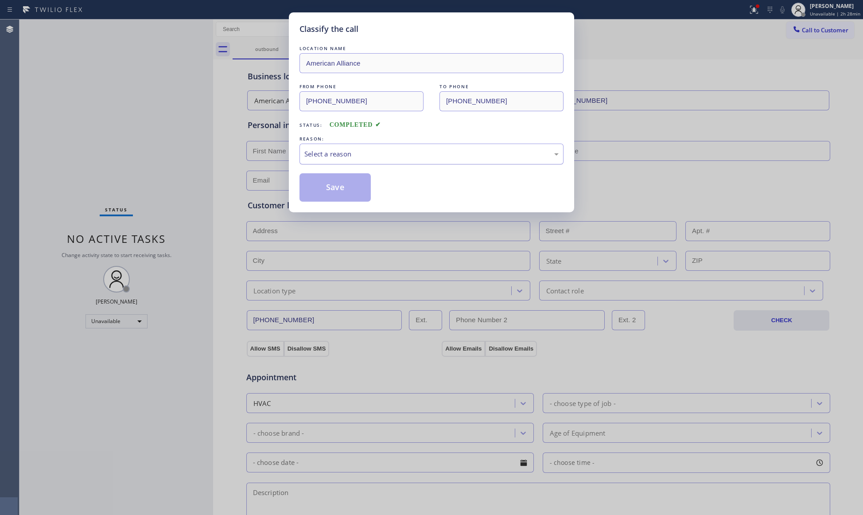
click at [343, 151] on div "Select a reason" at bounding box center [431, 154] width 254 height 10
click at [336, 189] on button "Save" at bounding box center [335, 187] width 71 height 28
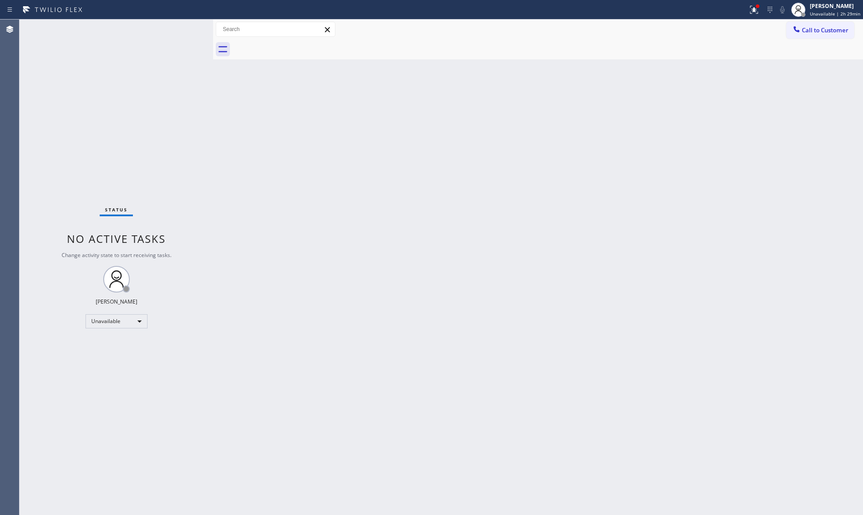
click at [812, 29] on span "Call to Customer" at bounding box center [825, 30] width 47 height 8
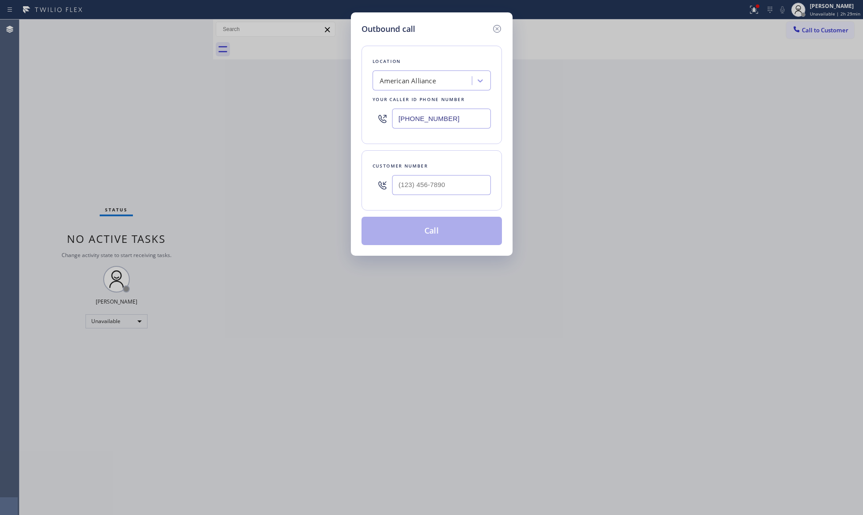
drag, startPoint x: 468, startPoint y: 121, endPoint x: 324, endPoint y: 119, distance: 144.9
click at [300, 117] on div "Outbound call Location American Alliance Your caller id phone number [PHONE_NUM…" at bounding box center [431, 257] width 863 height 515
paste input "999-4417"
type input "[PHONE_NUMBER]"
click at [451, 197] on div at bounding box center [441, 185] width 99 height 29
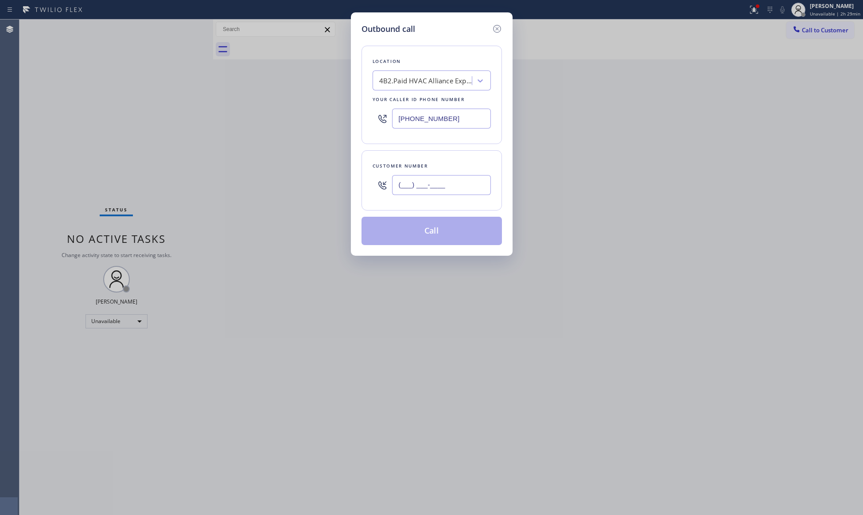
paste input "714) 580-6839"
click at [451, 185] on input "(___) ___-____" at bounding box center [441, 185] width 99 height 20
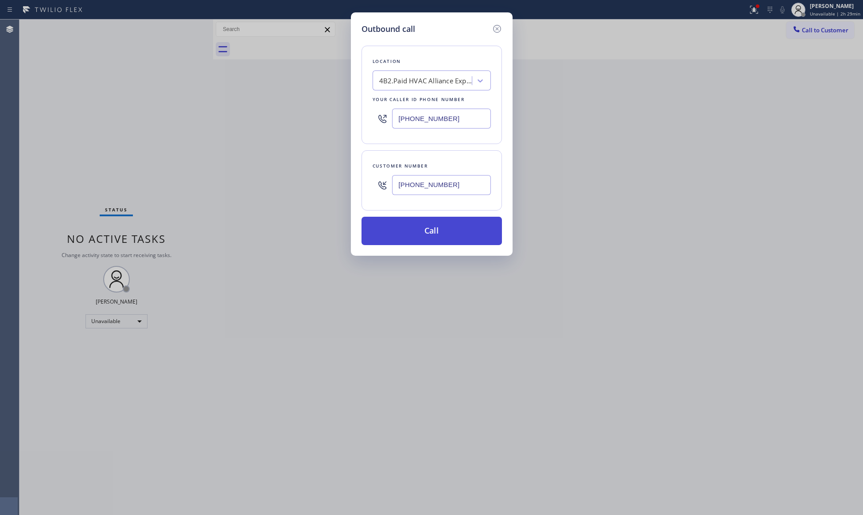
type input "[PHONE_NUMBER]"
click at [454, 231] on button "Call" at bounding box center [432, 231] width 140 height 28
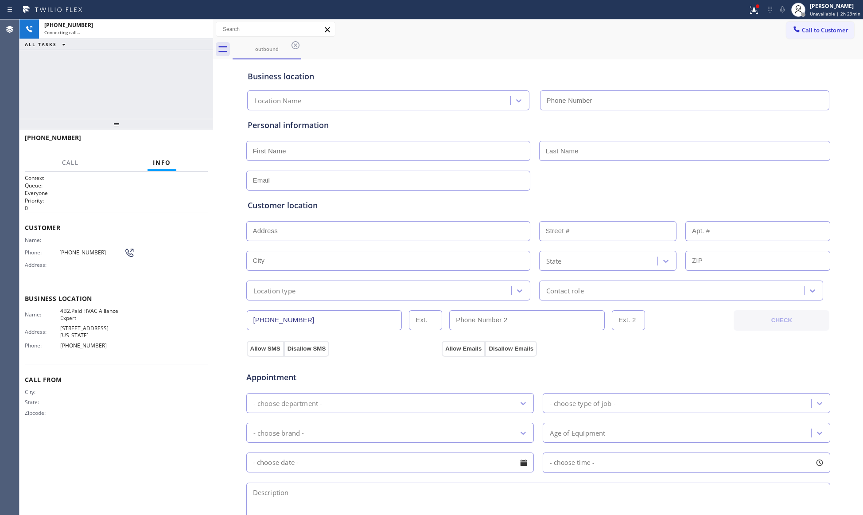
type input "[PHONE_NUMBER]"
click at [760, 12] on icon at bounding box center [754, 9] width 11 height 11
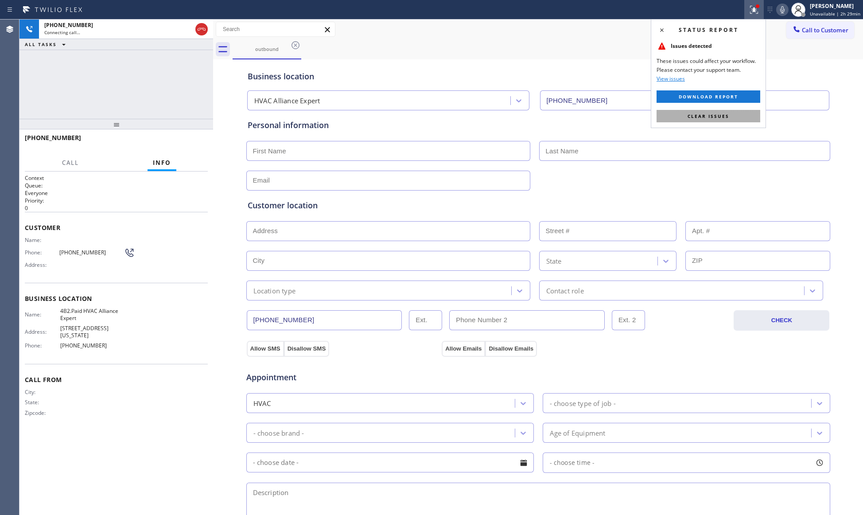
click at [726, 114] on span "Clear issues" at bounding box center [709, 116] width 42 height 6
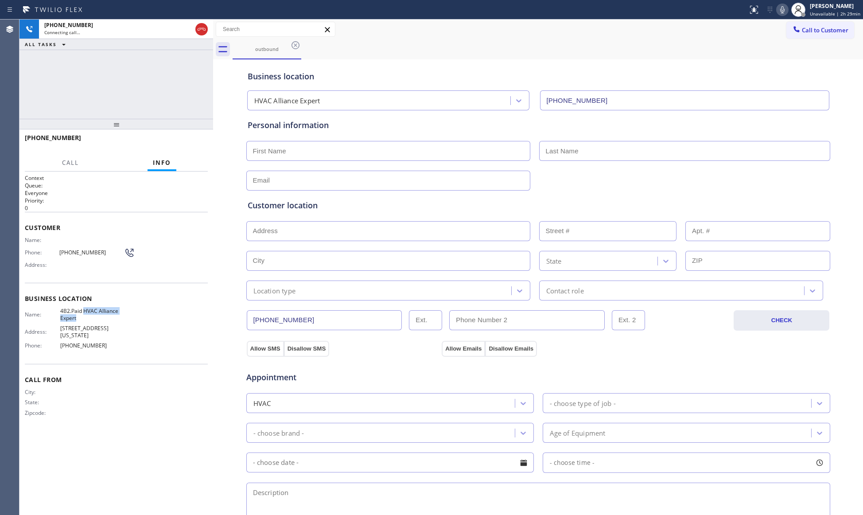
drag, startPoint x: 99, startPoint y: 318, endPoint x: 84, endPoint y: 311, distance: 16.7
click at [84, 311] on span "4B2.Paid HVAC Alliance Expert" at bounding box center [93, 315] width 66 height 14
click at [382, 46] on div "outbound" at bounding box center [548, 49] width 631 height 20
click at [785, 12] on icon at bounding box center [782, 9] width 4 height 7
click at [786, 11] on icon at bounding box center [782, 9] width 11 height 11
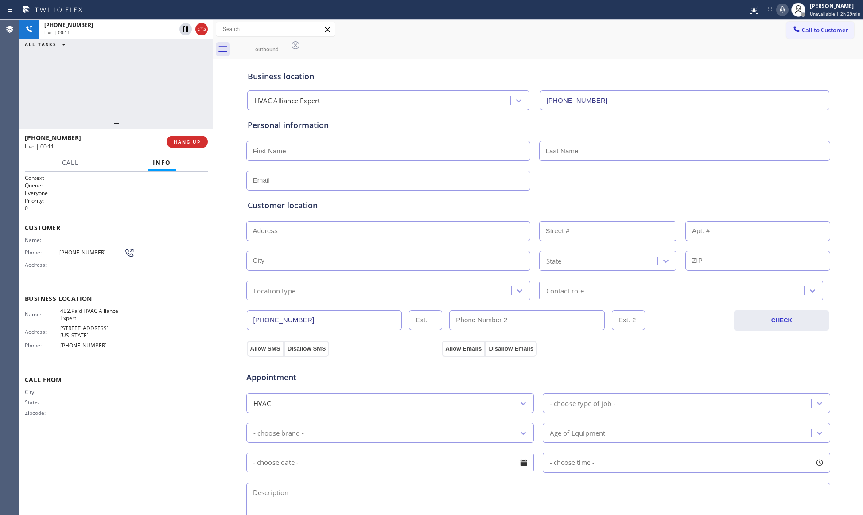
click at [757, 36] on div "Call to Customer Outbound call Location HVAC Alliance Expert Your caller id pho…" at bounding box center [538, 30] width 650 height 16
click at [160, 90] on div "[PHONE_NUMBER] Live | 00:13 ALL TASKS ALL TASKS ACTIVE TASKS TASKS IN WRAP UP" at bounding box center [117, 69] width 194 height 99
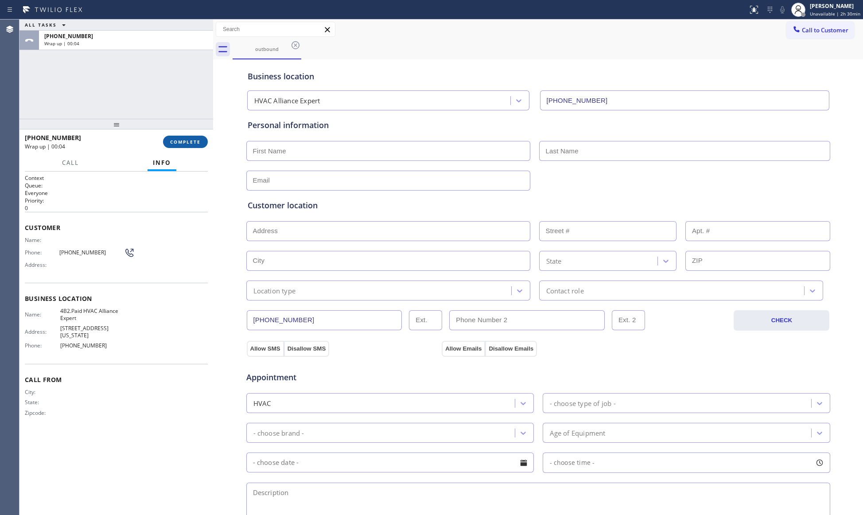
click at [188, 139] on span "COMPLETE" at bounding box center [185, 142] width 31 height 6
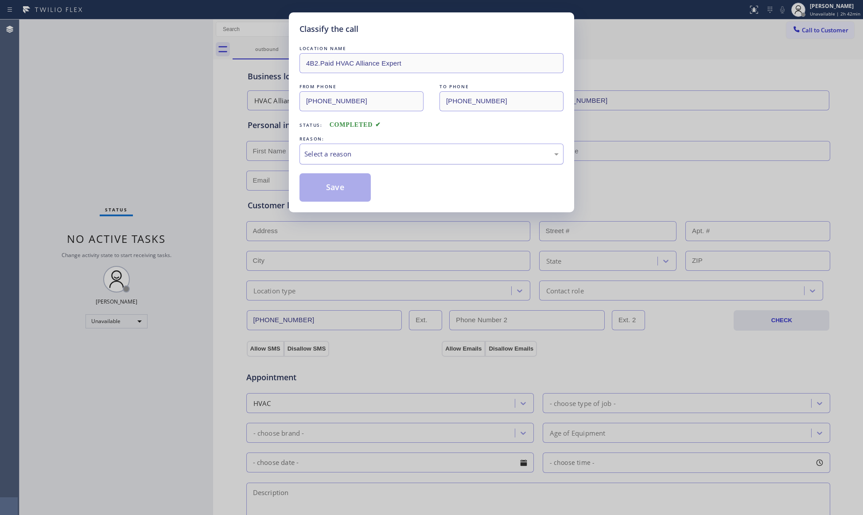
click at [347, 158] on div "Select a reason" at bounding box center [431, 154] width 254 height 10
click at [324, 186] on button "Save" at bounding box center [335, 187] width 71 height 28
click at [324, 185] on button "Save" at bounding box center [335, 187] width 71 height 28
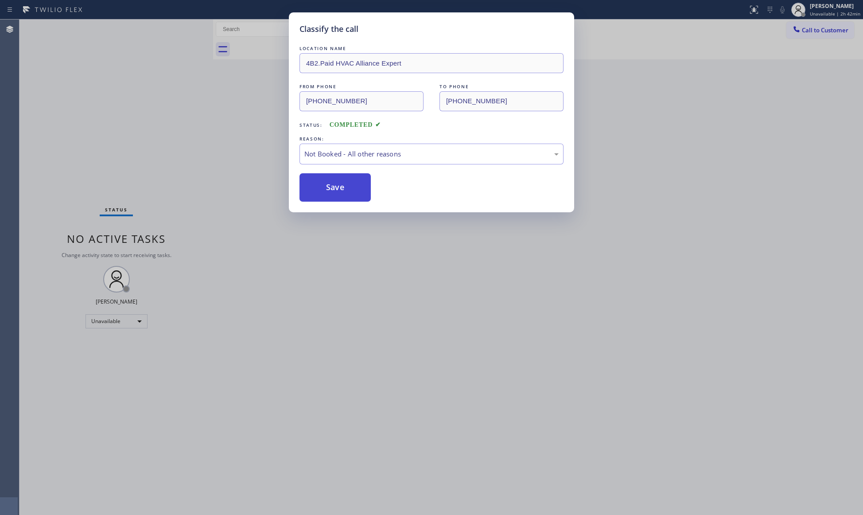
click at [324, 185] on button "Save" at bounding box center [335, 187] width 71 height 28
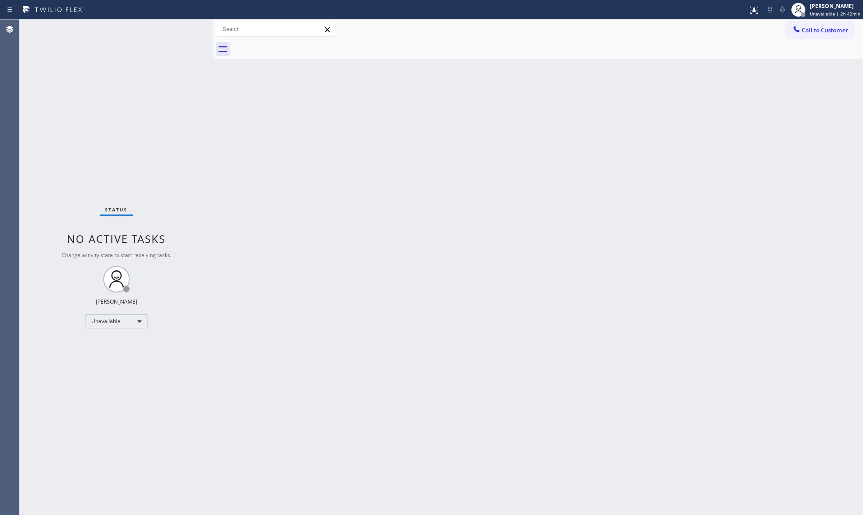
drag, startPoint x: 793, startPoint y: 31, endPoint x: 720, endPoint y: 79, distance: 87.3
click at [792, 31] on div at bounding box center [797, 30] width 11 height 11
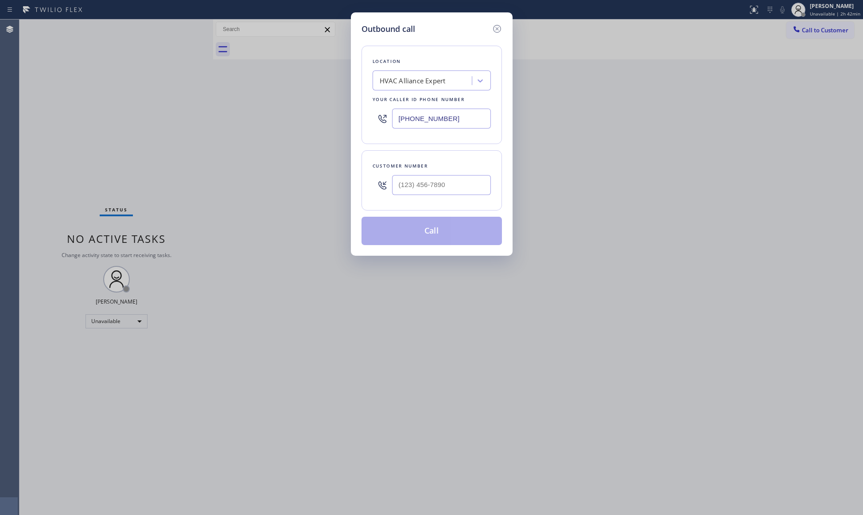
drag, startPoint x: 474, startPoint y: 113, endPoint x: 307, endPoint y: 111, distance: 166.7
click at [316, 112] on div "Outbound call Location HVAC Alliance Expert Your caller id phone number [PHONE_…" at bounding box center [431, 257] width 863 height 515
paste input "213) 460-0809"
type input "[PHONE_NUMBER]"
click at [406, 177] on input "(___) ___-____" at bounding box center [441, 185] width 99 height 20
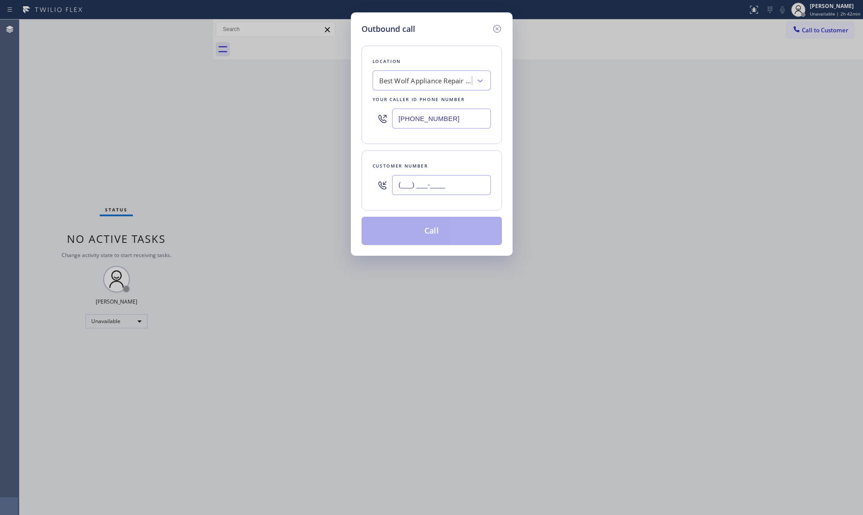
paste input "978) 808-4756"
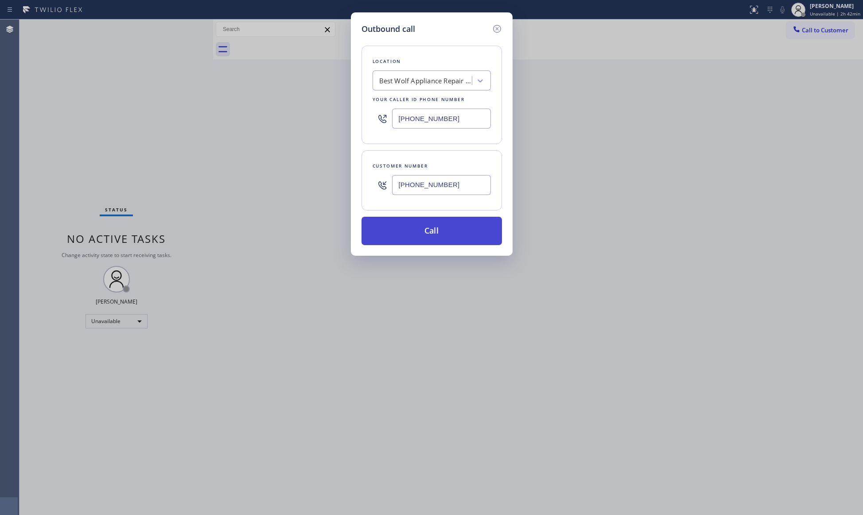
type input "[PHONE_NUMBER]"
click at [438, 232] on button "Call" at bounding box center [432, 231] width 140 height 28
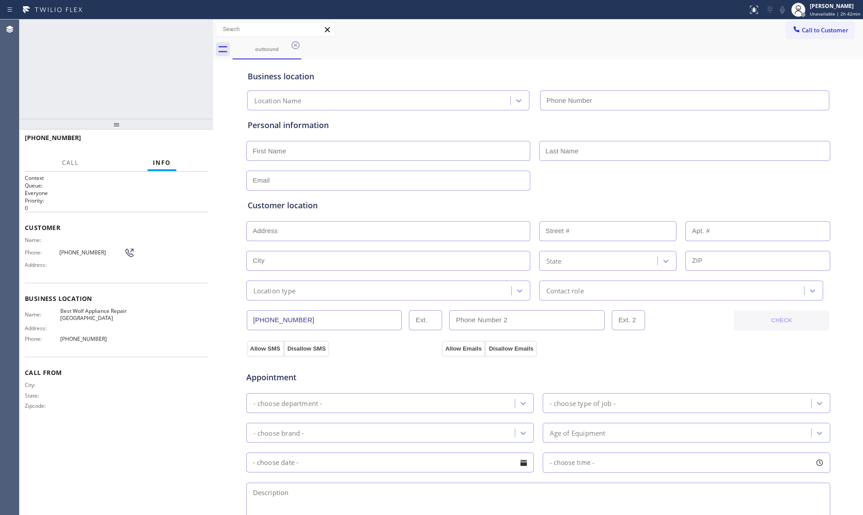
type input "[PHONE_NUMBER]"
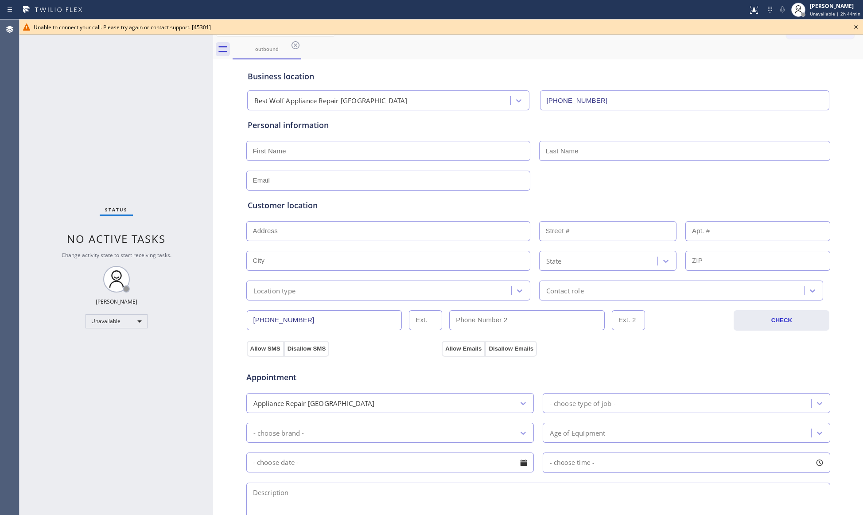
click at [854, 24] on icon at bounding box center [856, 27] width 11 height 11
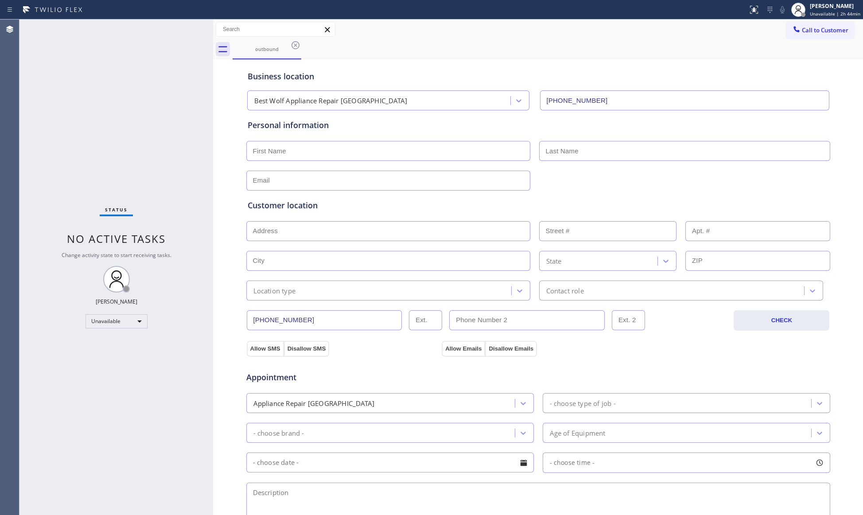
click at [818, 39] on div "outbound" at bounding box center [548, 49] width 631 height 20
drag, startPoint x: 805, startPoint y: 28, endPoint x: 792, endPoint y: 32, distance: 13.0
click at [802, 31] on span "Call to Customer" at bounding box center [825, 30] width 47 height 8
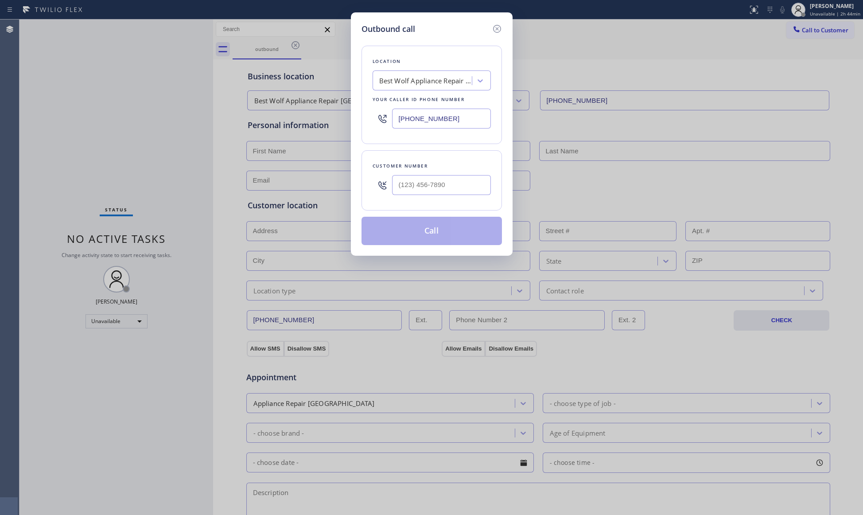
drag, startPoint x: 478, startPoint y: 116, endPoint x: 357, endPoint y: 121, distance: 120.7
click at [357, 121] on div "Outbound call Location Best Wolf Appliance Repair [GEOGRAPHIC_DATA] Your caller…" at bounding box center [432, 133] width 162 height 243
paste input "425) 517-3988"
type input "[PHONE_NUMBER]"
click at [401, 187] on input "(___) ___-____" at bounding box center [441, 185] width 99 height 20
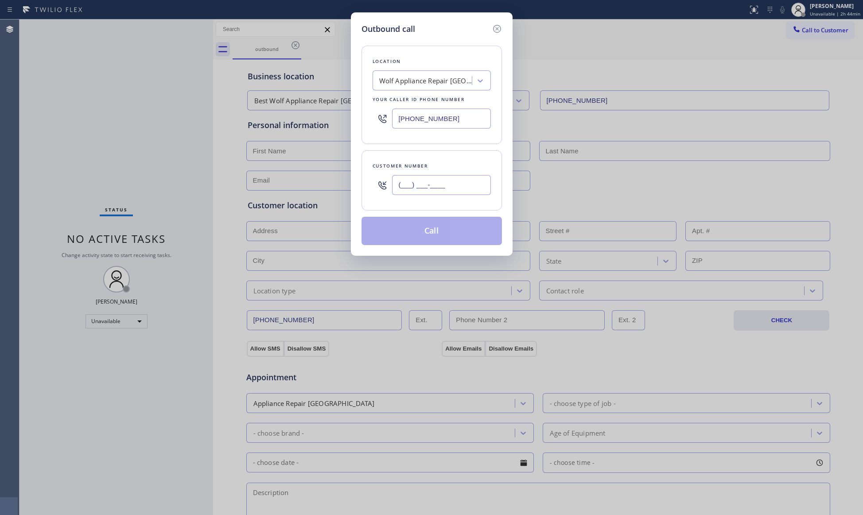
paste input "425) 301-3023"
type input "[PHONE_NUMBER]"
click at [436, 236] on button "Call" at bounding box center [432, 231] width 140 height 28
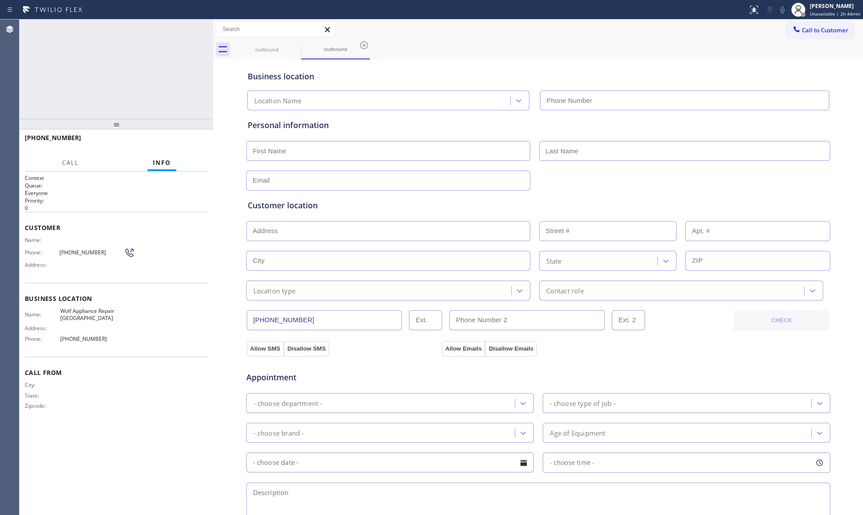
type input "[PHONE_NUMBER]"
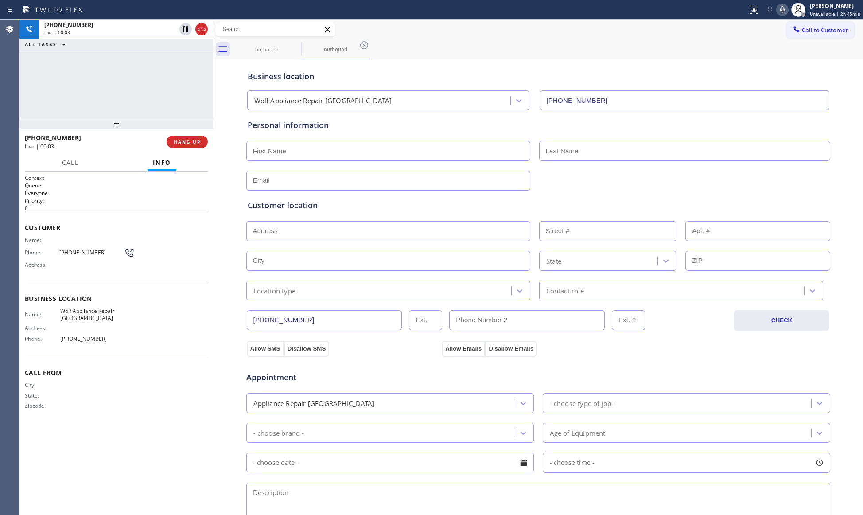
drag, startPoint x: 200, startPoint y: 126, endPoint x: 203, endPoint y: 132, distance: 6.2
click at [201, 126] on div at bounding box center [117, 124] width 194 height 11
click at [197, 145] on button "HANG UP" at bounding box center [187, 142] width 41 height 12
click at [195, 144] on span "HANG UP" at bounding box center [187, 142] width 27 height 6
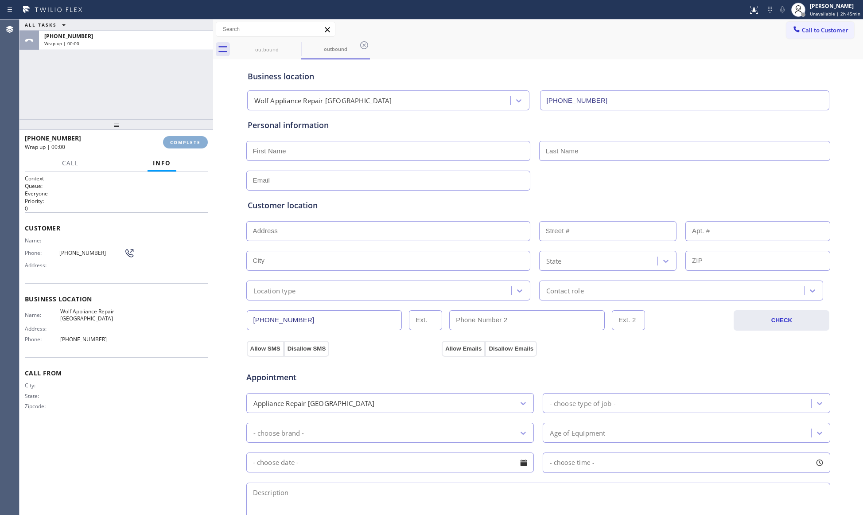
click at [194, 144] on span "COMPLETE" at bounding box center [185, 142] width 31 height 6
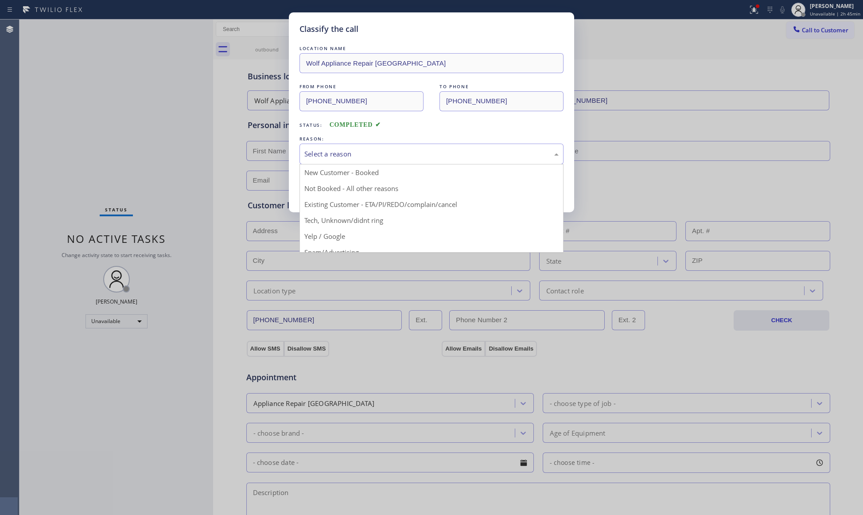
click at [321, 159] on div "Select a reason" at bounding box center [432, 154] width 264 height 21
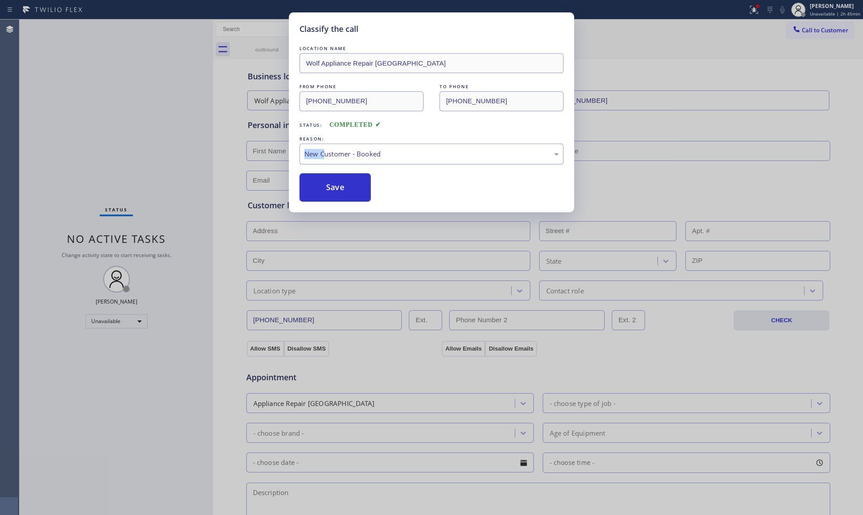
drag, startPoint x: 324, startPoint y: 142, endPoint x: 330, endPoint y: 159, distance: 17.5
click at [324, 146] on div "REASON: New Customer - Booked" at bounding box center [432, 149] width 264 height 30
click at [334, 156] on div "New Customer - Booked" at bounding box center [431, 154] width 254 height 10
click at [348, 183] on button "Save" at bounding box center [335, 187] width 71 height 28
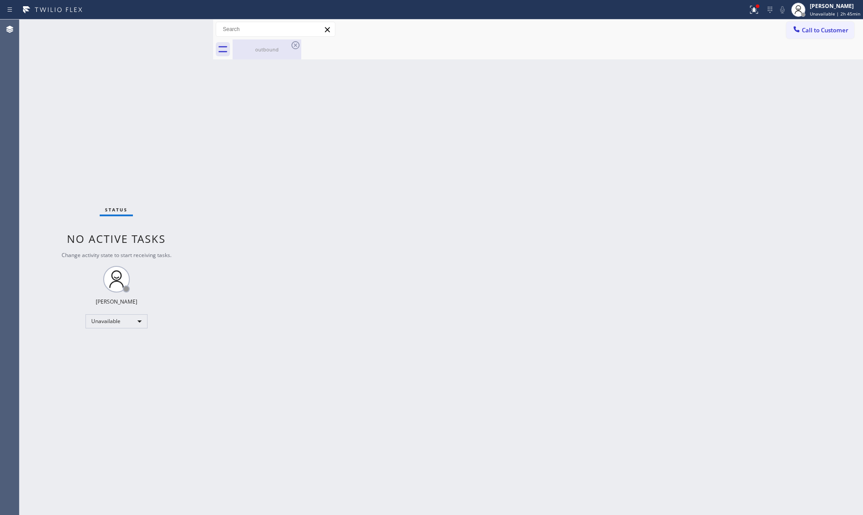
click at [264, 55] on div "outbound" at bounding box center [267, 49] width 67 height 20
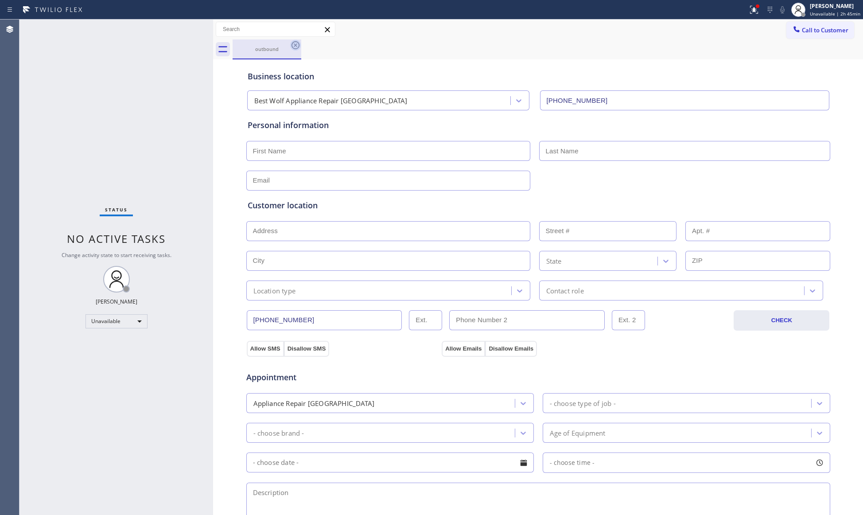
drag, startPoint x: 293, startPoint y: 45, endPoint x: 302, endPoint y: 51, distance: 10.0
click at [294, 45] on icon at bounding box center [295, 45] width 11 height 11
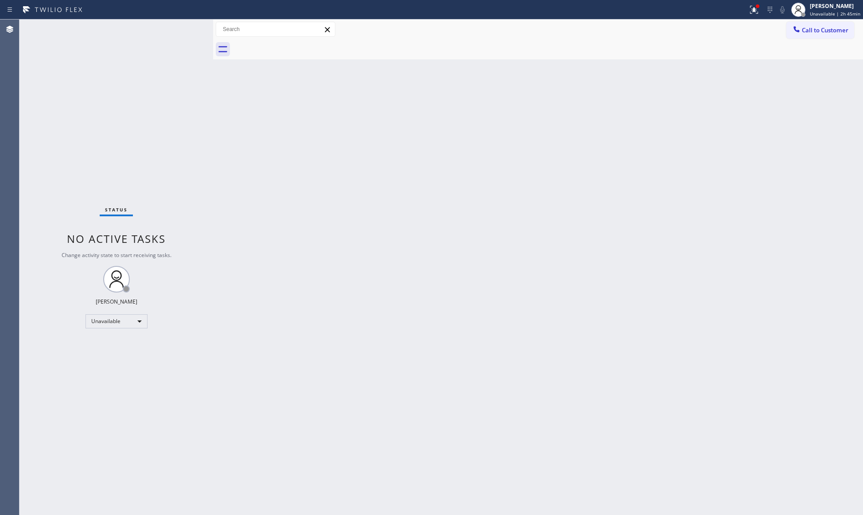
drag, startPoint x: 816, startPoint y: 29, endPoint x: 796, endPoint y: 35, distance: 20.3
click at [816, 29] on span "Call to Customer" at bounding box center [825, 30] width 47 height 8
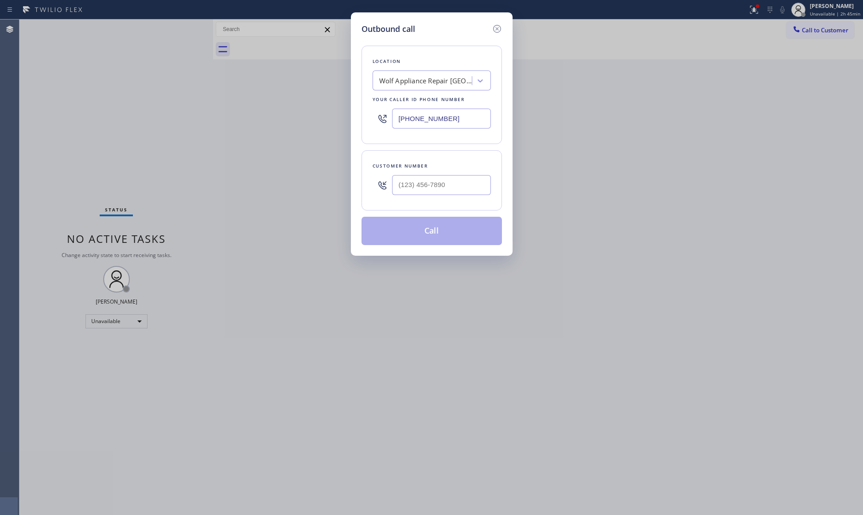
drag, startPoint x: 452, startPoint y: 114, endPoint x: 380, endPoint y: 109, distance: 72.0
click at [382, 109] on div "[PHONE_NUMBER]" at bounding box center [432, 118] width 118 height 29
paste input "619) 675-7586"
type input "[PHONE_NUMBER]"
click at [433, 178] on input "(___) ___-____" at bounding box center [441, 185] width 99 height 20
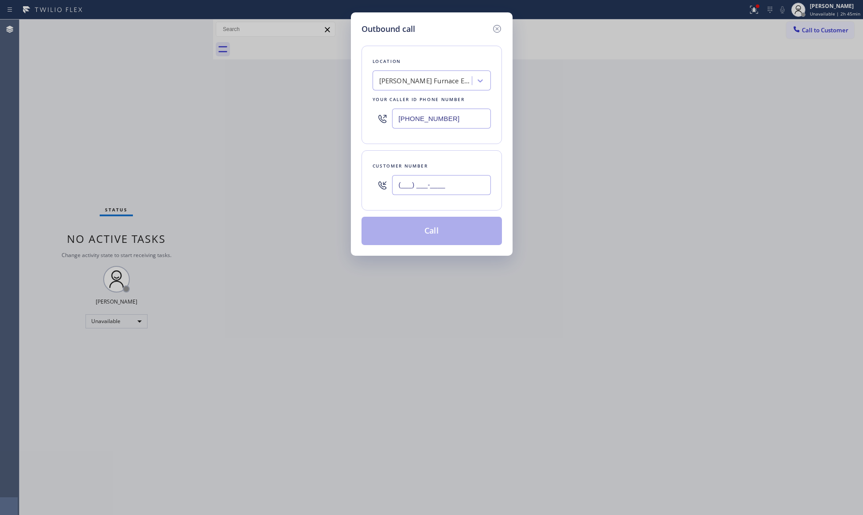
paste input "256) 604-0555"
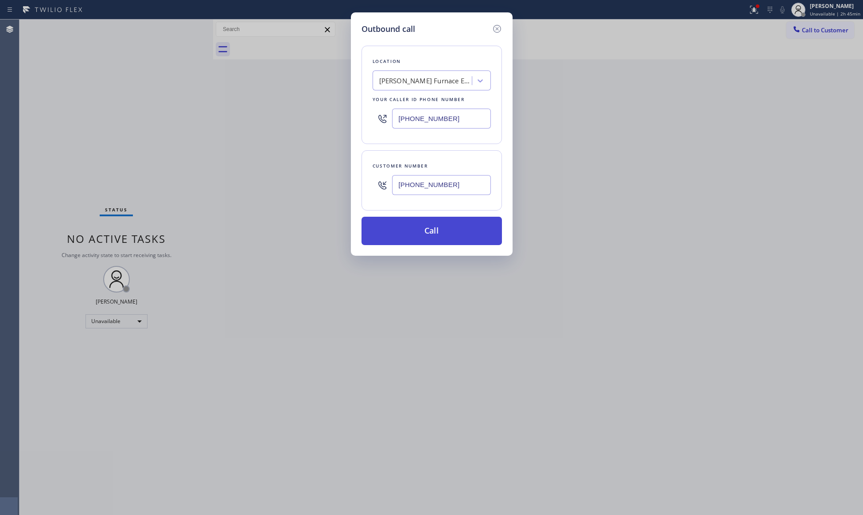
type input "[PHONE_NUMBER]"
click at [428, 236] on button "Call" at bounding box center [432, 231] width 140 height 28
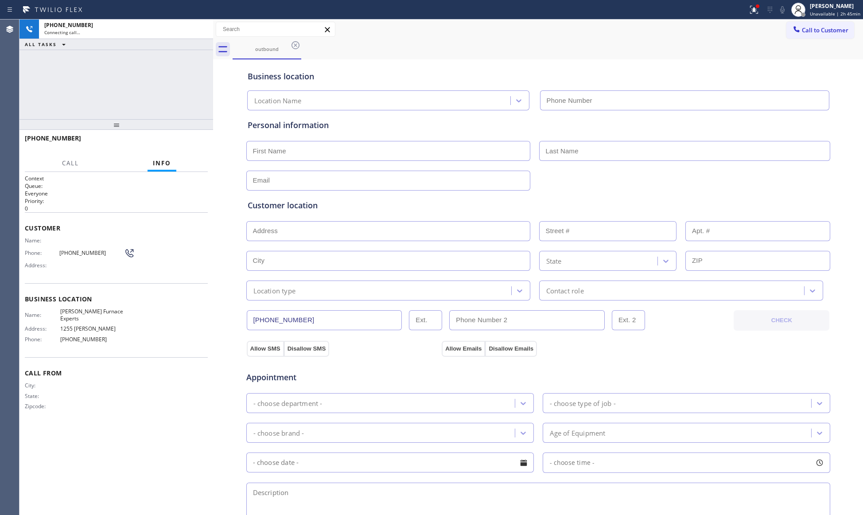
type input "[PHONE_NUMBER]"
drag, startPoint x: 753, startPoint y: 8, endPoint x: 750, endPoint y: 13, distance: 6.4
click at [754, 9] on icon at bounding box center [754, 9] width 11 height 11
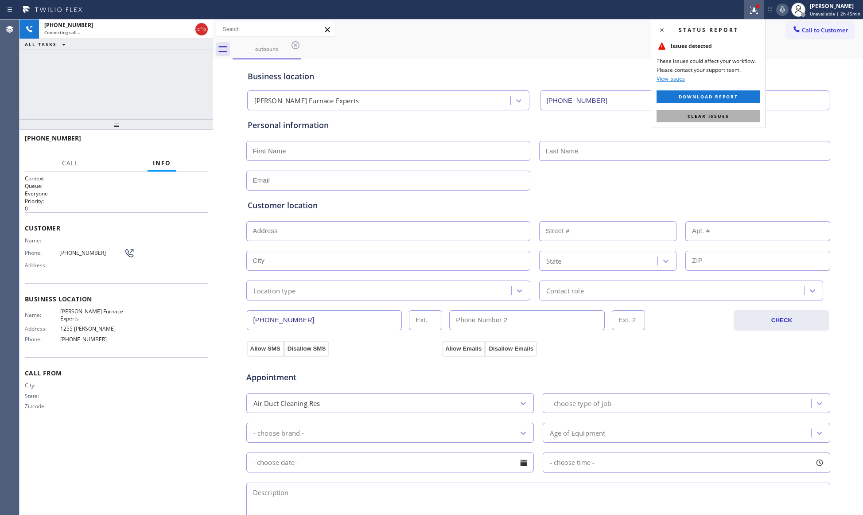
click at [714, 111] on button "Clear issues" at bounding box center [709, 116] width 104 height 12
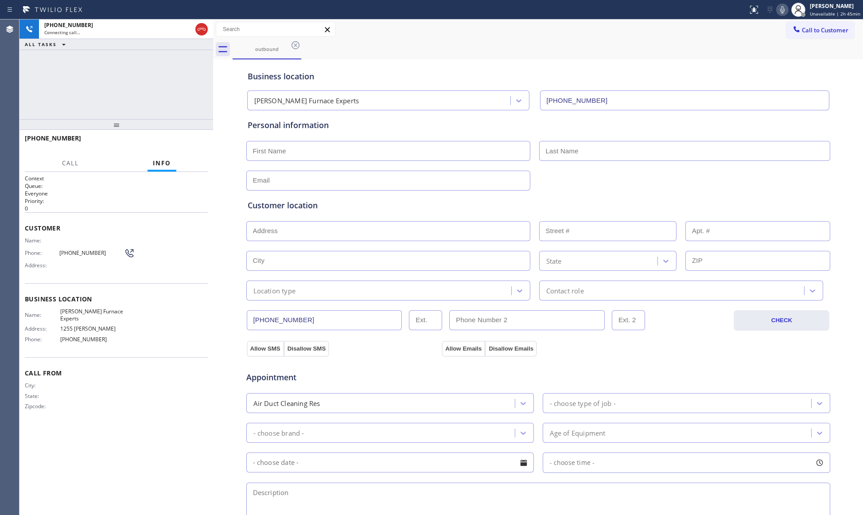
click at [656, 48] on div "outbound" at bounding box center [548, 49] width 631 height 20
click at [185, 148] on button "HANG UP" at bounding box center [187, 142] width 41 height 12
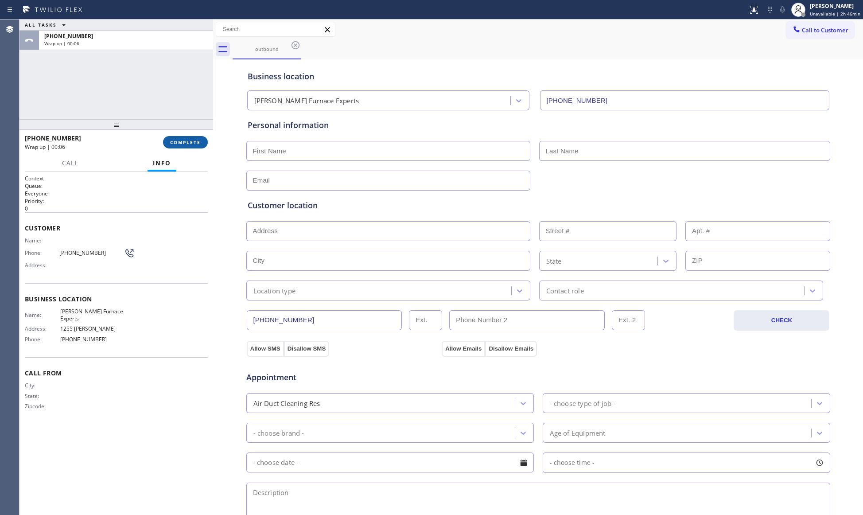
click at [184, 142] on span "COMPLETE" at bounding box center [185, 142] width 31 height 6
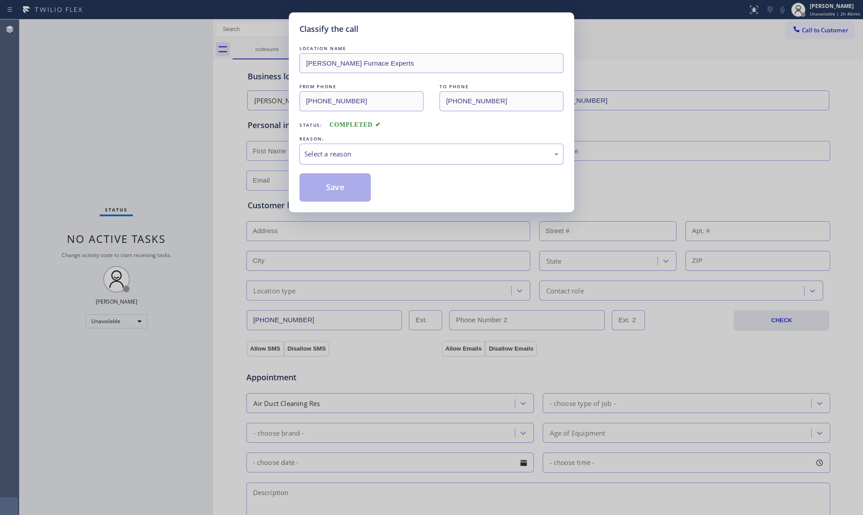
click at [328, 164] on div "Select a reason" at bounding box center [432, 154] width 264 height 21
click at [323, 187] on button "Save" at bounding box center [335, 187] width 71 height 28
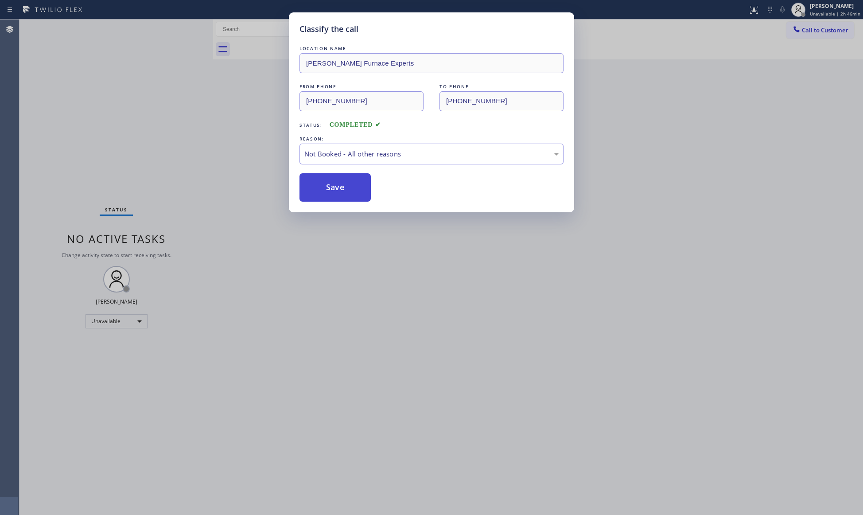
click at [326, 187] on button "Save" at bounding box center [335, 187] width 71 height 28
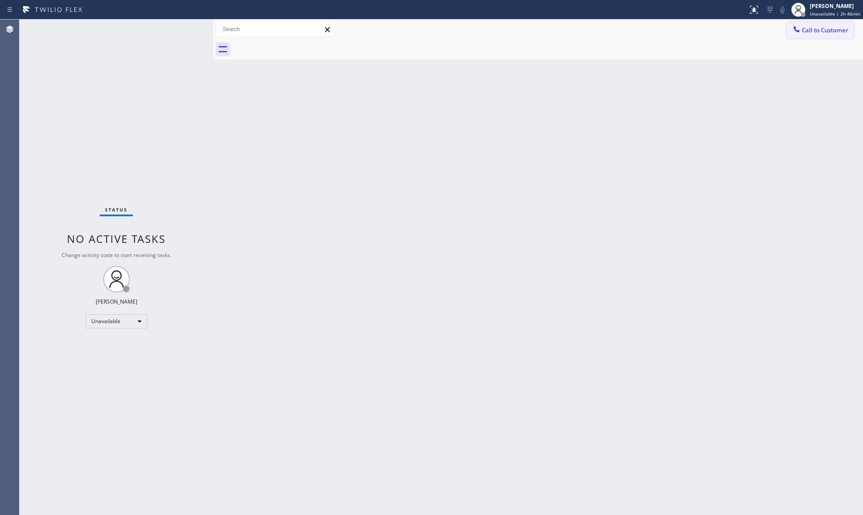
drag, startPoint x: 804, startPoint y: 34, endPoint x: 819, endPoint y: 98, distance: 65.7
click at [805, 34] on button "Call to Customer" at bounding box center [821, 30] width 68 height 17
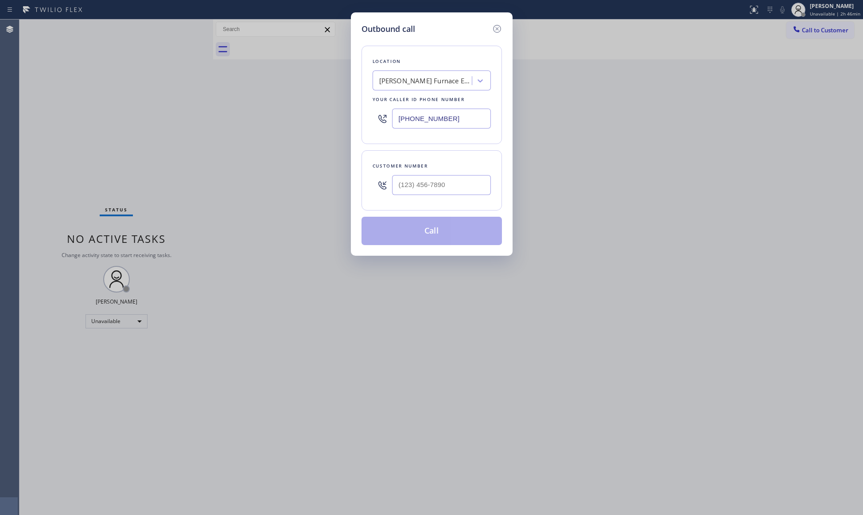
click at [440, 175] on div at bounding box center [441, 185] width 99 height 29
click at [463, 185] on input "(___) ___-____" at bounding box center [441, 185] width 99 height 20
paste input "862) 812-0625"
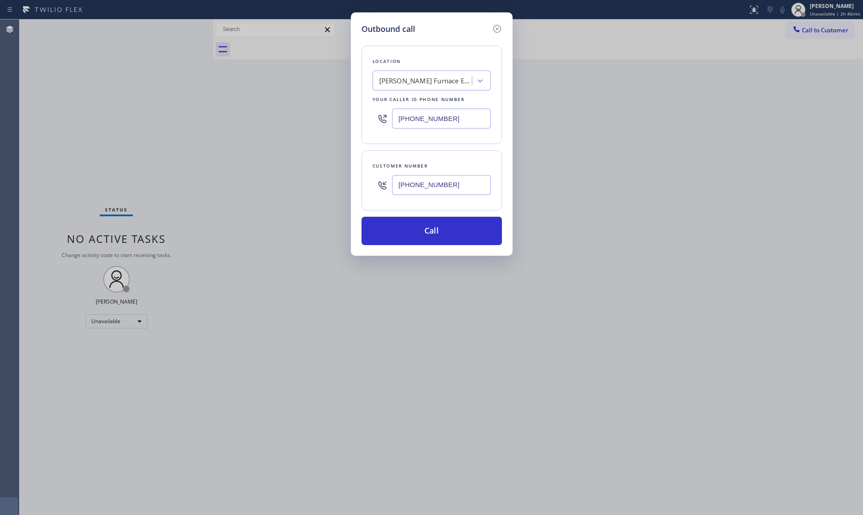
type input "[PHONE_NUMBER]"
drag, startPoint x: 461, startPoint y: 117, endPoint x: 356, endPoint y: 113, distance: 104.7
click at [359, 116] on div "Outbound call Location [PERSON_NAME] Furnace Experts Your caller id phone numbe…" at bounding box center [432, 133] width 162 height 243
paste input "848) 285-6319"
type input "[PHONE_NUMBER]"
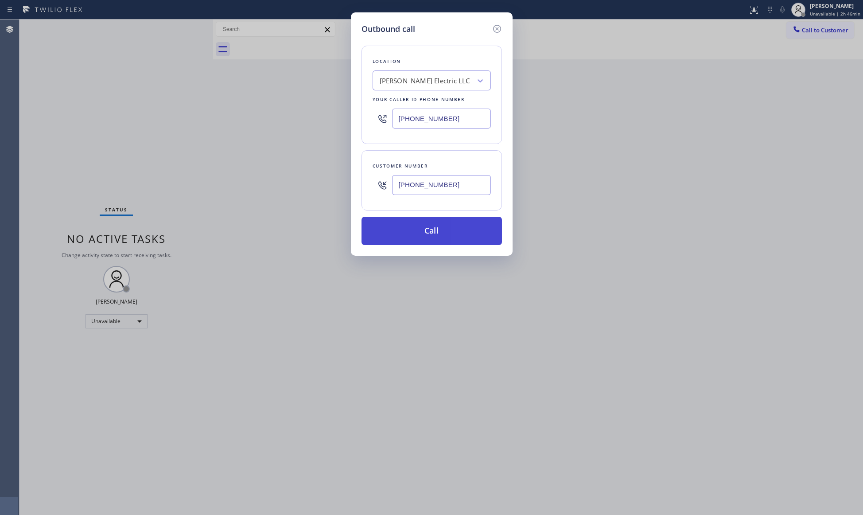
click at [428, 238] on button "Call" at bounding box center [432, 231] width 140 height 28
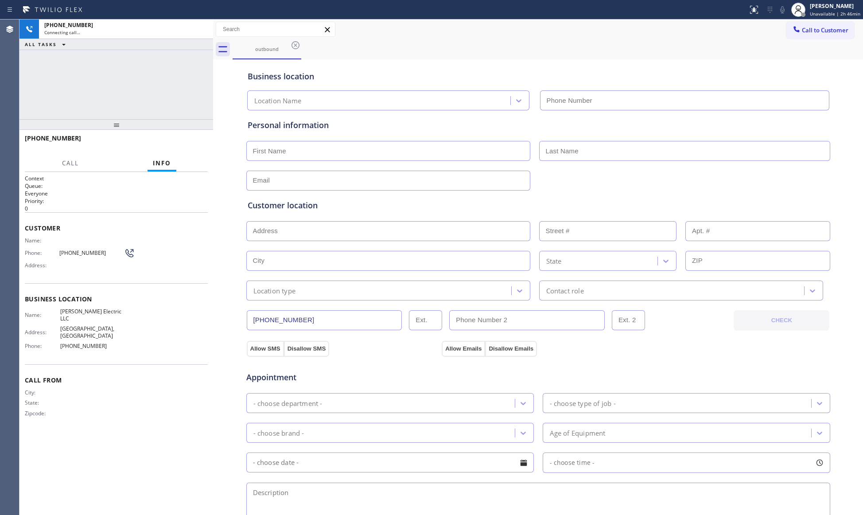
type input "[PHONE_NUMBER]"
click at [625, 361] on div "Appointment Electricians - choose type of job - - choose brand - Age of Equipme…" at bounding box center [538, 441] width 585 height 170
click at [573, 198] on div "Customer location >> ADD NEW ADDRESS << + NEW ADDRESS State Location type Conta…" at bounding box center [538, 246] width 585 height 110
click at [188, 146] on button "HANG UP" at bounding box center [187, 142] width 41 height 12
click at [188, 145] on button "HANG UP" at bounding box center [187, 142] width 41 height 12
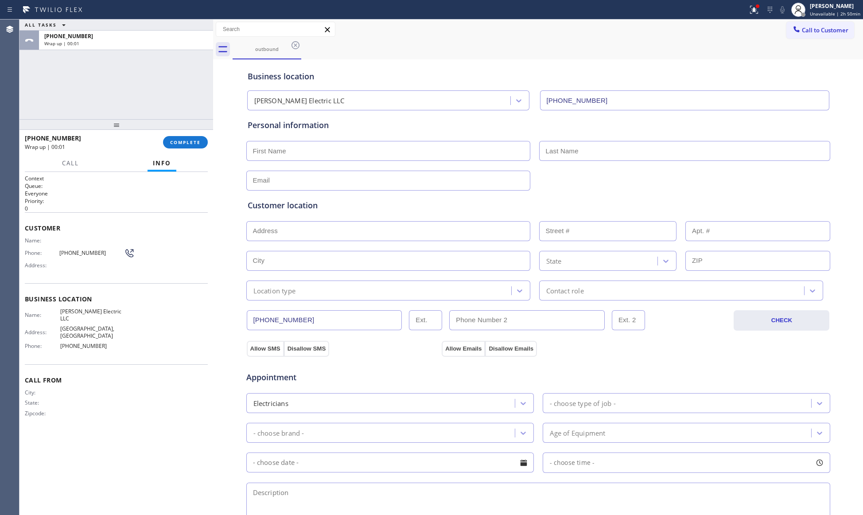
click at [167, 120] on div at bounding box center [117, 124] width 194 height 11
drag, startPoint x: 188, startPoint y: 144, endPoint x: 194, endPoint y: 153, distance: 10.6
click at [189, 145] on button "COMPLETE" at bounding box center [185, 142] width 45 height 12
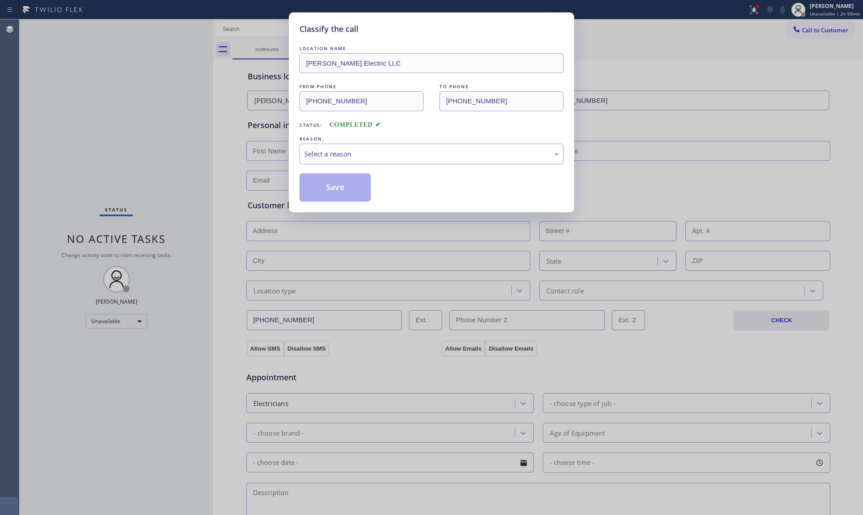
drag, startPoint x: 389, startPoint y: 144, endPoint x: 375, endPoint y: 162, distance: 22.4
click at [387, 146] on div "Select a reason" at bounding box center [432, 154] width 264 height 21
click at [332, 191] on button "Save" at bounding box center [335, 187] width 71 height 28
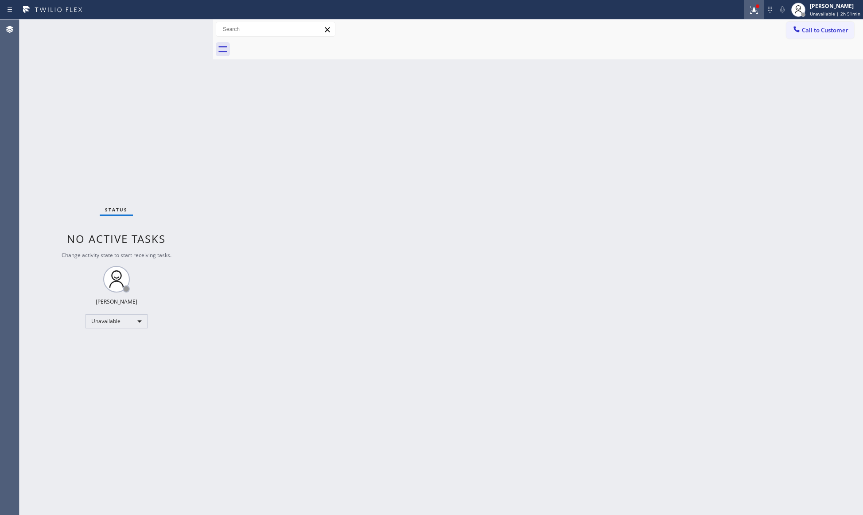
drag, startPoint x: 754, startPoint y: 11, endPoint x: 734, endPoint y: 99, distance: 90.5
click at [754, 12] on icon at bounding box center [754, 9] width 11 height 11
click at [710, 102] on button "Download report" at bounding box center [709, 96] width 104 height 12
drag, startPoint x: 754, startPoint y: 8, endPoint x: 738, endPoint y: 28, distance: 25.6
click at [753, 8] on icon at bounding box center [754, 9] width 11 height 11
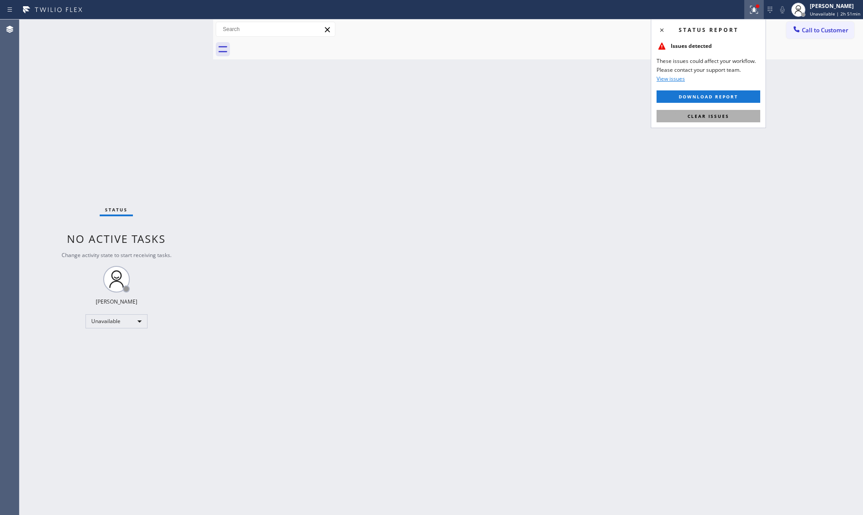
click at [700, 117] on span "Clear issues" at bounding box center [709, 116] width 42 height 6
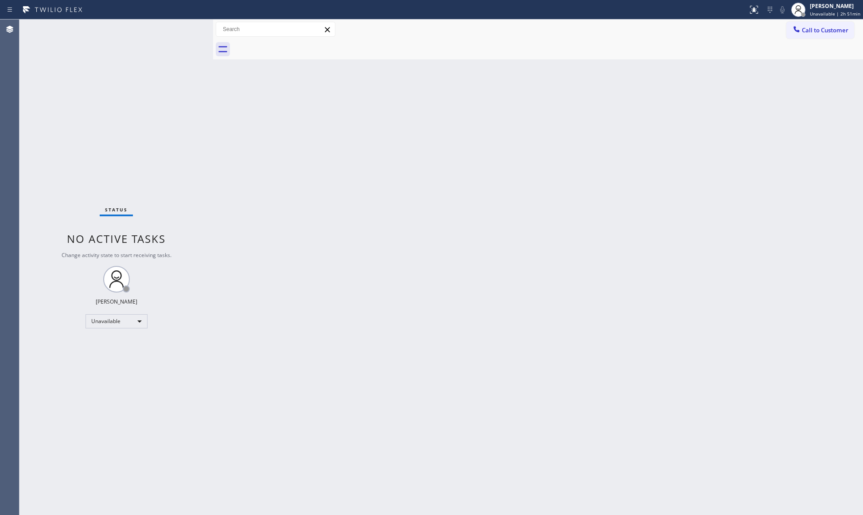
drag, startPoint x: 607, startPoint y: 98, endPoint x: 626, endPoint y: 72, distance: 32.0
click at [609, 94] on div "Back to Dashboard Change Sender ID Customers Technicians Select a contact Outbo…" at bounding box center [538, 267] width 650 height 495
drag, startPoint x: 782, startPoint y: 107, endPoint x: 851, endPoint y: 136, distance: 74.7
click at [815, 125] on div "Back to Dashboard Change Sender ID Customers Technicians Select a contact Outbo…" at bounding box center [538, 267] width 650 height 495
click at [525, 121] on div "Back to Dashboard Change Sender ID Customers Technicians Select a contact Outbo…" at bounding box center [538, 267] width 650 height 495
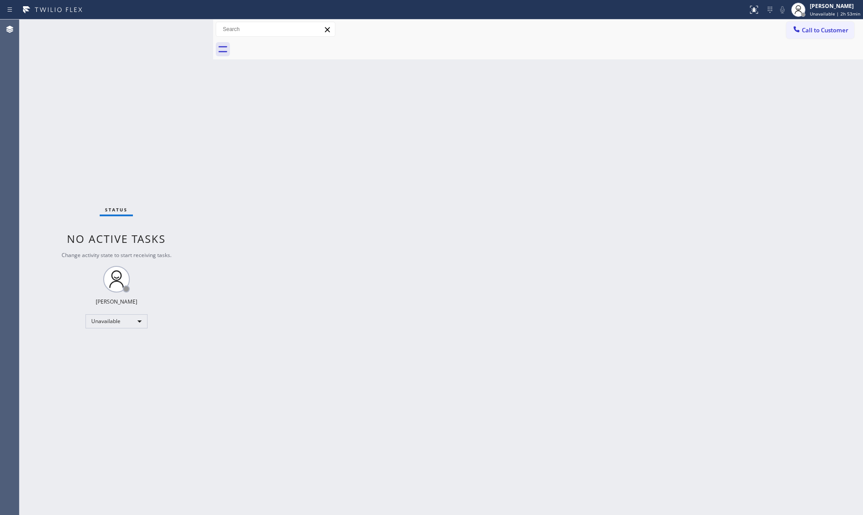
click at [563, 153] on div "Back to Dashboard Change Sender ID Customers Technicians Select a contact Outbo…" at bounding box center [538, 267] width 650 height 495
click at [848, 8] on div "[PERSON_NAME]" at bounding box center [835, 6] width 51 height 8
click at [795, 34] on button "Offline" at bounding box center [819, 36] width 89 height 12
click at [833, 16] on span "Unavailable | 2h 53min" at bounding box center [835, 14] width 51 height 6
click at [802, 87] on button "Log out" at bounding box center [819, 86] width 89 height 20
